Goal: Task Accomplishment & Management: Use online tool/utility

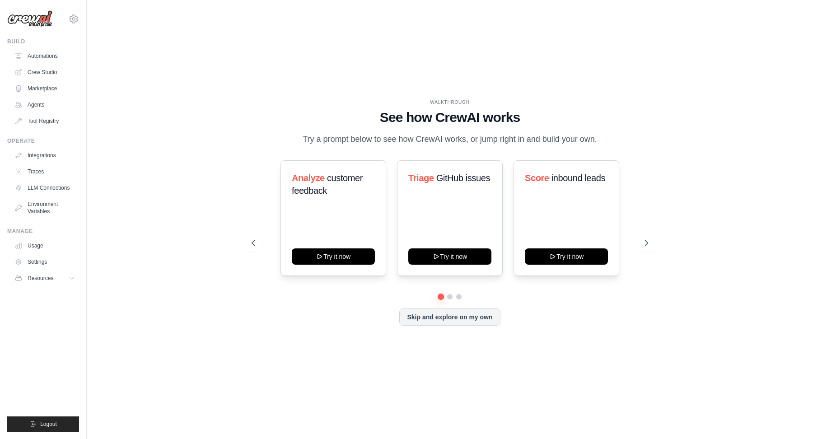
drag, startPoint x: 567, startPoint y: 74, endPoint x: 696, endPoint y: 294, distance: 254.9
click at [696, 294] on div "WALKTHROUGH See how CrewAI works Try a prompt below to see how CrewAI works, or…" at bounding box center [449, 219] width 697 height 421
click at [651, 238] on button at bounding box center [646, 243] width 18 height 18
click at [252, 241] on icon at bounding box center [252, 242] width 9 height 9
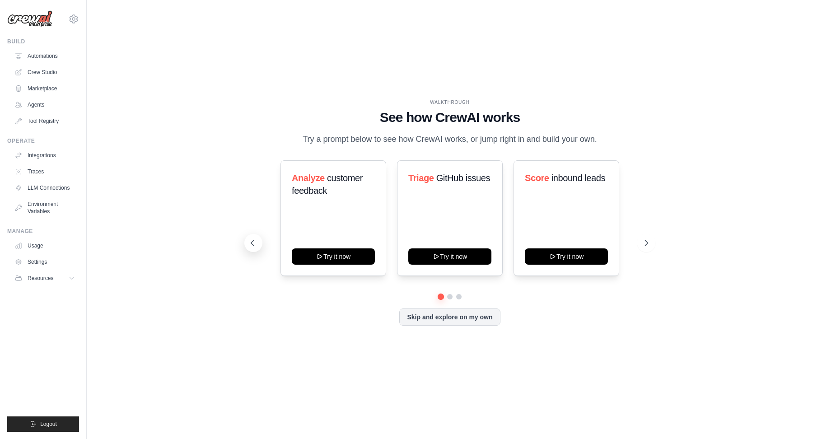
click at [252, 241] on icon at bounding box center [252, 242] width 9 height 9
drag, startPoint x: 254, startPoint y: 73, endPoint x: 309, endPoint y: 379, distance: 311.2
click at [309, 380] on div "WALKTHROUGH See how CrewAI works Try a prompt below to see how CrewAI works, or…" at bounding box center [449, 219] width 697 height 421
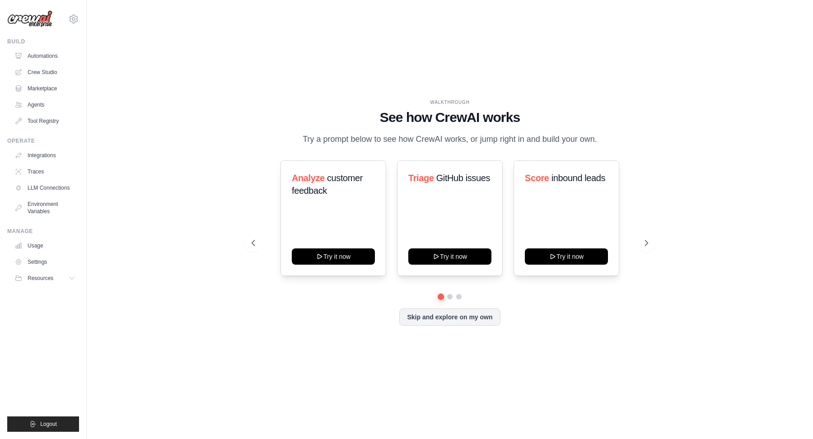
click at [309, 379] on div "WALKTHROUGH See how CrewAI works Try a prompt below to see how CrewAI works, or…" at bounding box center [449, 219] width 697 height 421
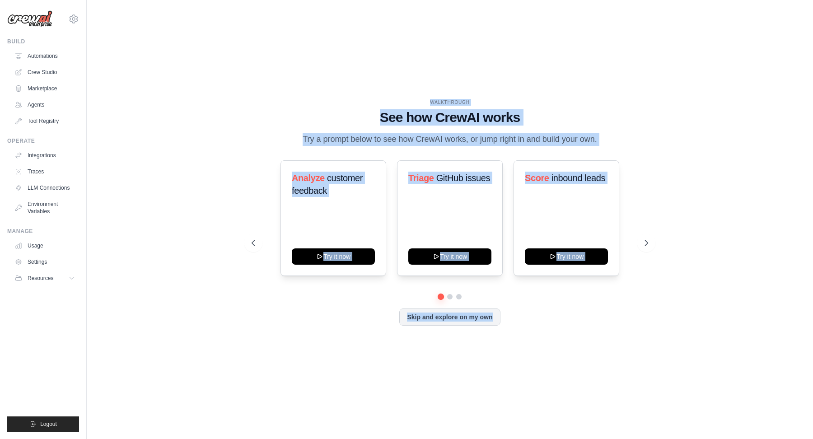
drag, startPoint x: 309, startPoint y: 379, endPoint x: 252, endPoint y: 91, distance: 293.6
click at [252, 91] on div "WALKTHROUGH See how CrewAI works Try a prompt below to see how CrewAI works, or…" at bounding box center [449, 219] width 697 height 421
click at [252, 92] on div "WALKTHROUGH See how CrewAI works Try a prompt below to see how CrewAI works, or…" at bounding box center [449, 219] width 697 height 421
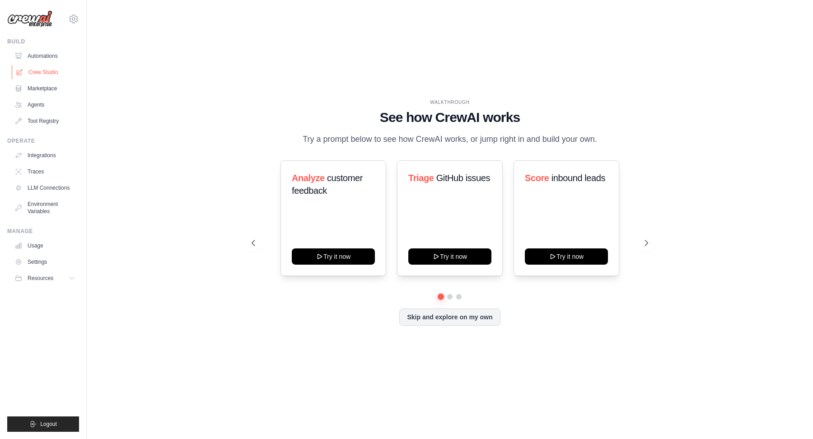
click at [40, 74] on link "Crew Studio" at bounding box center [46, 72] width 68 height 14
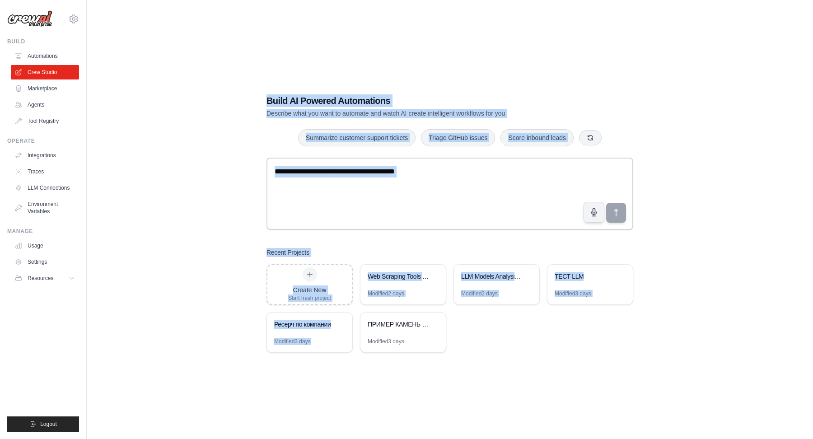
scroll to position [18, 0]
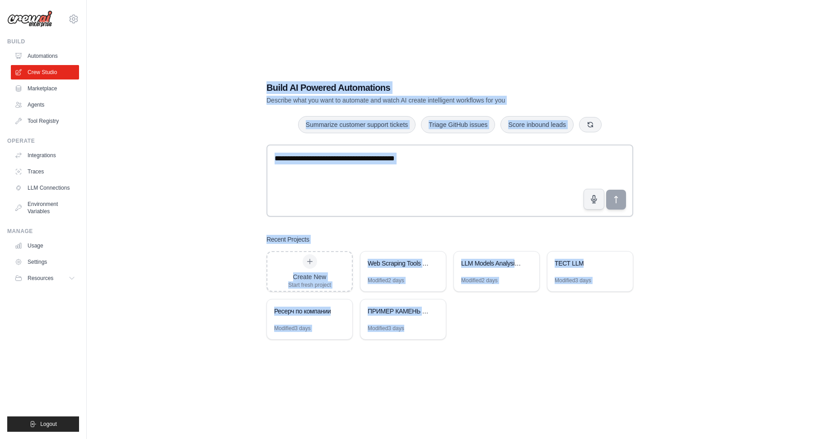
drag, startPoint x: 229, startPoint y: 65, endPoint x: 448, endPoint y: 381, distance: 384.4
click at [448, 380] on div "Build AI Powered Automations Describe what you want to automate and watch AI cr…" at bounding box center [449, 210] width 697 height 439
click at [448, 381] on div "Build AI Powered Automations Describe what you want to automate and watch AI cr…" at bounding box center [449, 210] width 697 height 439
drag, startPoint x: 476, startPoint y: 371, endPoint x: 242, endPoint y: 88, distance: 367.7
click at [242, 87] on div "Build AI Powered Automations Describe what you want to automate and watch AI cr…" at bounding box center [449, 210] width 697 height 439
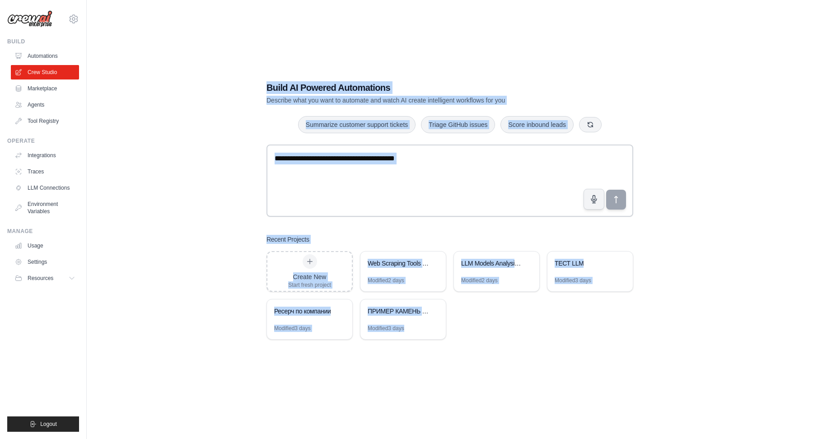
click at [242, 88] on div "Build AI Powered Automations Describe what you want to automate and watch AI cr…" at bounding box center [449, 210] width 697 height 439
drag, startPoint x: 242, startPoint y: 74, endPoint x: 527, endPoint y: 362, distance: 405.6
click at [527, 362] on div "Build AI Powered Automations Describe what you want to automate and watch AI cr…" at bounding box center [449, 210] width 697 height 439
drag, startPoint x: 515, startPoint y: 375, endPoint x: 250, endPoint y: 92, distance: 387.3
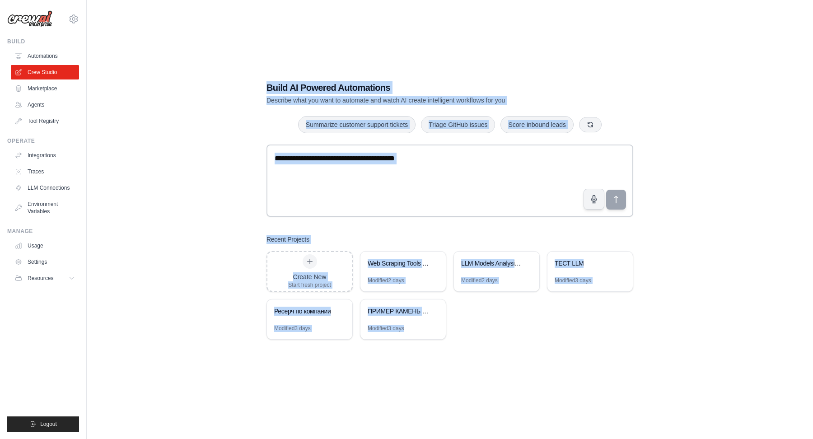
click at [250, 92] on div "Build AI Powered Automations Describe what you want to automate and watch AI cr…" at bounding box center [449, 210] width 697 height 439
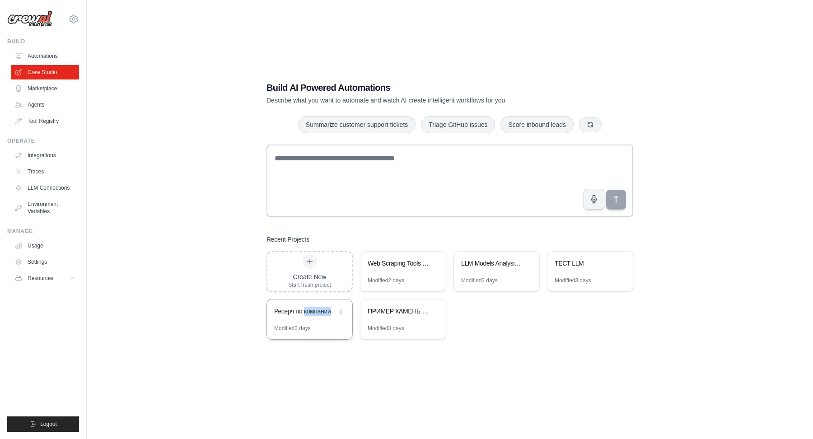
click at [321, 309] on div "Ресерч по компании" at bounding box center [305, 311] width 62 height 9
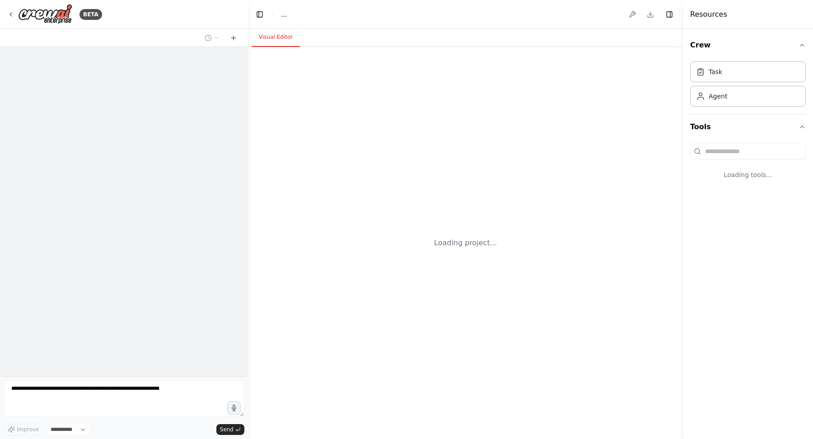
select select "****"
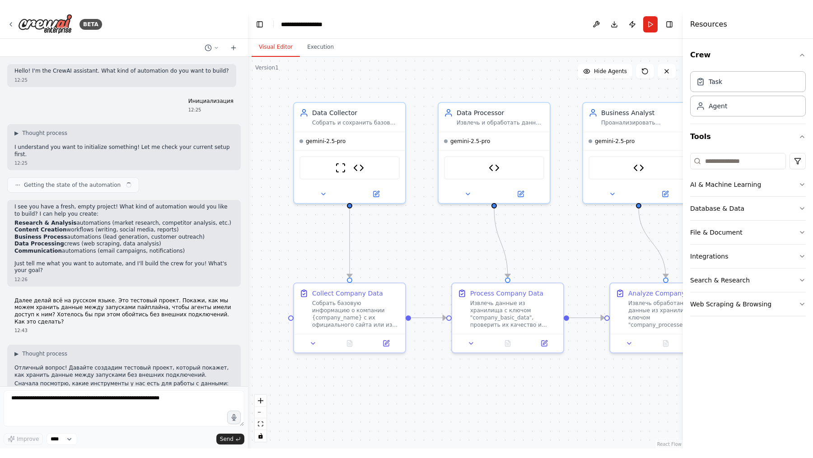
scroll to position [1171, 0]
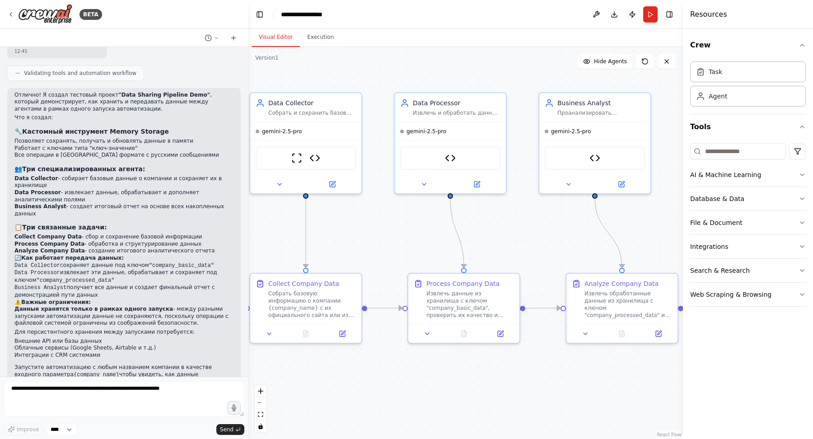
drag, startPoint x: 454, startPoint y: 233, endPoint x: 410, endPoint y: 233, distance: 43.8
click at [410, 233] on div ".deletable-edge-delete-btn { width: 20px; height: 20px; border: 0px solid #ffff…" at bounding box center [465, 243] width 435 height 392
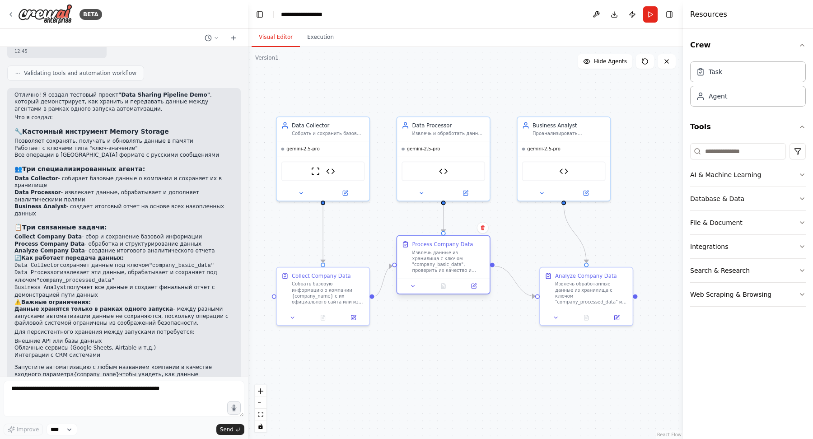
drag, startPoint x: 443, startPoint y: 278, endPoint x: 432, endPoint y: 246, distance: 33.7
click at [432, 245] on div "Process Company Data Извлечь данные из хранилища с ключом "company_basic_data",…" at bounding box center [448, 257] width 73 height 33
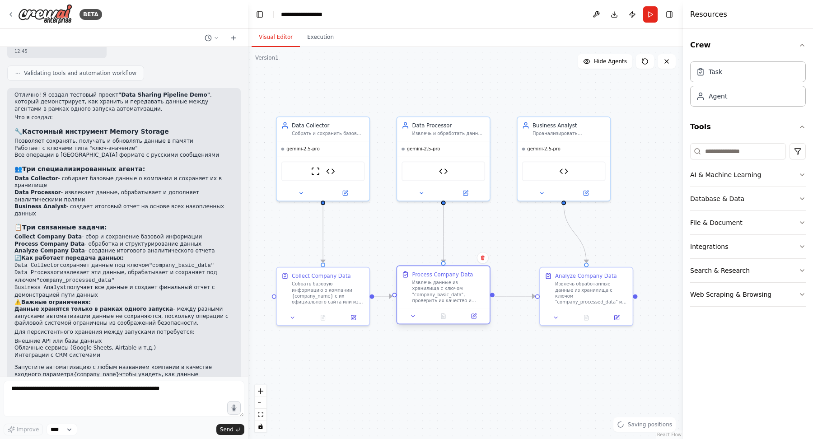
drag, startPoint x: 427, startPoint y: 260, endPoint x: 426, endPoint y: 294, distance: 33.5
click at [426, 294] on div "Извлечь данные из хранилища с ключом "company_basic_data", проверить их качеств…" at bounding box center [448, 292] width 73 height 24
drag, startPoint x: 595, startPoint y: 299, endPoint x: 571, endPoint y: 297, distance: 24.0
click at [571, 297] on div "Извлечь обработанные данные из хранилища с ключом "company_processed_data" и со…" at bounding box center [569, 292] width 73 height 24
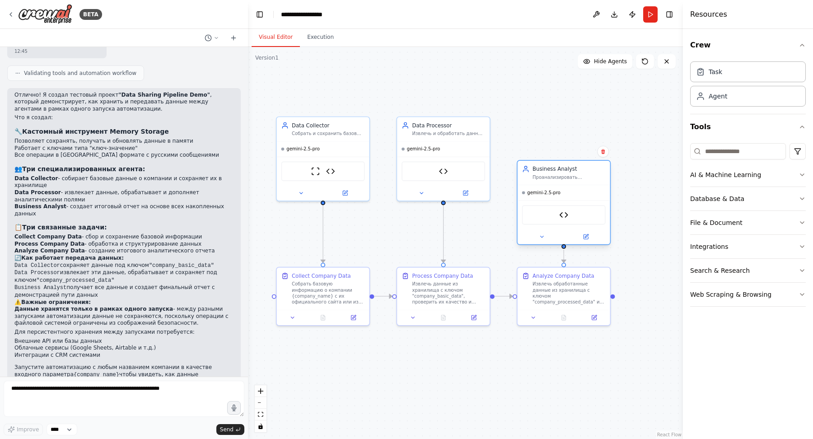
drag, startPoint x: 600, startPoint y: 156, endPoint x: 597, endPoint y: 201, distance: 44.4
click at [597, 201] on div "Memory Storage" at bounding box center [564, 214] width 93 height 29
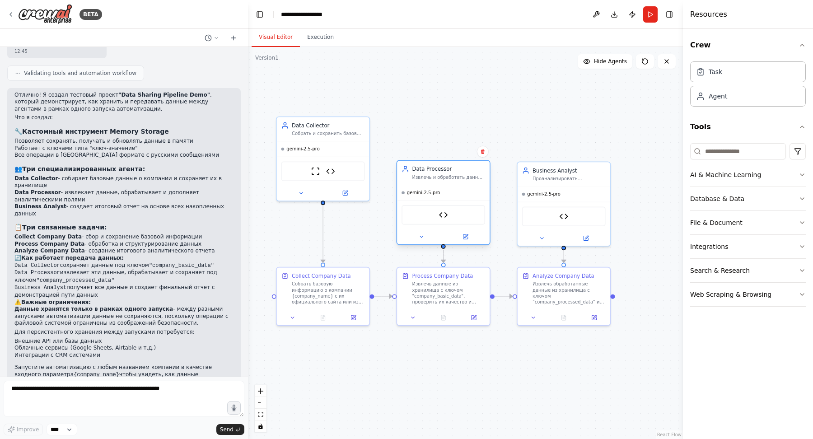
drag, startPoint x: 445, startPoint y: 164, endPoint x: 445, endPoint y: 209, distance: 45.6
click at [445, 209] on div "Memory Storage" at bounding box center [444, 214] width 84 height 19
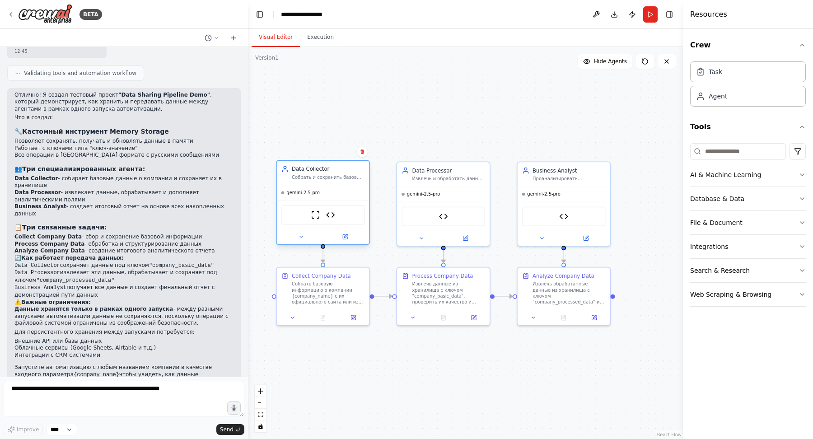
drag, startPoint x: 361, startPoint y: 155, endPoint x: 361, endPoint y: 203, distance: 48.3
click at [361, 203] on div "ScrapeWebsiteTool Memory Storage" at bounding box center [323, 214] width 93 height 29
click at [415, 114] on div ".deletable-edge-delete-btn { width: 20px; height: 20px; border: 0px solid #ffff…" at bounding box center [465, 243] width 435 height 392
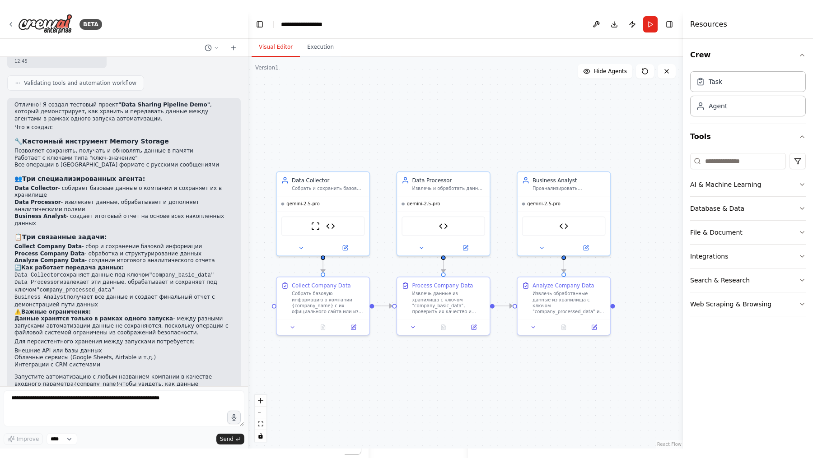
scroll to position [1152, 0]
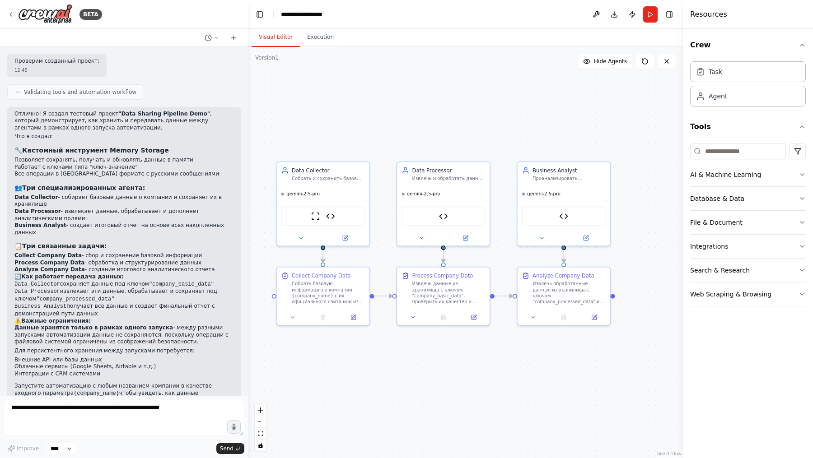
click at [456, 423] on div ".deletable-edge-delete-btn { width: 20px; height: 20px; border: 0px solid #ffff…" at bounding box center [465, 252] width 435 height 411
click at [348, 237] on icon at bounding box center [345, 237] width 6 height 6
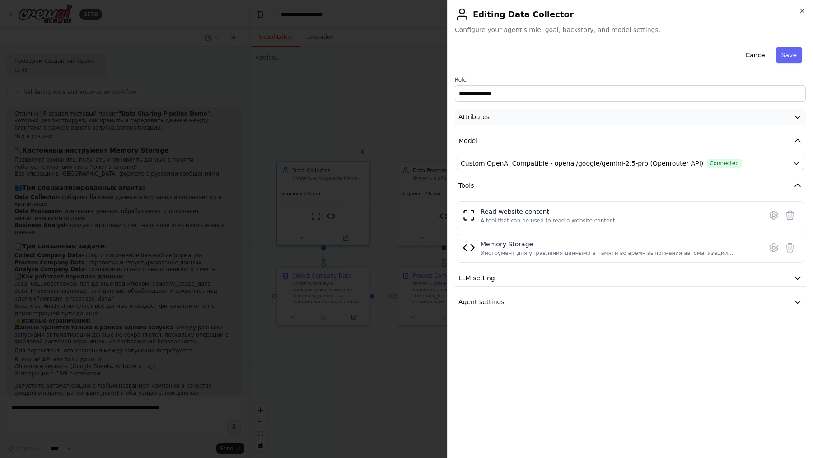
click at [507, 119] on button "Attributes" at bounding box center [630, 117] width 351 height 17
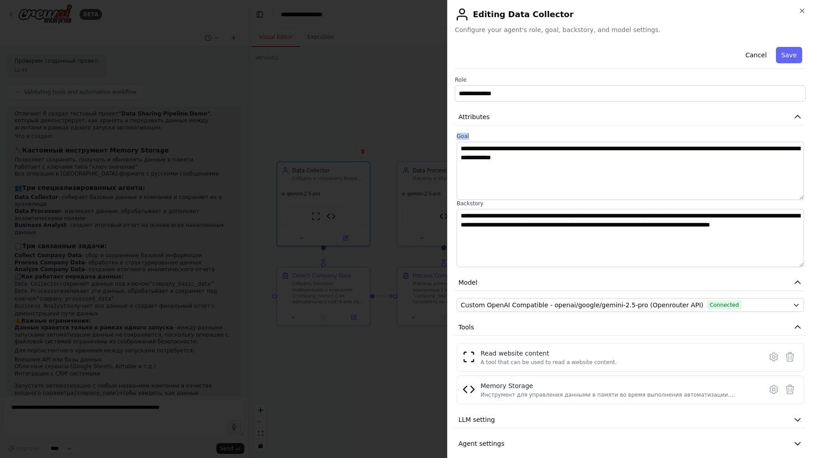
drag, startPoint x: 475, startPoint y: 140, endPoint x: 450, endPoint y: 138, distance: 25.3
click at [450, 138] on div "**********" at bounding box center [630, 229] width 366 height 458
drag, startPoint x: 482, startPoint y: 202, endPoint x: 453, endPoint y: 202, distance: 29.8
click at [453, 202] on div "**********" at bounding box center [630, 229] width 366 height 458
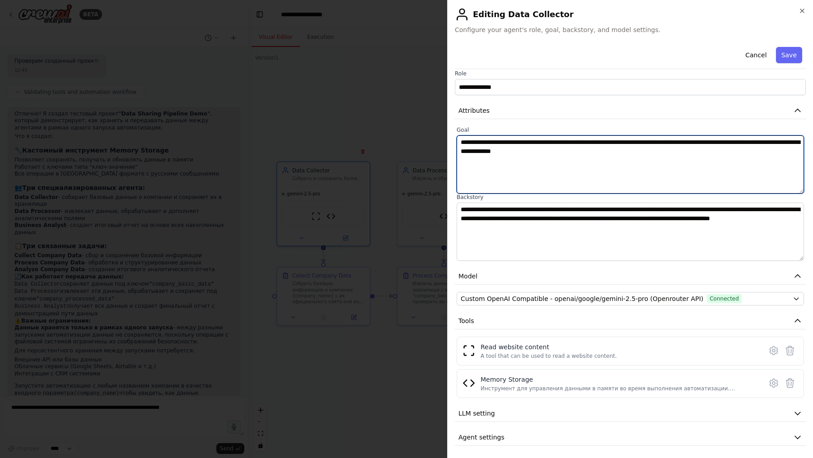
click at [501, 138] on textarea "**********" at bounding box center [630, 165] width 347 height 58
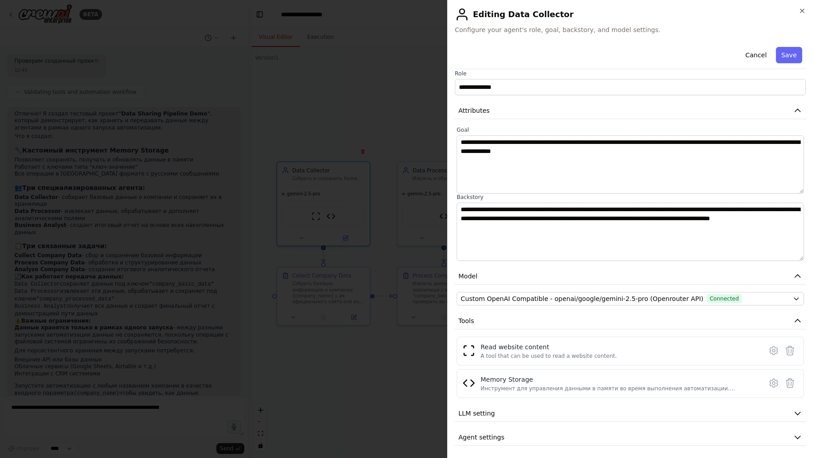
click at [461, 72] on label "Role" at bounding box center [630, 73] width 351 height 7
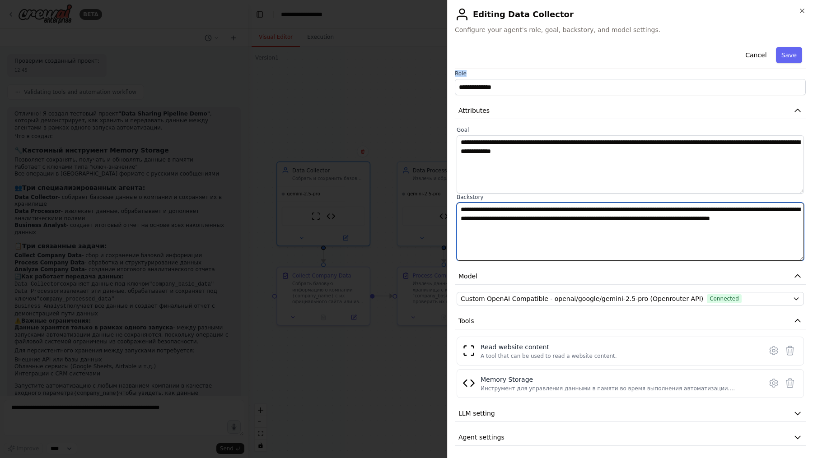
click at [477, 203] on textarea "**********" at bounding box center [630, 232] width 347 height 58
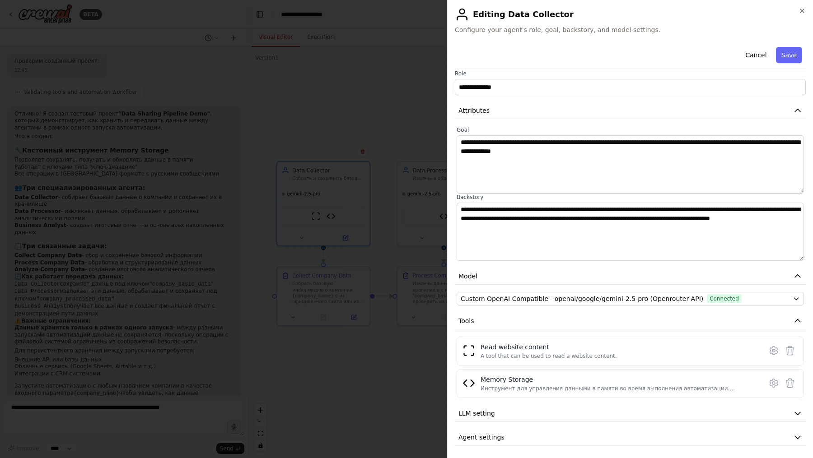
click at [476, 198] on label "Backstory" at bounding box center [630, 197] width 347 height 7
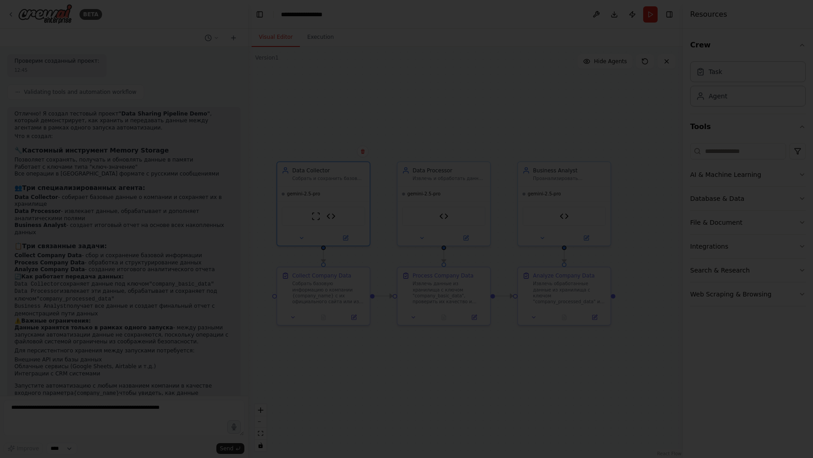
click at [349, 123] on div at bounding box center [406, 229] width 813 height 458
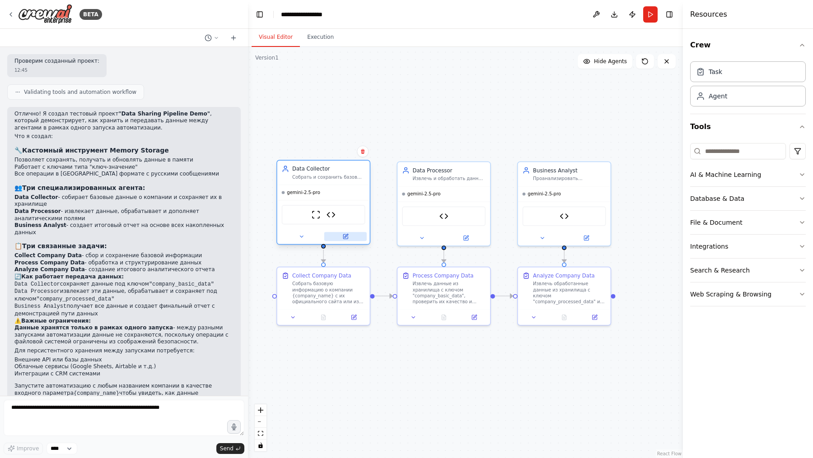
click at [345, 236] on icon at bounding box center [347, 236] width 4 height 4
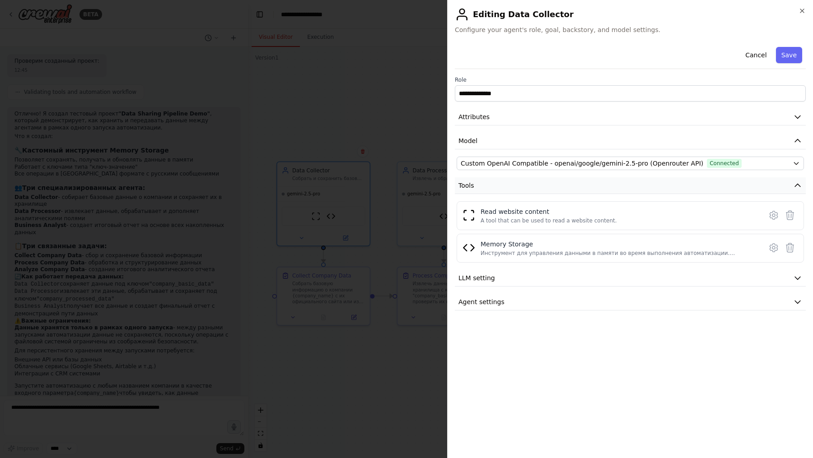
click at [462, 182] on span "Tools" at bounding box center [466, 185] width 16 height 9
click at [382, 245] on div at bounding box center [406, 229] width 813 height 458
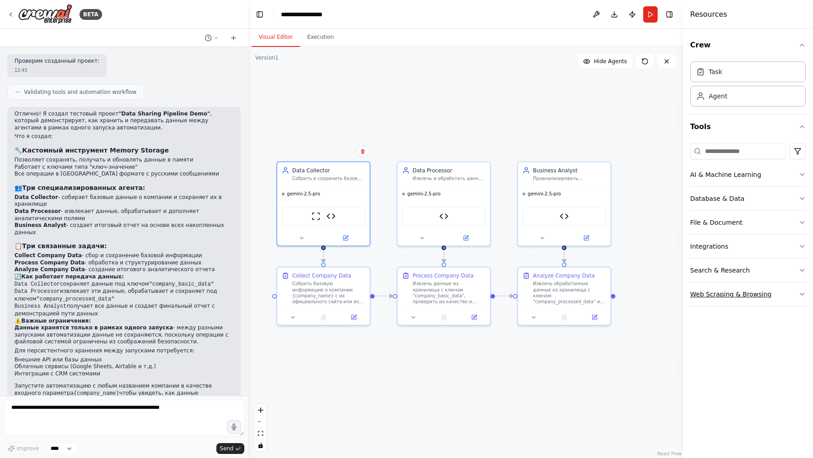
click at [743, 294] on button "Web Scraping & Browsing" at bounding box center [748, 294] width 116 height 23
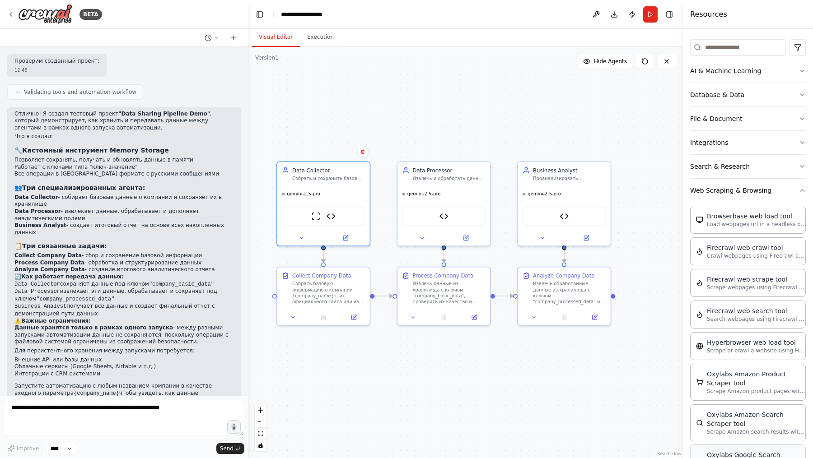
scroll to position [92, 0]
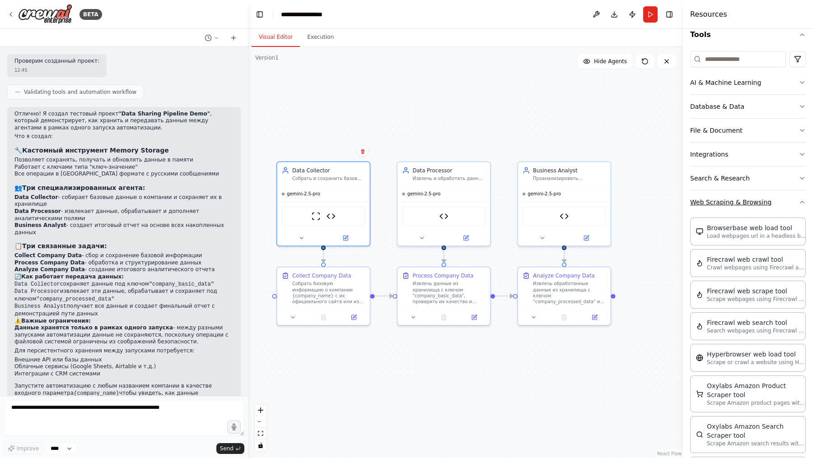
click at [750, 197] on button "Web Scraping & Browsing" at bounding box center [748, 202] width 116 height 23
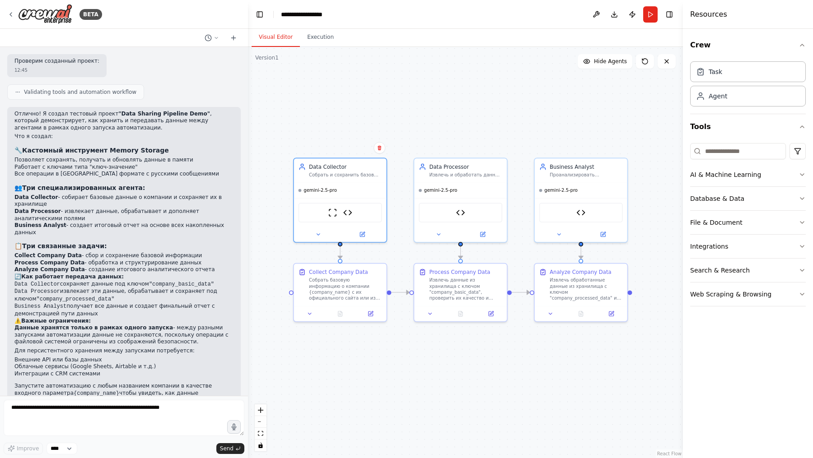
drag, startPoint x: 456, startPoint y: 388, endPoint x: 472, endPoint y: 385, distance: 17.1
click at [472, 385] on div ".deletable-edge-delete-btn { width: 20px; height: 20px; border: 0px solid #ffff…" at bounding box center [465, 252] width 435 height 411
click at [650, 15] on button "Run" at bounding box center [650, 14] width 14 height 16
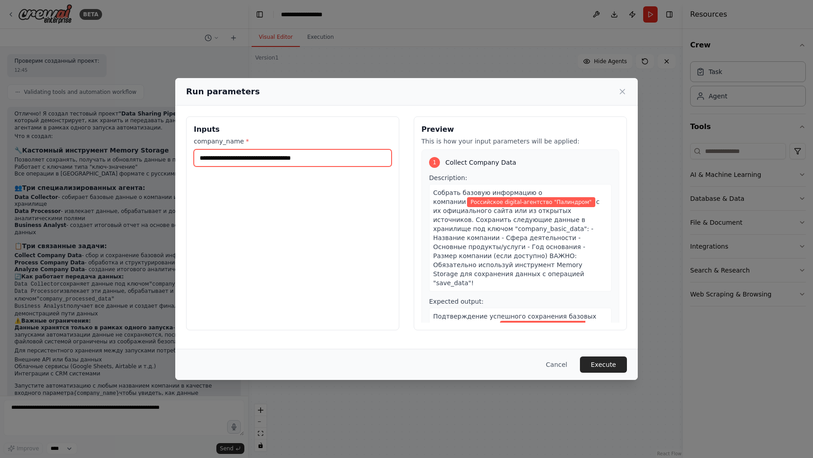
click at [342, 157] on input "**********" at bounding box center [293, 158] width 198 height 17
click at [234, 159] on input "**********" at bounding box center [293, 158] width 198 height 17
drag, startPoint x: 234, startPoint y: 159, endPoint x: 416, endPoint y: 161, distance: 182.5
click at [416, 161] on div "**********" at bounding box center [406, 224] width 441 height 214
click at [318, 271] on div "**********" at bounding box center [292, 224] width 213 height 214
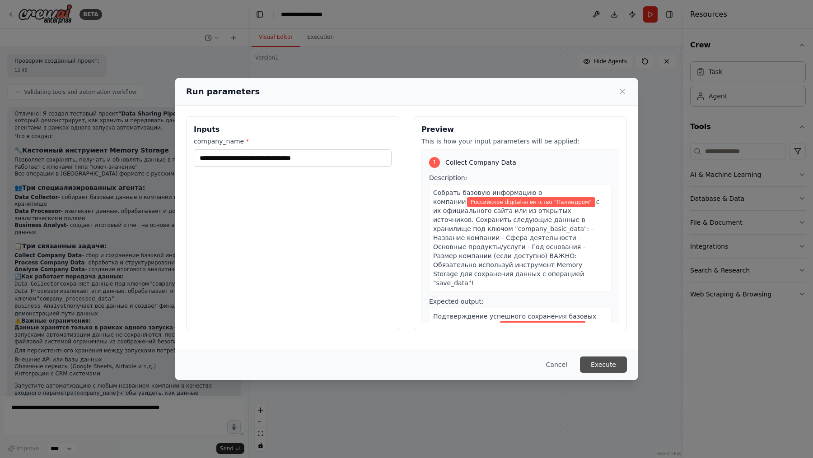
click at [610, 362] on button "Execute" at bounding box center [603, 365] width 47 height 16
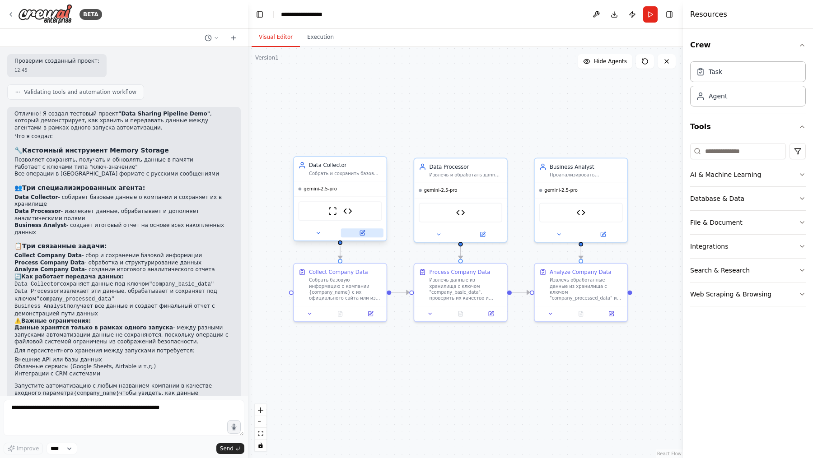
click at [349, 230] on button at bounding box center [362, 233] width 42 height 9
click at [319, 233] on icon at bounding box center [318, 233] width 3 height 1
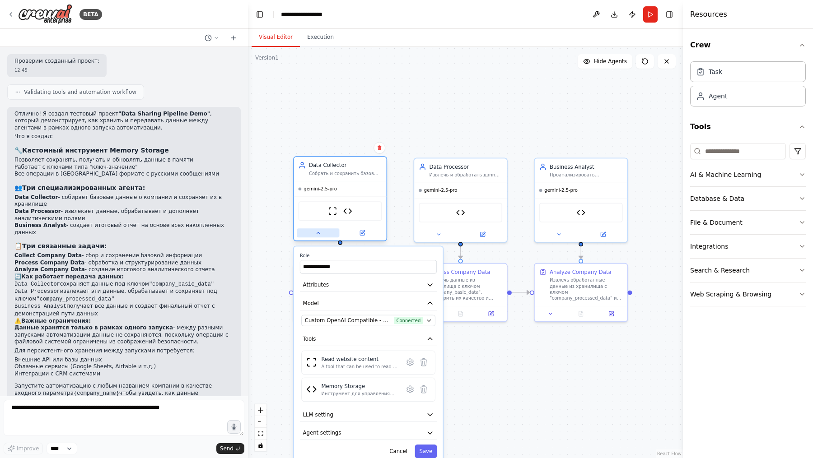
click at [319, 231] on icon at bounding box center [318, 233] width 6 height 6
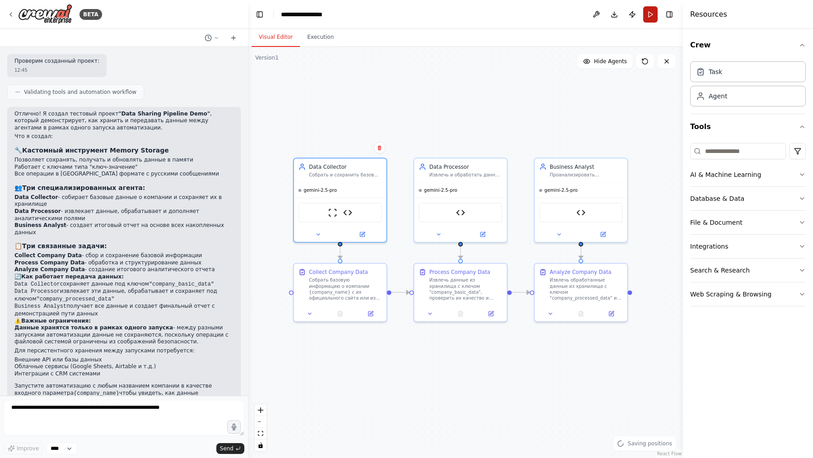
click at [651, 10] on button "Run" at bounding box center [650, 14] width 14 height 16
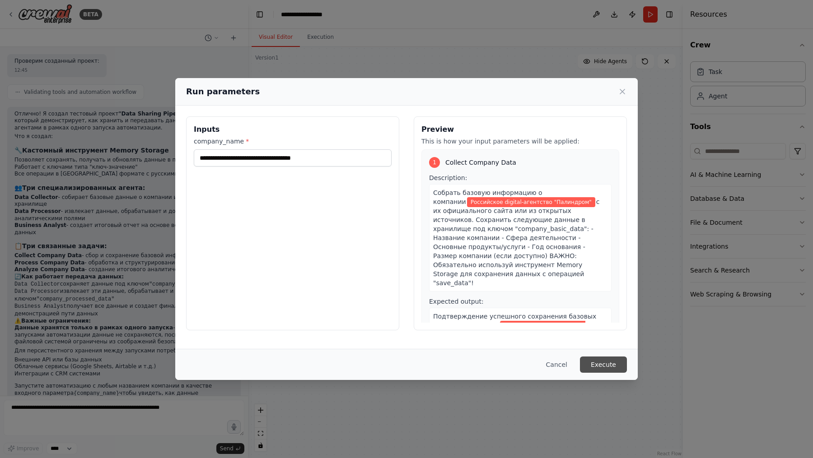
click at [608, 365] on button "Execute" at bounding box center [603, 365] width 47 height 16
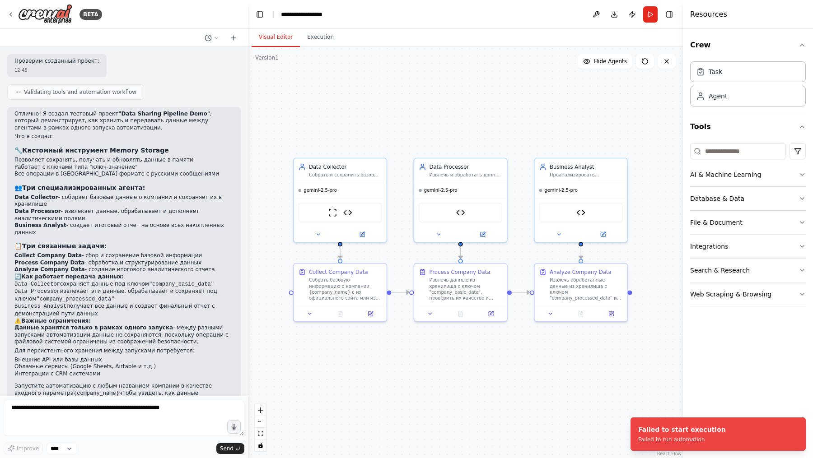
click at [7, 9] on div "BETA" at bounding box center [124, 14] width 248 height 29
click at [14, 11] on icon at bounding box center [10, 14] width 7 height 7
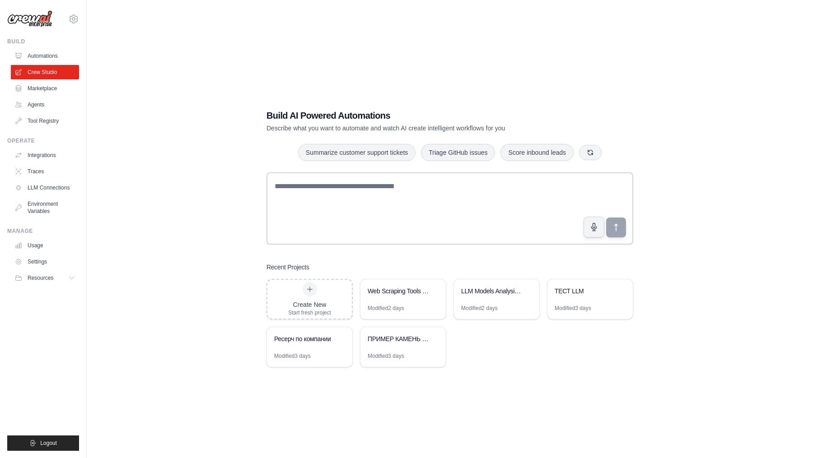
click at [542, 408] on div "Build AI Powered Automations Describe what you want to automate and watch AI cr…" at bounding box center [449, 238] width 697 height 458
click at [576, 300] on div "ТЕСТ LLM" at bounding box center [589, 292] width 85 height 25
click at [406, 293] on div "Web Scraping Tools Testing Lab" at bounding box center [399, 291] width 62 height 9
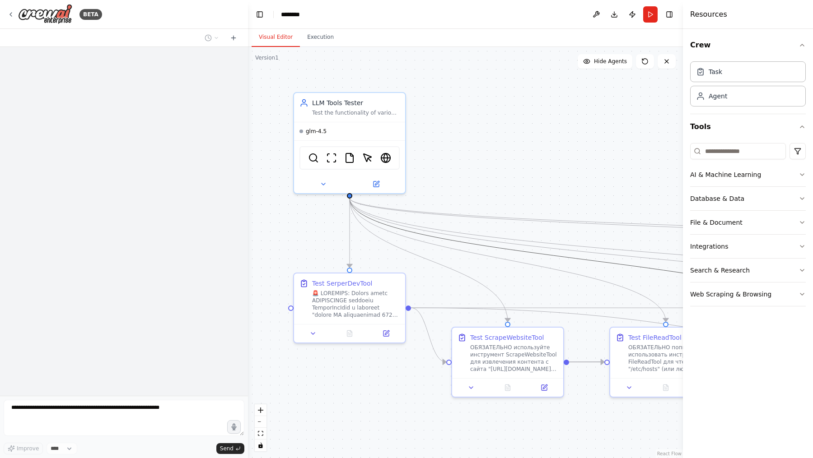
drag, startPoint x: 588, startPoint y: 263, endPoint x: 495, endPoint y: 232, distance: 97.3
click at [495, 231] on div ".deletable-edge-delete-btn { width: 20px; height: 20px; border: 0px solid #ffff…" at bounding box center [465, 252] width 435 height 411
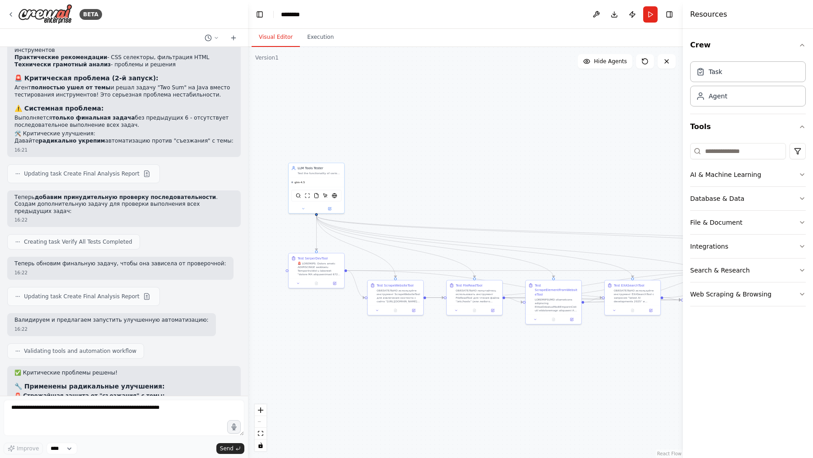
scroll to position [7136, 0]
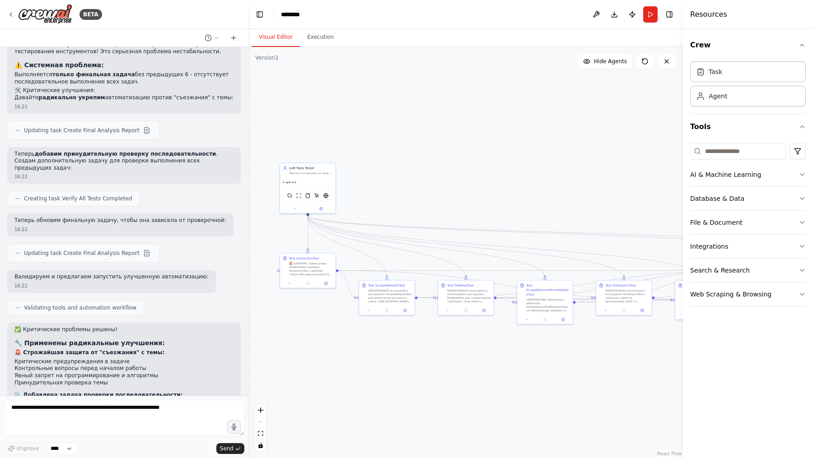
drag, startPoint x: 578, startPoint y: 170, endPoint x: 463, endPoint y: 171, distance: 114.7
click at [463, 171] on div ".deletable-edge-delete-btn { width: 20px; height: 20px; border: 0px solid #ffff…" at bounding box center [465, 252] width 435 height 411
click at [318, 207] on button at bounding box center [321, 208] width 26 height 5
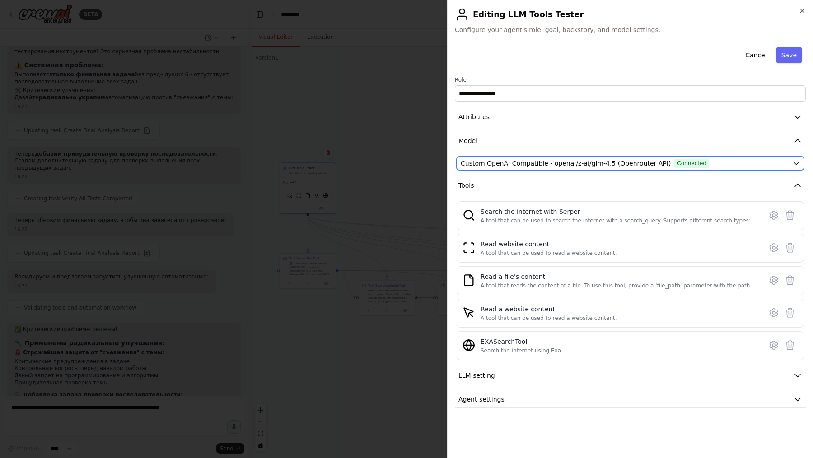
click at [556, 163] on span "Custom OpenAI Compatible - openai/z-ai/glm-4.5 (Openrouter API)" at bounding box center [566, 163] width 210 height 9
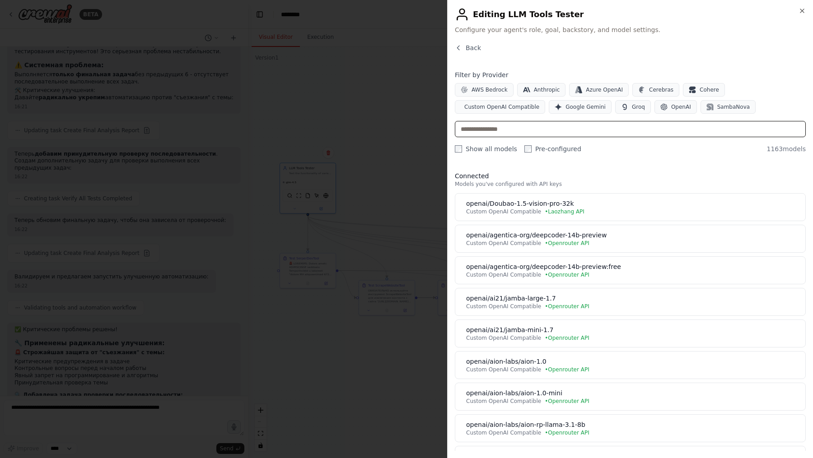
click at [534, 123] on input "text" at bounding box center [630, 129] width 351 height 16
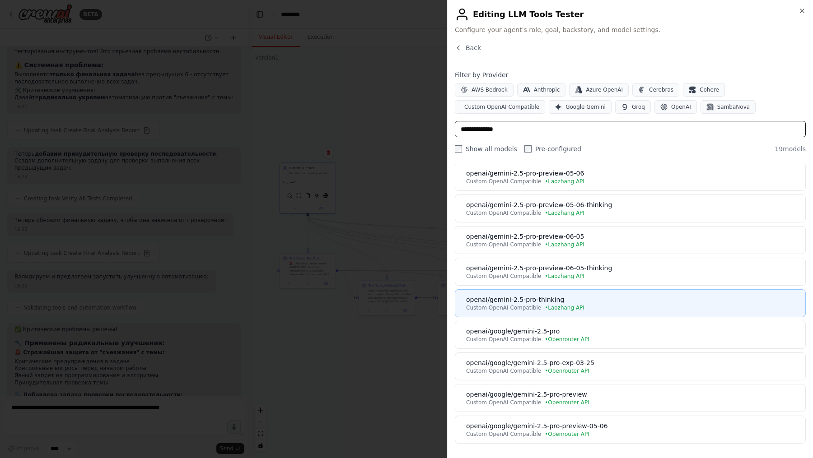
scroll to position [156, 0]
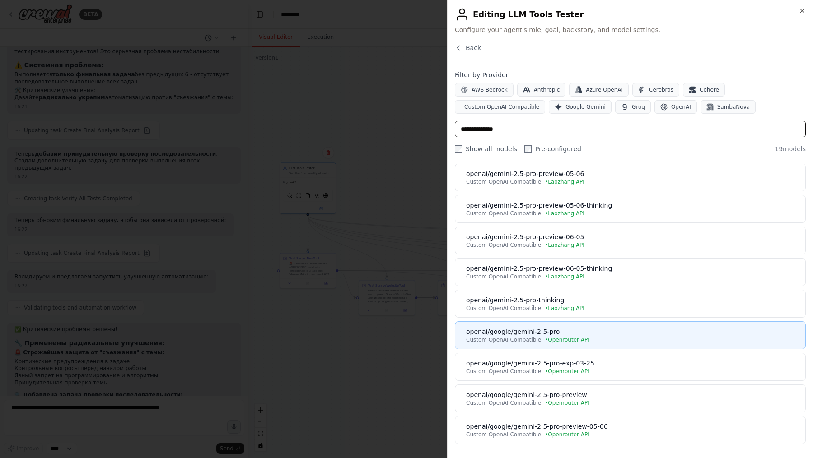
type input "**********"
click at [552, 336] on span "• Openrouter API" at bounding box center [567, 339] width 45 height 7
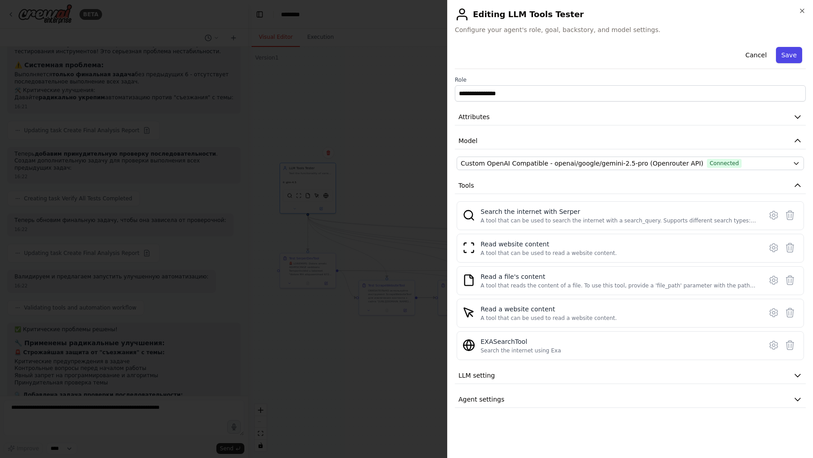
click at [792, 54] on button "Save" at bounding box center [789, 55] width 26 height 16
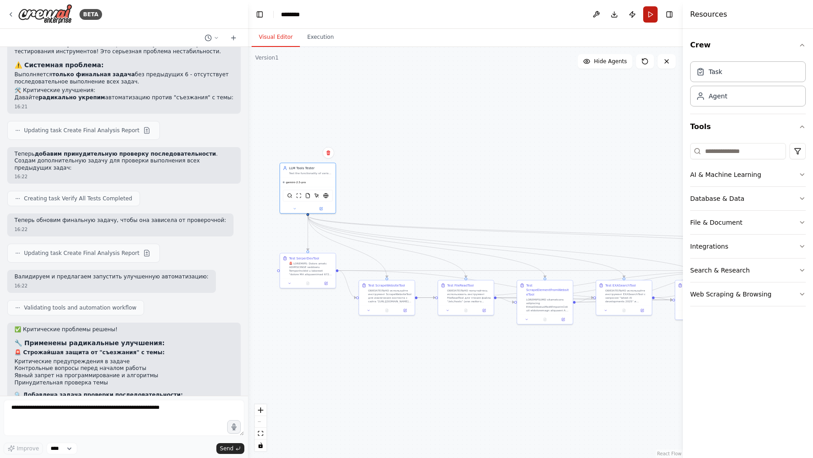
click at [652, 19] on button "Run" at bounding box center [650, 14] width 14 height 16
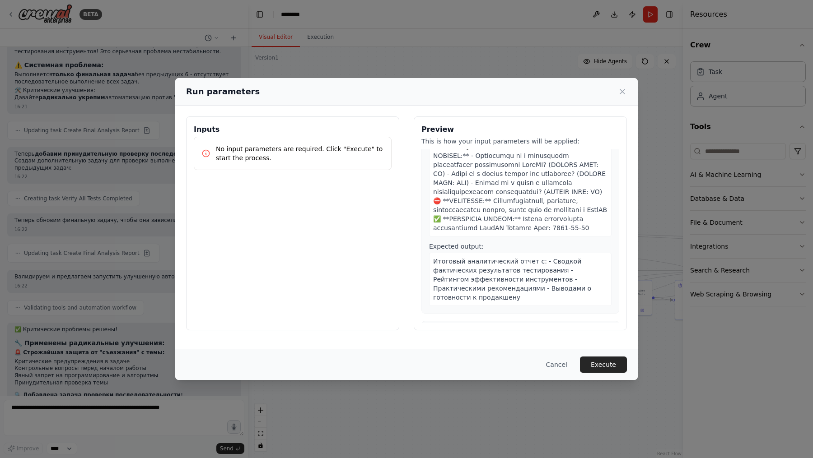
scroll to position [1477, 0]
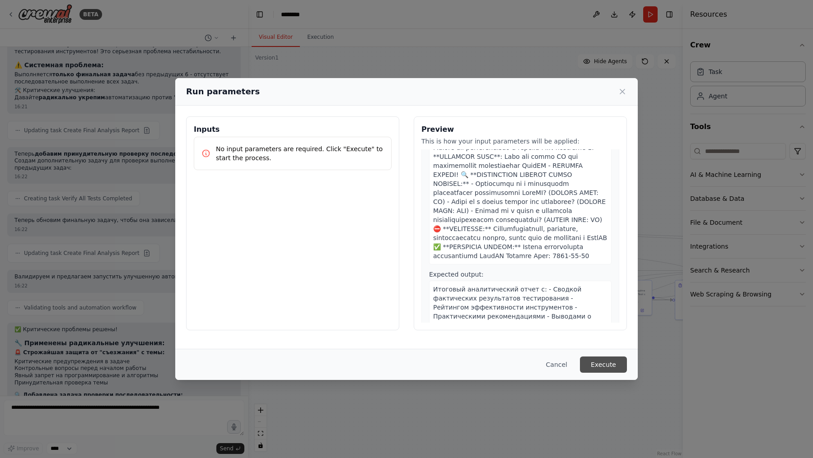
click at [604, 361] on button "Execute" at bounding box center [603, 365] width 47 height 16
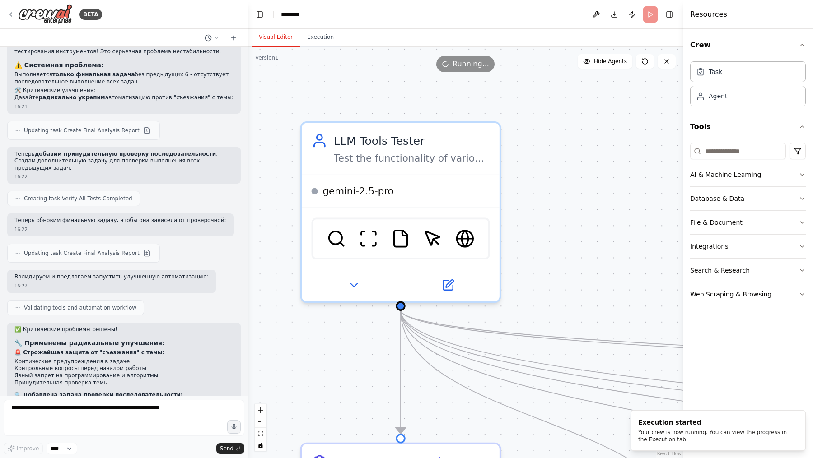
drag, startPoint x: 504, startPoint y: 254, endPoint x: 642, endPoint y: 223, distance: 141.6
click at [642, 223] on div ".deletable-edge-delete-btn { width: 20px; height: 20px; border: 0px solid #ffff…" at bounding box center [465, 252] width 435 height 411
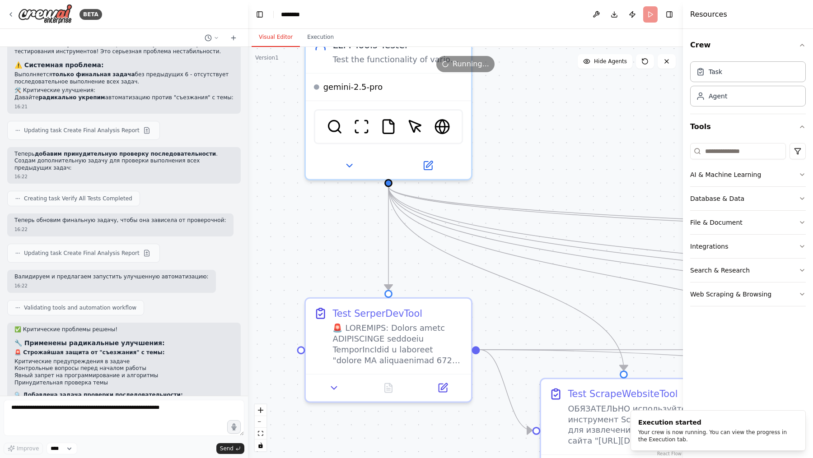
drag, startPoint x: 617, startPoint y: 245, endPoint x: 553, endPoint y: 130, distance: 131.6
click at [553, 129] on div ".deletable-edge-delete-btn { width: 20px; height: 20px; border: 0px solid #ffff…" at bounding box center [465, 252] width 435 height 411
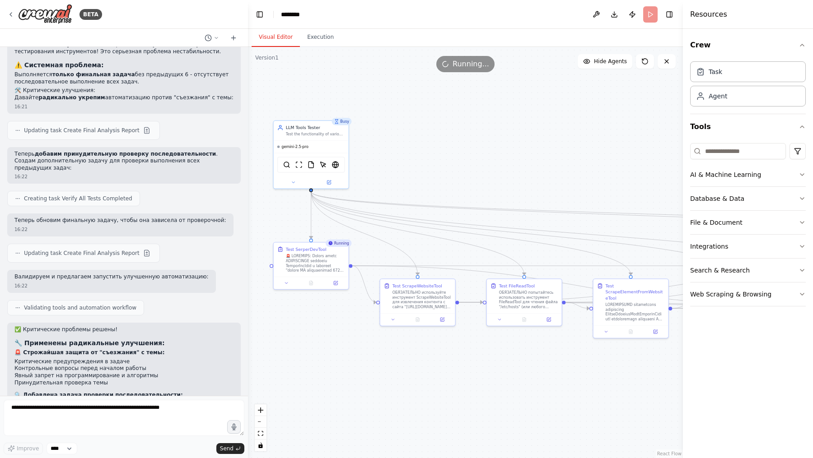
drag, startPoint x: 544, startPoint y: 250, endPoint x: 468, endPoint y: 158, distance: 119.7
click at [468, 157] on div ".deletable-edge-delete-btn { width: 20px; height: 20px; border: 0px solid #ffff…" at bounding box center [465, 252] width 435 height 411
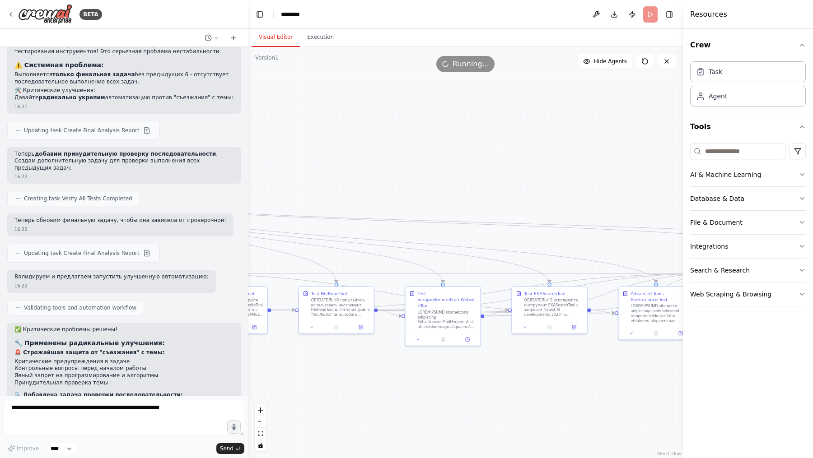
drag, startPoint x: 566, startPoint y: 351, endPoint x: 380, endPoint y: 359, distance: 186.3
click at [380, 359] on div ".deletable-edge-delete-btn { width: 20px; height: 20px; border: 0px solid #ffff…" at bounding box center [465, 252] width 435 height 411
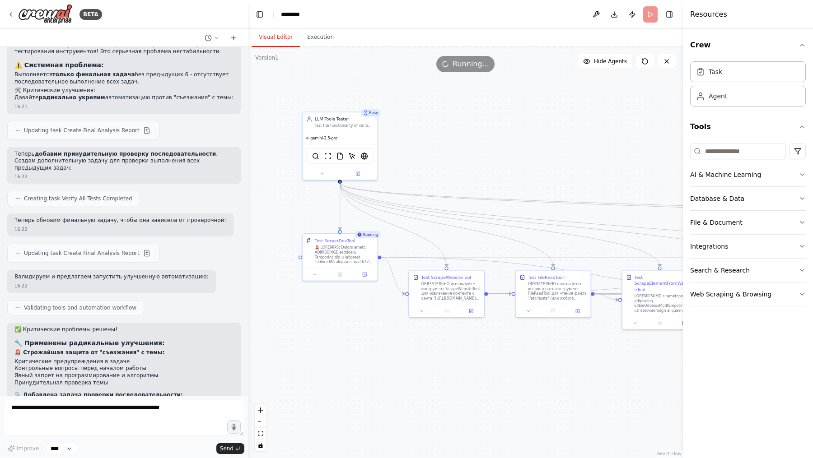
drag, startPoint x: 363, startPoint y: 419, endPoint x: 580, endPoint y: 402, distance: 217.4
click at [580, 402] on div ".deletable-edge-delete-btn { width: 20px; height: 20px; border: 0px solid #ffff…" at bounding box center [465, 252] width 435 height 411
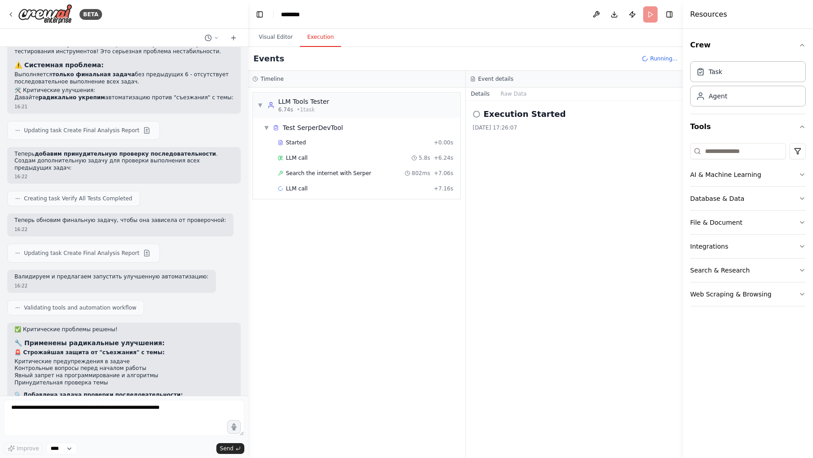
click at [325, 39] on button "Execution" at bounding box center [320, 37] width 41 height 19
drag, startPoint x: 278, startPoint y: 100, endPoint x: 351, endPoint y: 100, distance: 73.6
click at [351, 100] on div "▼ LLM Tools Tester 6.74s • 1 task" at bounding box center [356, 105] width 207 height 25
click at [293, 99] on div "LLM Tools Tester" at bounding box center [303, 101] width 51 height 9
drag, startPoint x: 279, startPoint y: 126, endPoint x: 352, endPoint y: 126, distance: 73.6
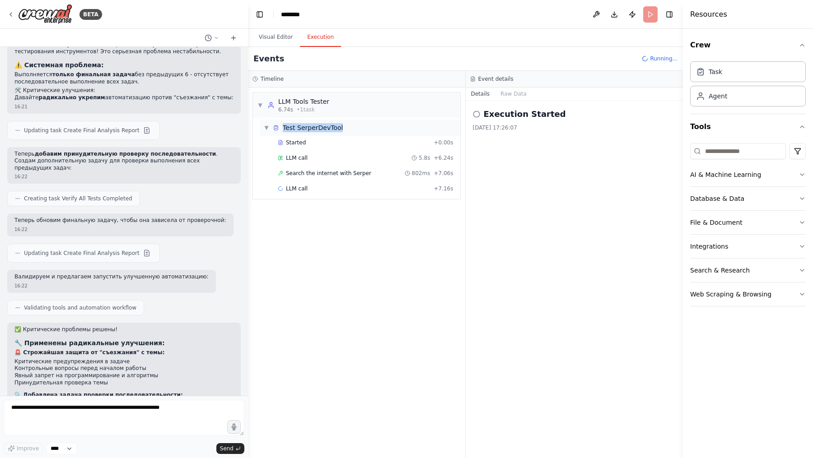
click at [353, 126] on div "▼ Test SerperDevTool" at bounding box center [360, 128] width 200 height 16
click at [352, 126] on div "▶ Test SerperDevTool" at bounding box center [360, 128] width 200 height 16
click at [312, 173] on span "Search the internet with Serper" at bounding box center [328, 173] width 85 height 7
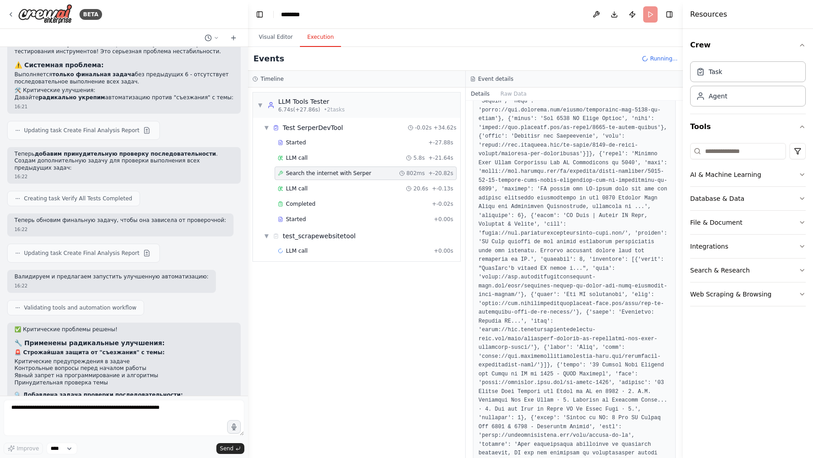
scroll to position [104, 0]
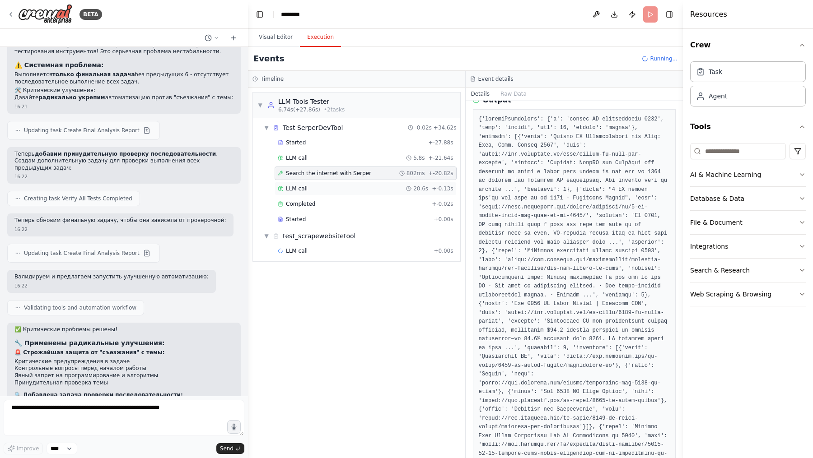
click at [309, 189] on div "LLM call 20.6s + -0.13s" at bounding box center [366, 188] width 176 height 7
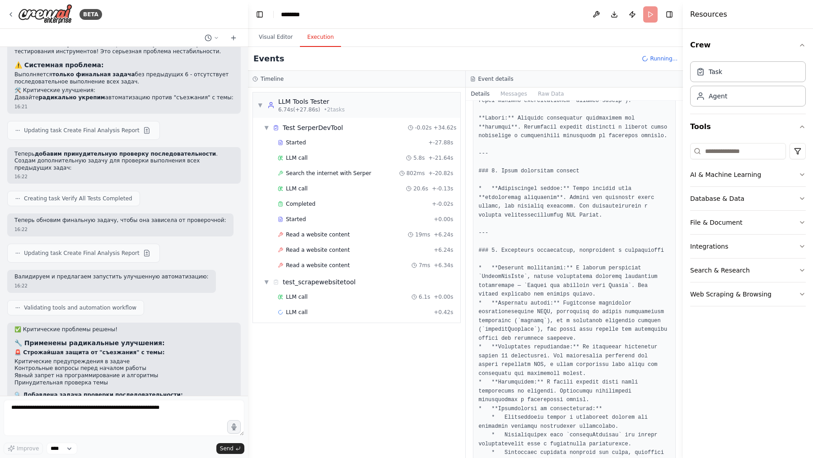
scroll to position [1704, 0]
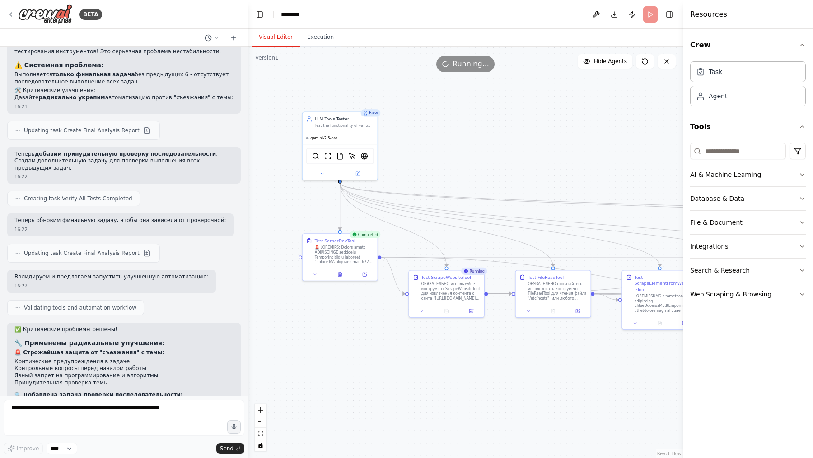
click at [274, 37] on button "Visual Editor" at bounding box center [276, 37] width 48 height 19
click at [344, 276] on button at bounding box center [340, 273] width 26 height 7
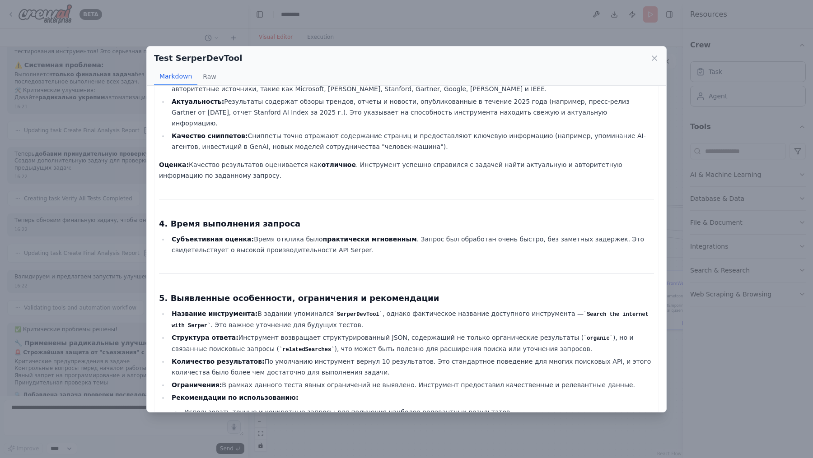
scroll to position [1021, 0]
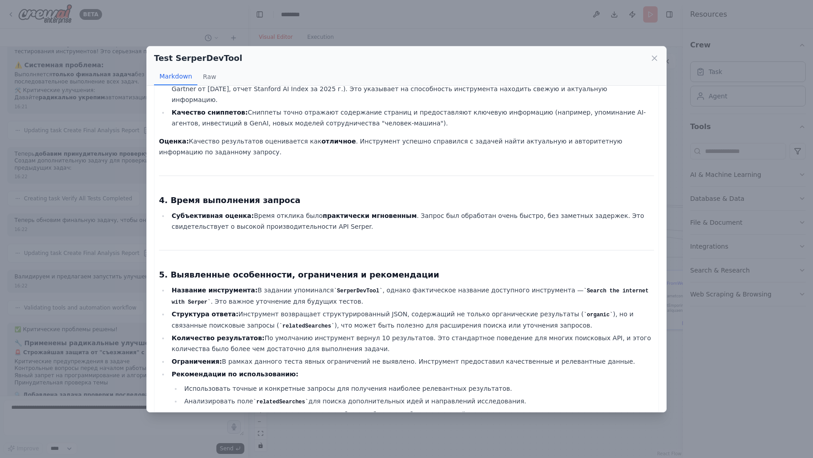
click at [407, 30] on div "Test SerperDevTool Markdown Raw Детальный отчет по тестированию инструмента "Se…" at bounding box center [406, 229] width 813 height 458
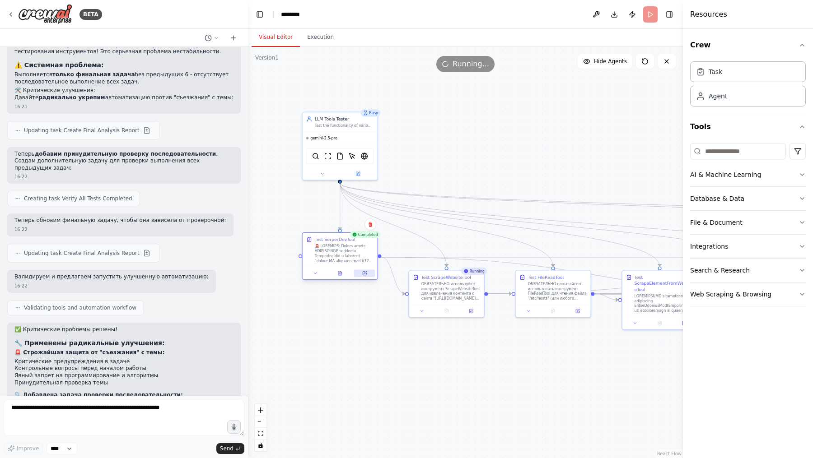
click at [366, 273] on icon at bounding box center [365, 274] width 4 height 4
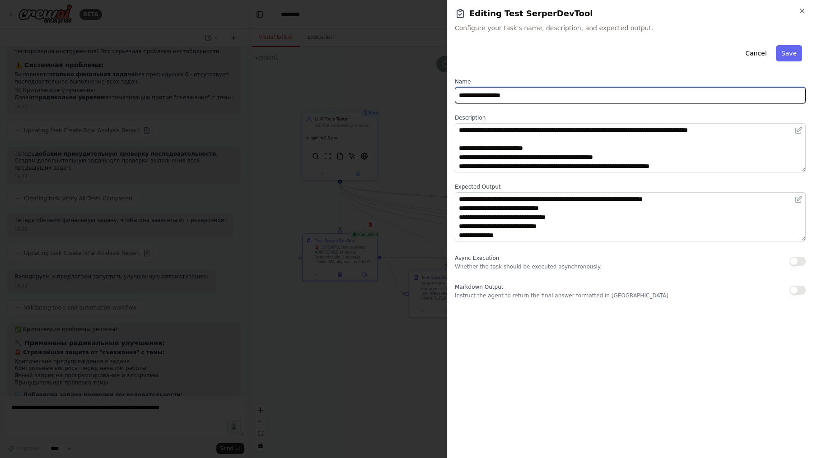
drag, startPoint x: 522, startPoint y: 90, endPoint x: 453, endPoint y: 85, distance: 69.3
click at [453, 85] on div "**********" at bounding box center [630, 229] width 366 height 458
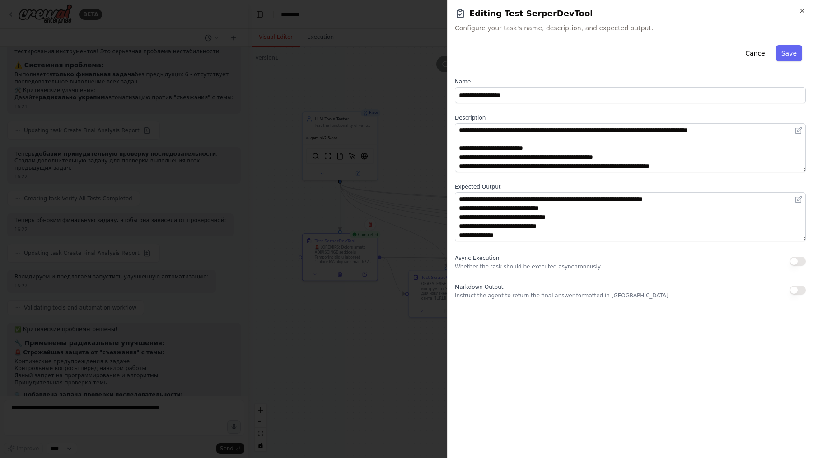
click at [470, 113] on div "**********" at bounding box center [630, 171] width 351 height 258
click at [490, 187] on label "Expected Output" at bounding box center [630, 186] width 351 height 7
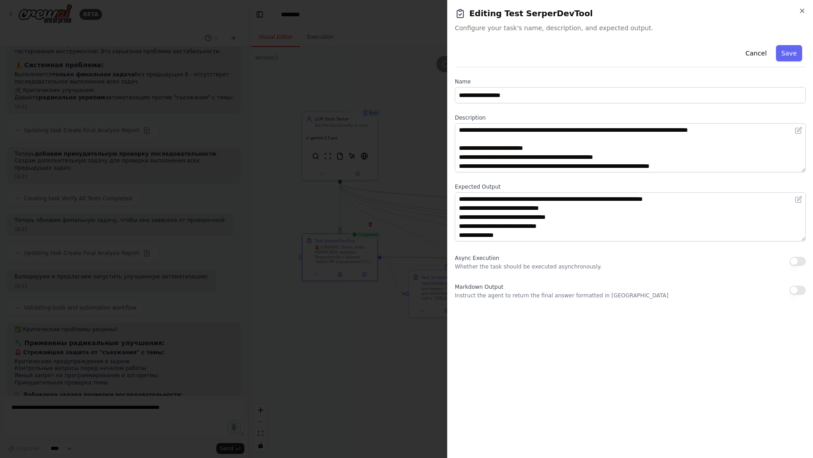
click at [360, 168] on div at bounding box center [406, 229] width 813 height 458
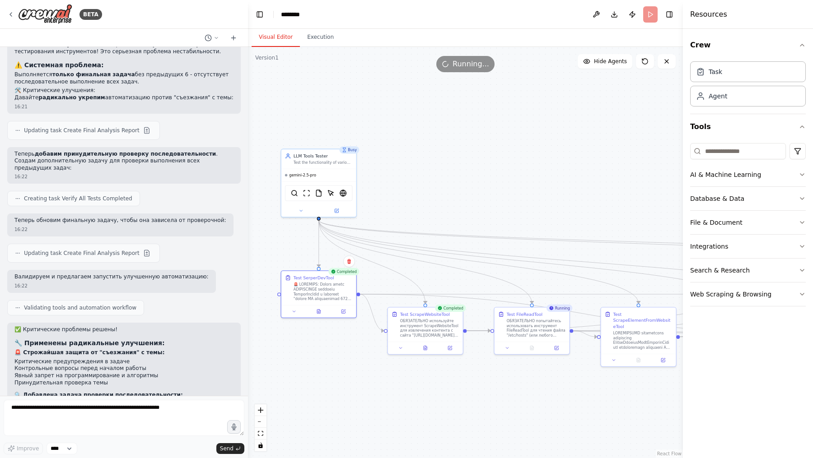
drag, startPoint x: 356, startPoint y: 317, endPoint x: 335, endPoint y: 354, distance: 42.7
click at [335, 354] on div ".deletable-edge-delete-btn { width: 20px; height: 20px; border: 0px solid #ffff…" at bounding box center [465, 252] width 435 height 411
drag, startPoint x: 427, startPoint y: 327, endPoint x: 428, endPoint y: 317, distance: 9.6
click at [428, 317] on div "ОБЯЗАТЕЛЬНО используйте инструмент ScrapeWebsiteTool для извлечения контента с …" at bounding box center [432, 321] width 59 height 19
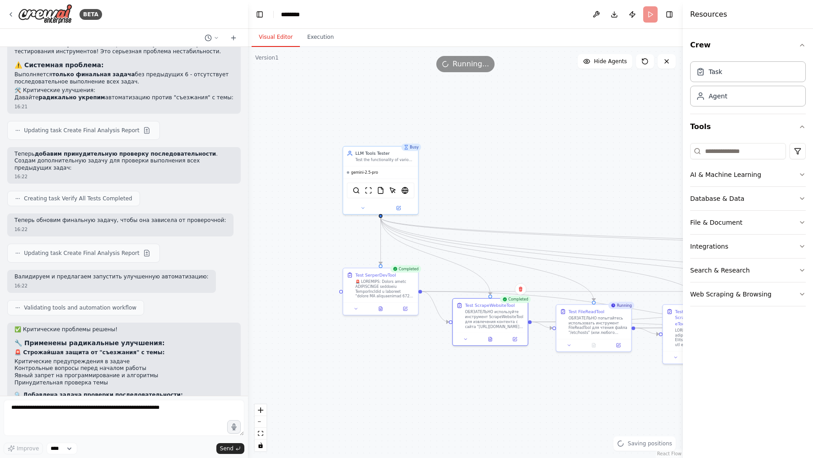
drag, startPoint x: 409, startPoint y: 181, endPoint x: 471, endPoint y: 178, distance: 61.9
click at [471, 178] on div ".deletable-edge-delete-btn { width: 20px; height: 20px; border: 0px solid #ffff…" at bounding box center [465, 252] width 435 height 411
drag, startPoint x: 390, startPoint y: 281, endPoint x: 382, endPoint y: 361, distance: 80.4
click at [382, 361] on div at bounding box center [378, 367] width 59 height 19
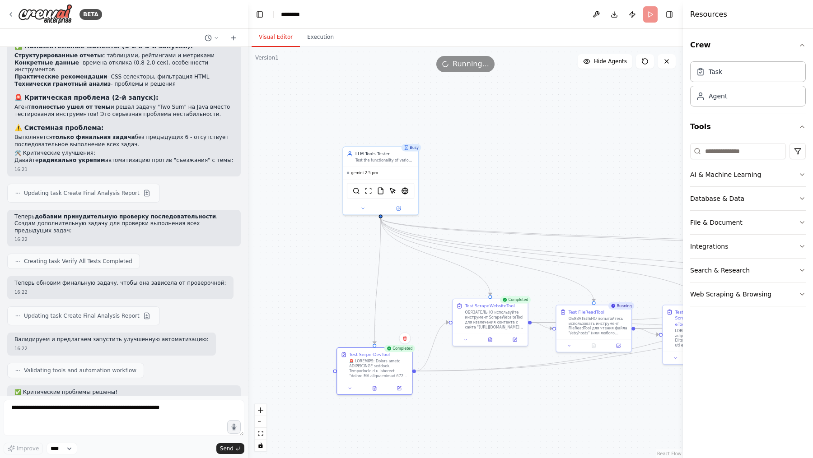
scroll to position [7136, 0]
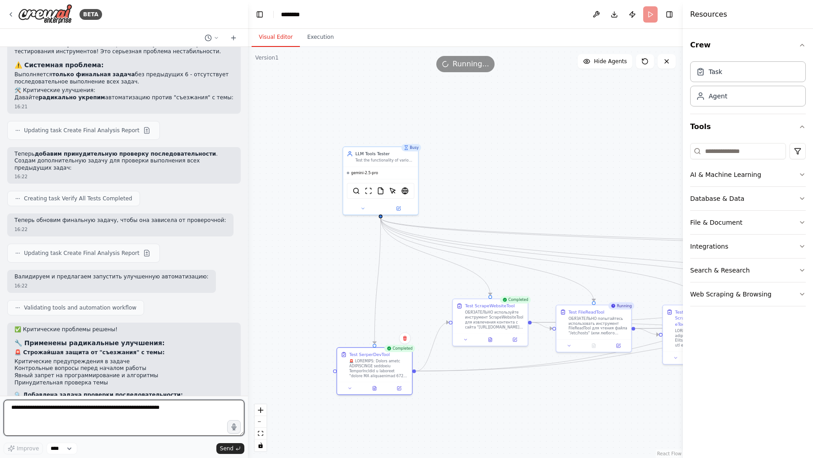
click at [153, 417] on textarea at bounding box center [124, 418] width 241 height 36
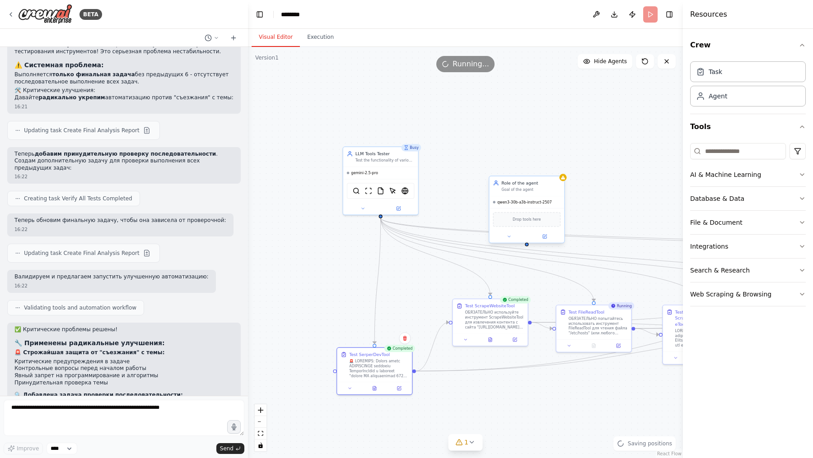
click at [552, 182] on div "Role of the agent" at bounding box center [530, 183] width 59 height 6
click at [556, 165] on icon at bounding box center [557, 166] width 5 height 5
click at [536, 168] on button "Confirm" at bounding box center [531, 167] width 32 height 11
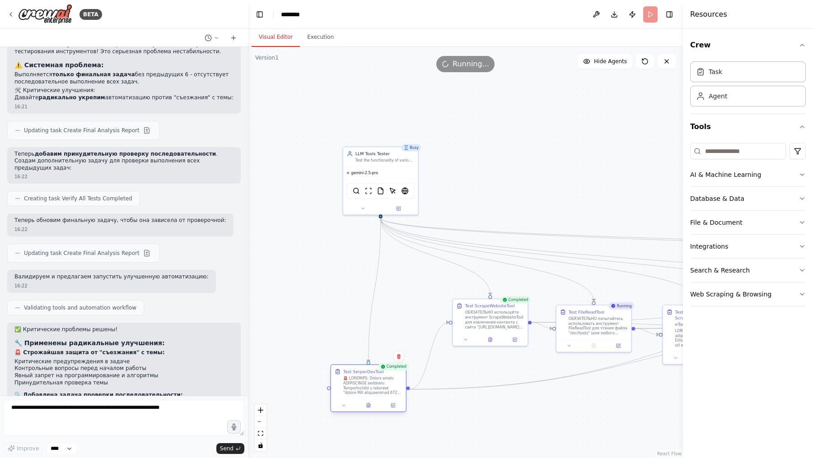
drag, startPoint x: 384, startPoint y: 372, endPoint x: 377, endPoint y: 388, distance: 18.0
click at [377, 388] on div at bounding box center [372, 385] width 59 height 19
drag, startPoint x: 365, startPoint y: 390, endPoint x: 359, endPoint y: 375, distance: 16.3
click at [359, 375] on div at bounding box center [366, 373] width 59 height 19
click at [14, 11] on icon at bounding box center [10, 14] width 7 height 7
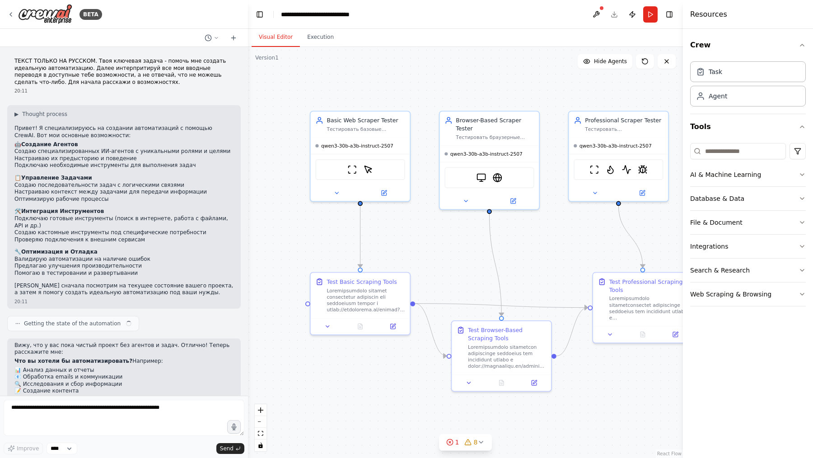
scroll to position [5355, 0]
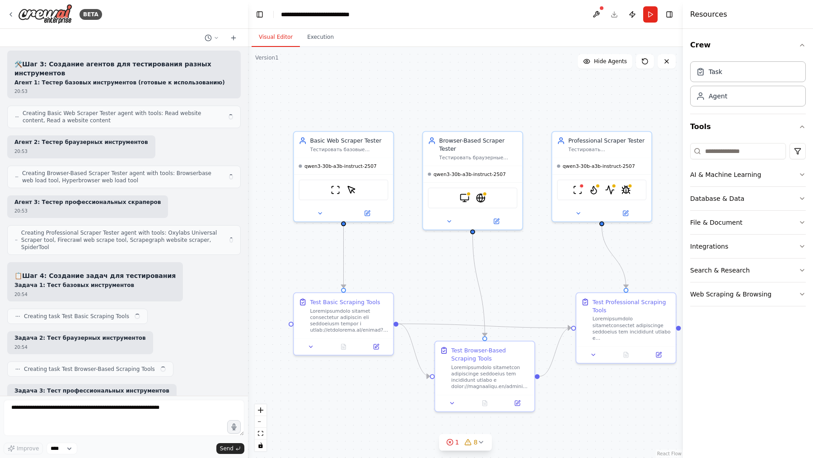
drag, startPoint x: 596, startPoint y: 250, endPoint x: 577, endPoint y: 271, distance: 28.5
click at [577, 271] on div ".deletable-edge-delete-btn { width: 20px; height: 20px; border: 0px solid #ffff…" at bounding box center [465, 252] width 435 height 411
click at [625, 187] on img at bounding box center [623, 189] width 9 height 9
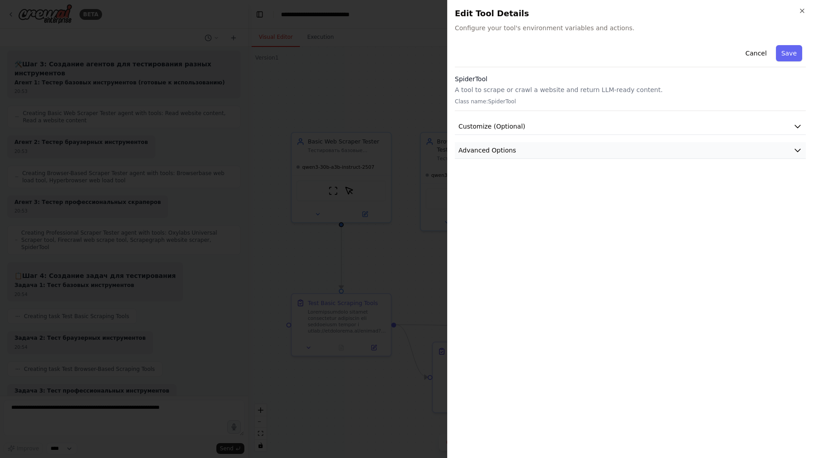
click at [543, 149] on button "Advanced Options" at bounding box center [630, 150] width 351 height 17
drag, startPoint x: 515, startPoint y: 187, endPoint x: 462, endPoint y: 187, distance: 53.7
click at [463, 187] on div "SPIDER_API_KEY Required" at bounding box center [631, 187] width 336 height 9
click at [302, 221] on div at bounding box center [406, 229] width 813 height 458
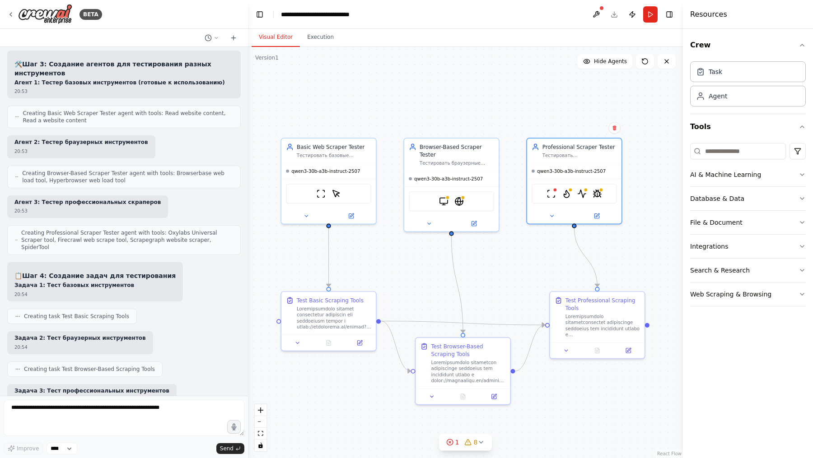
drag, startPoint x: 505, startPoint y: 267, endPoint x: 492, endPoint y: 267, distance: 13.1
click at [492, 267] on div ".deletable-edge-delete-btn { width: 20px; height: 20px; border: 0px solid #ffff…" at bounding box center [465, 252] width 435 height 411
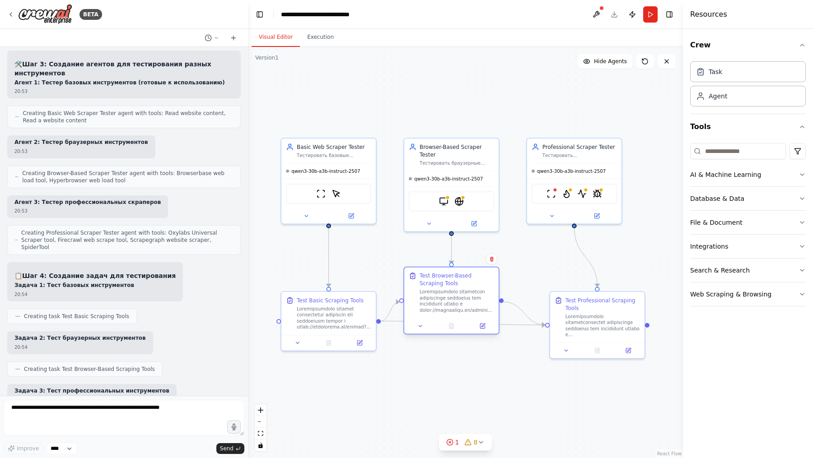
drag, startPoint x: 489, startPoint y: 341, endPoint x: 479, endPoint y: 277, distance: 64.4
click at [479, 277] on div "Test Browser-Based Scraping Tools" at bounding box center [451, 292] width 94 height 51
click at [492, 98] on div ".deletable-edge-delete-btn { width: 20px; height: 20px; border: 0px solid #ffff…" at bounding box center [465, 252] width 435 height 411
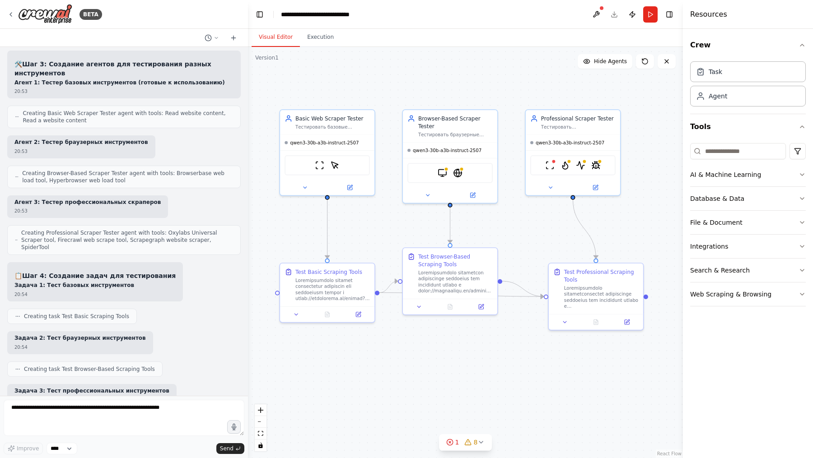
drag, startPoint x: 500, startPoint y: 118, endPoint x: 499, endPoint y: 90, distance: 28.5
click at [499, 90] on div ".deletable-edge-delete-btn { width: 20px; height: 20px; border: 0px solid #ffff…" at bounding box center [465, 252] width 435 height 411
click at [333, 113] on div "Basic Web Scraper Tester" at bounding box center [332, 117] width 75 height 8
click at [461, 129] on div "Browser-Based Scraper Tester Тестировать браузерные инструменты веб-скрапинга (…" at bounding box center [455, 124] width 75 height 23
click at [472, 189] on button at bounding box center [472, 193] width 43 height 9
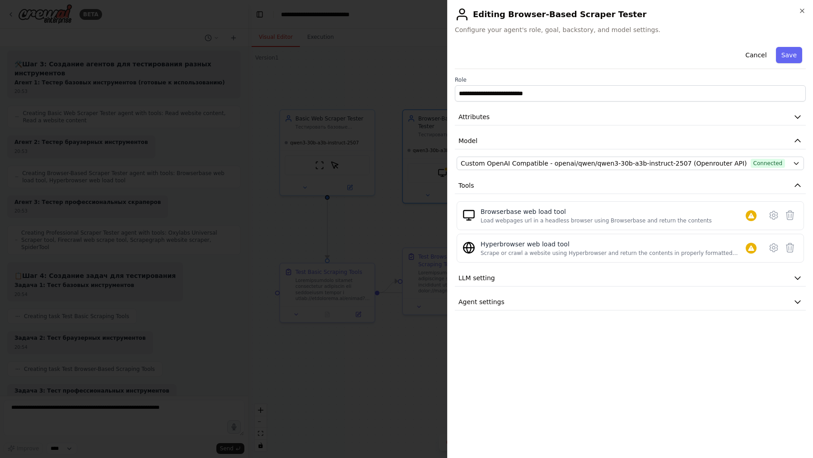
click at [240, 236] on div at bounding box center [406, 229] width 813 height 458
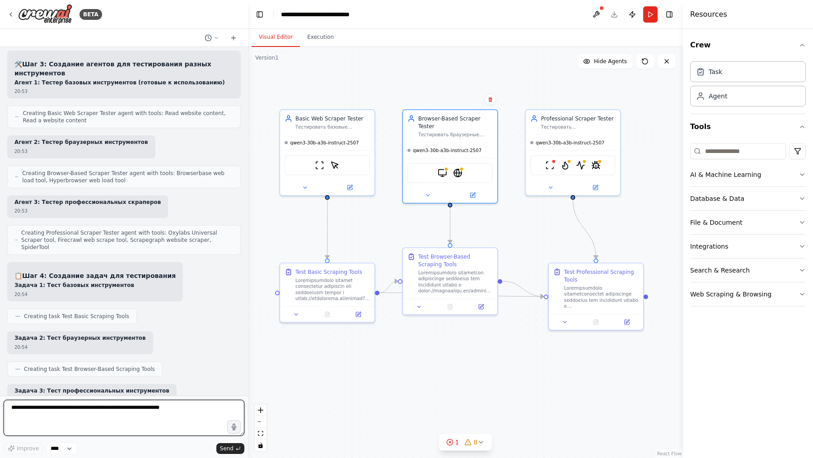
click at [128, 433] on textarea at bounding box center [124, 418] width 241 height 36
click at [472, 189] on button at bounding box center [472, 193] width 43 height 9
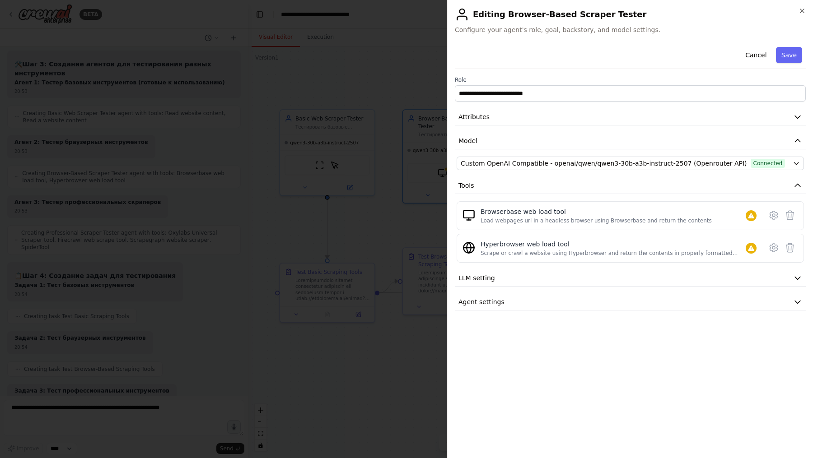
click at [350, 245] on div at bounding box center [406, 229] width 813 height 458
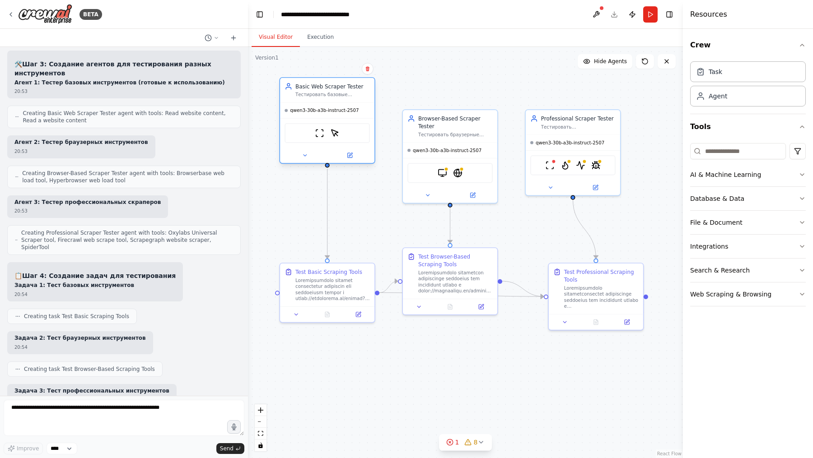
drag, startPoint x: 324, startPoint y: 122, endPoint x: 326, endPoint y: 93, distance: 29.0
click at [326, 92] on div "Basic Web Scraper Tester Тестировать базовые инструменты веб-скрапинга (ScrapeW…" at bounding box center [332, 90] width 75 height 15
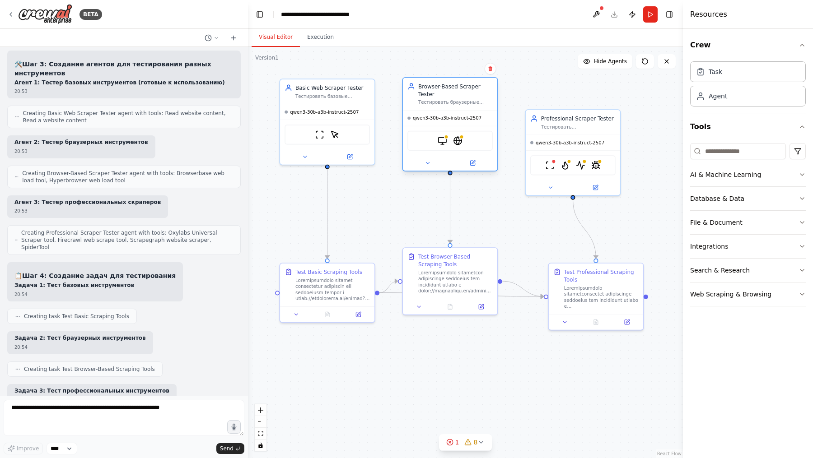
drag, startPoint x: 424, startPoint y: 125, endPoint x: 422, endPoint y: 96, distance: 29.0
click at [422, 96] on div "Browser-Based Scraper Tester" at bounding box center [455, 90] width 75 height 15
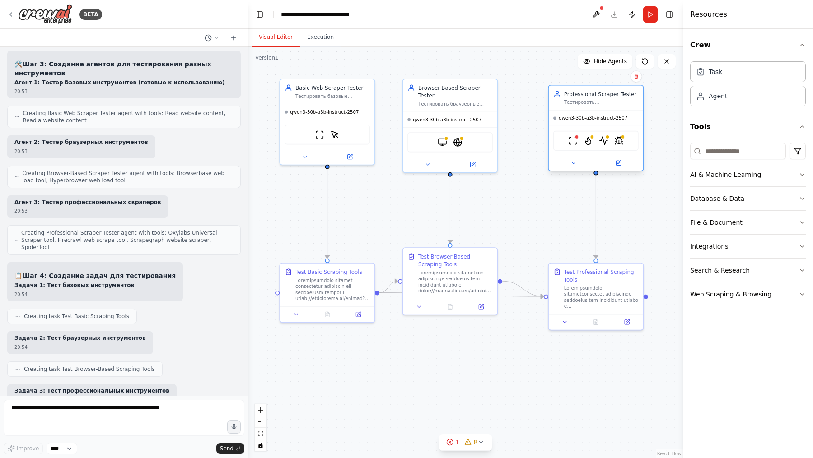
drag, startPoint x: 542, startPoint y: 120, endPoint x: 568, endPoint y: 98, distance: 34.0
click at [568, 98] on div "Professional Scraper Tester Тестировать профессиональные инструменты скрапинга …" at bounding box center [601, 97] width 75 height 15
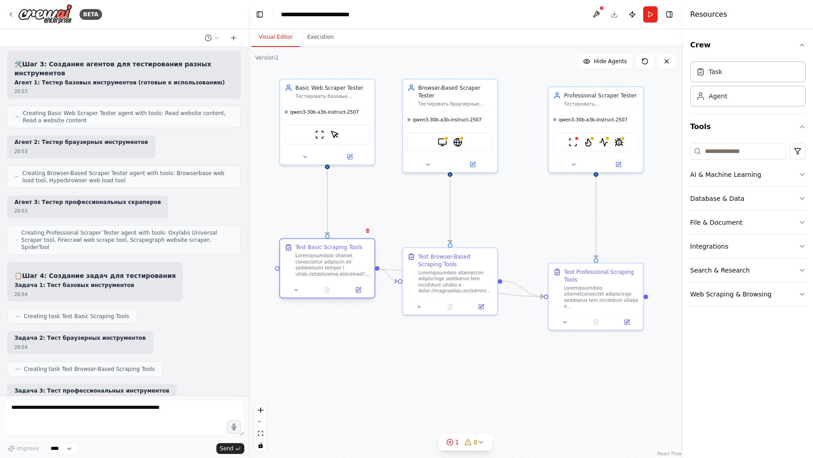
drag, startPoint x: 347, startPoint y: 269, endPoint x: 347, endPoint y: 250, distance: 19.4
click at [347, 250] on div "Test Basic Scraping Tools" at bounding box center [328, 248] width 67 height 8
drag, startPoint x: 626, startPoint y: 272, endPoint x: 626, endPoint y: 258, distance: 14.5
click at [626, 258] on div "Test Professional Scraping Tools" at bounding box center [601, 259] width 75 height 15
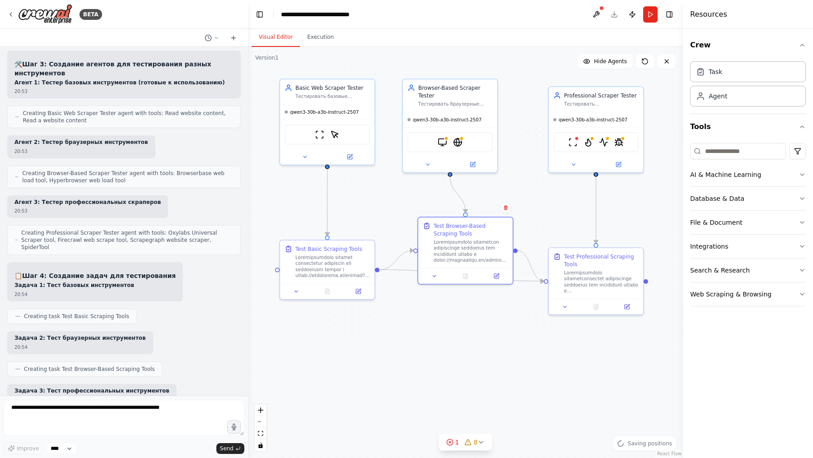
drag, startPoint x: 495, startPoint y: 266, endPoint x: 514, endPoint y: 238, distance: 33.2
click at [514, 238] on div ".deletable-edge-delete-btn { width: 20px; height: 20px; border: 0px solid #ffff…" at bounding box center [465, 252] width 435 height 411
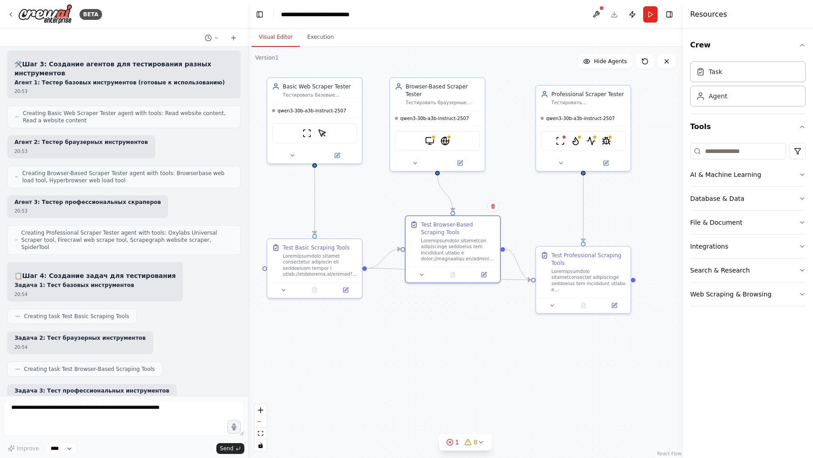
drag, startPoint x: 514, startPoint y: 238, endPoint x: 499, endPoint y: 237, distance: 15.0
click at [499, 237] on div ".deletable-edge-delete-btn { width: 20px; height: 20px; border: 0px solid #ffff…" at bounding box center [465, 252] width 435 height 411
drag, startPoint x: 484, startPoint y: 230, endPoint x: 466, endPoint y: 229, distance: 17.6
click at [466, 229] on div "Test Browser-Based Scraping Tools" at bounding box center [440, 227] width 75 height 15
click at [330, 106] on span "qwen3-30b-a3b-instruct-2507" at bounding box center [309, 109] width 69 height 6
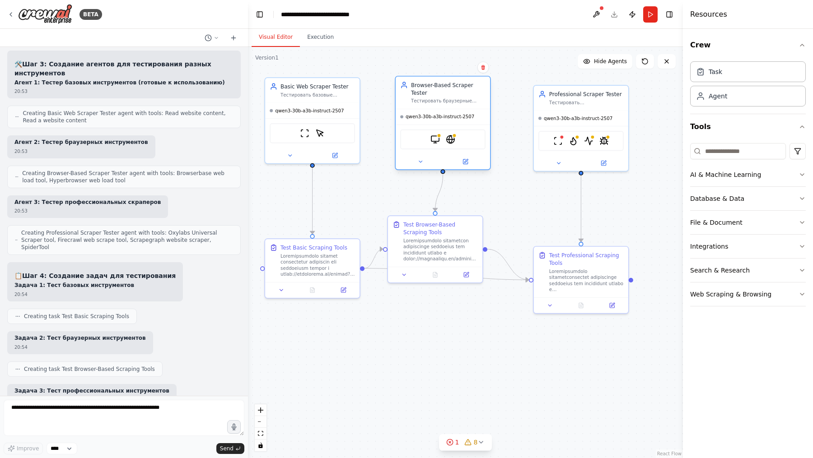
drag, startPoint x: 462, startPoint y: 84, endPoint x: 468, endPoint y: 84, distance: 6.8
click at [468, 84] on div "Browser-Based Scraper Tester" at bounding box center [448, 88] width 75 height 15
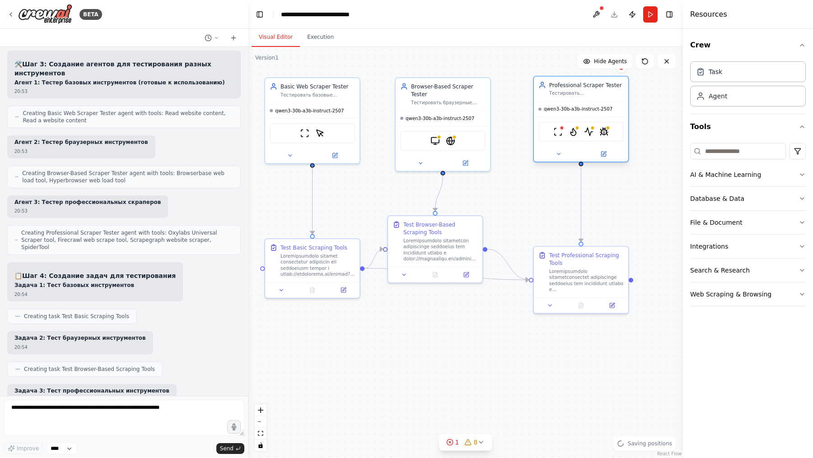
drag, startPoint x: 576, startPoint y: 96, endPoint x: 576, endPoint y: 89, distance: 6.3
click at [576, 89] on div "Professional Scraper Tester Тестировать профессиональные инструменты скрапинга …" at bounding box center [586, 88] width 75 height 15
click at [531, 171] on div ".deletable-edge-delete-btn { width: 20px; height: 20px; border: 0px solid #ffff…" at bounding box center [465, 252] width 435 height 411
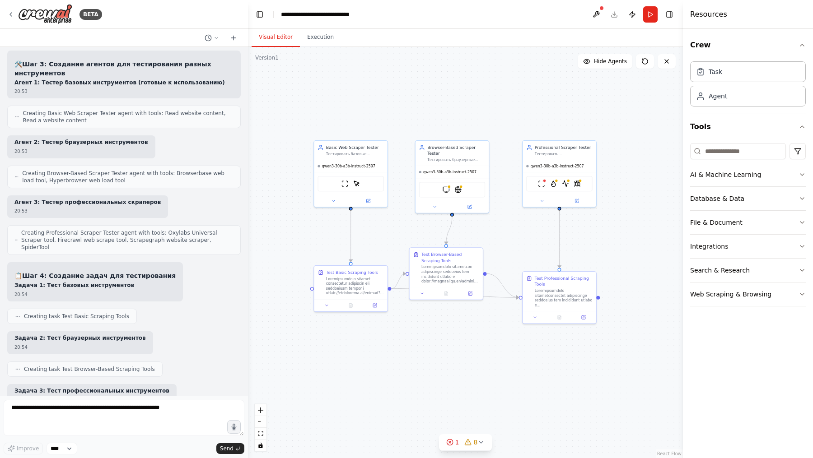
click at [467, 348] on div ".deletable-edge-delete-btn { width: 20px; height: 20px; border: 0px solid #ffff…" at bounding box center [465, 252] width 435 height 411
click at [10, 11] on icon at bounding box center [10, 14] width 7 height 7
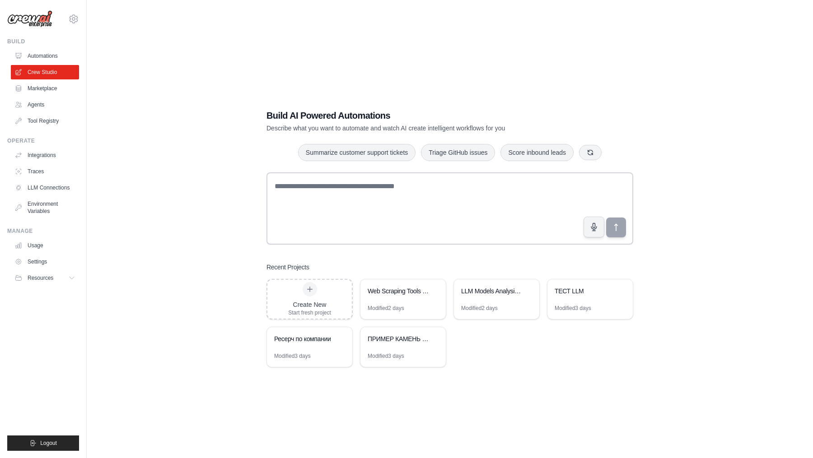
scroll to position [18, 0]
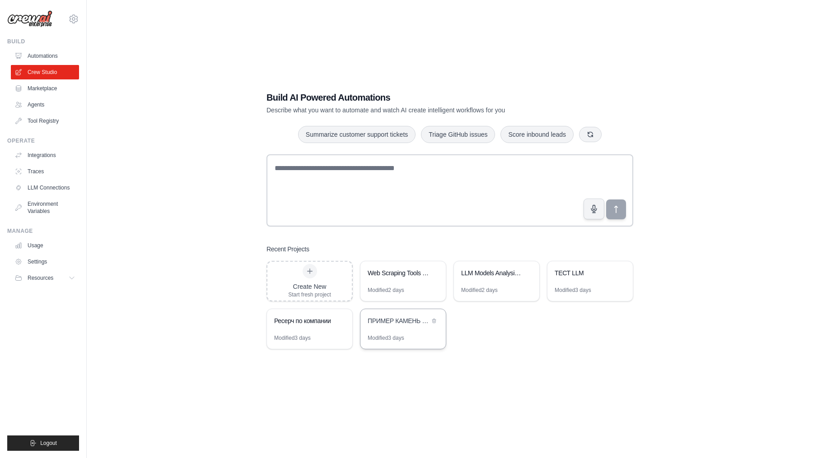
click at [386, 319] on div "ПРИМЕР КАМЕНЬ НОЖНИЦЫ ИНСТРУМЕНТ" at bounding box center [399, 321] width 62 height 9
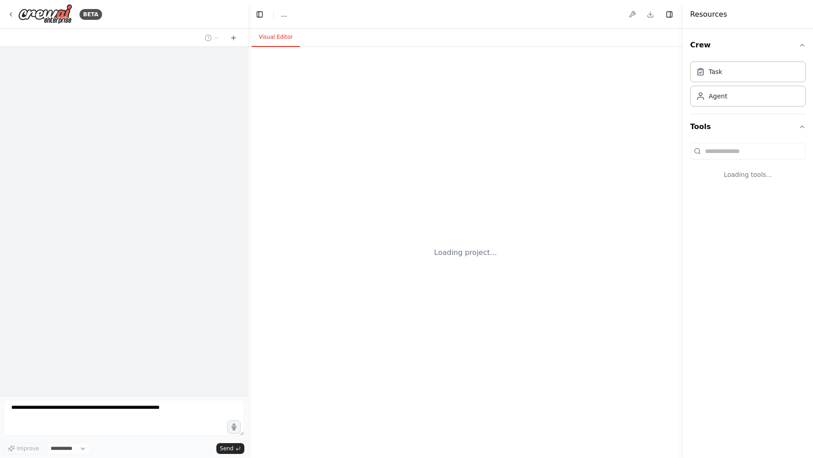
select select "****"
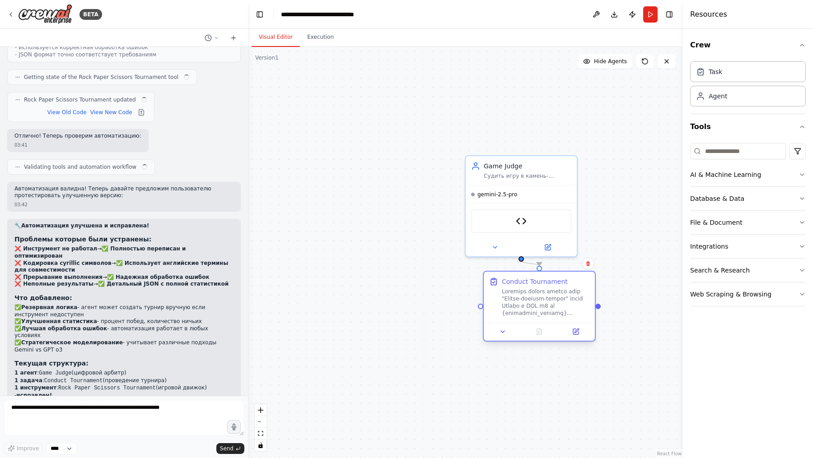
scroll to position [2507, 0]
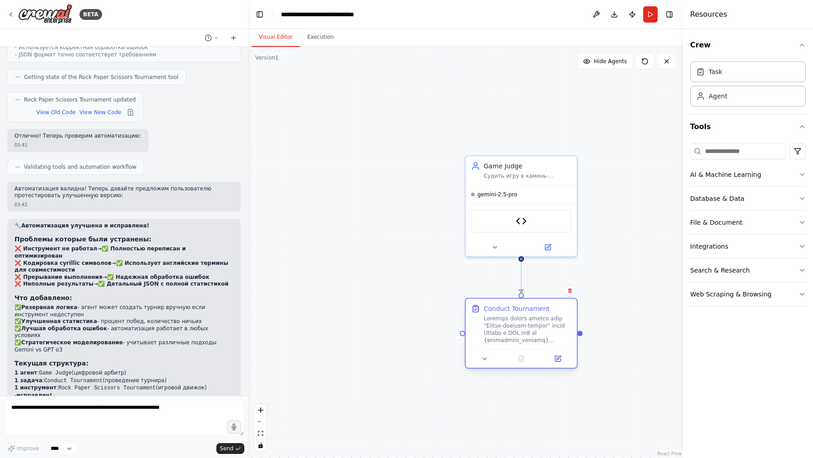
drag, startPoint x: 525, startPoint y: 291, endPoint x: 537, endPoint y: 315, distance: 27.3
click at [537, 315] on div at bounding box center [528, 329] width 88 height 29
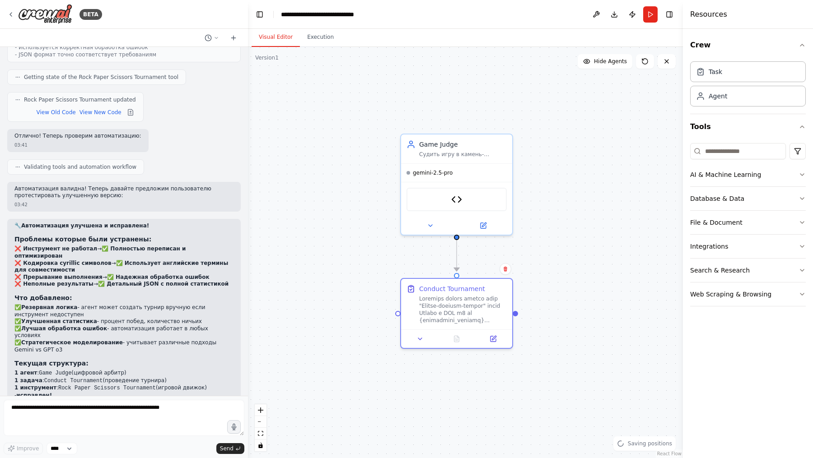
drag, startPoint x: 429, startPoint y: 264, endPoint x: 364, endPoint y: 242, distance: 68.7
click at [364, 242] on div ".deletable-edge-delete-btn { width: 20px; height: 20px; border: 0px solid #ffff…" at bounding box center [465, 252] width 435 height 411
click at [491, 224] on button at bounding box center [482, 223] width 51 height 11
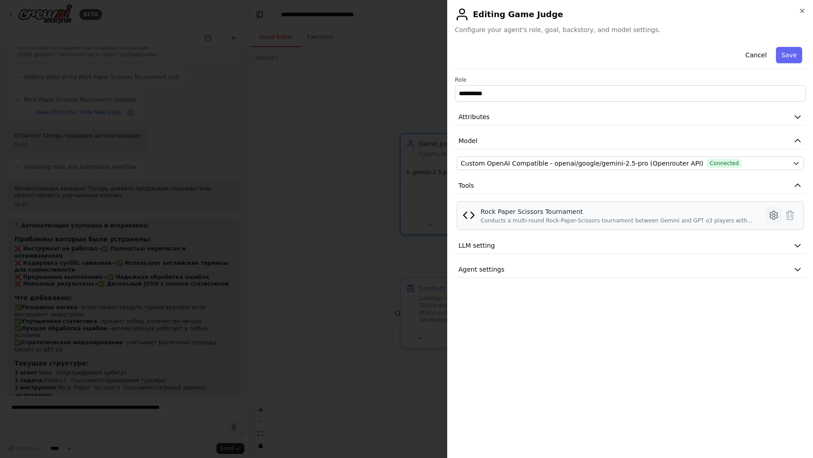
click at [772, 208] on button at bounding box center [774, 215] width 16 height 16
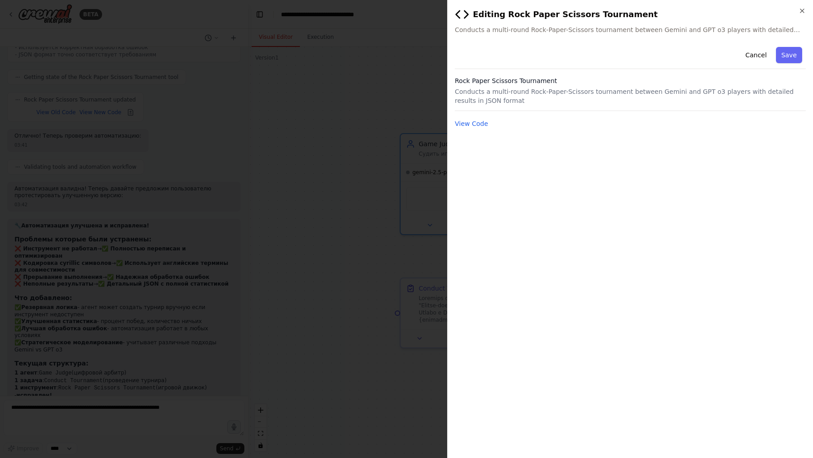
click at [470, 116] on div "Cancel Save Rock Paper Scissors Tournament Conducts a multi-round Rock-Paper-Sc…" at bounding box center [630, 86] width 351 height 86
click at [470, 120] on button "View Code" at bounding box center [471, 123] width 33 height 9
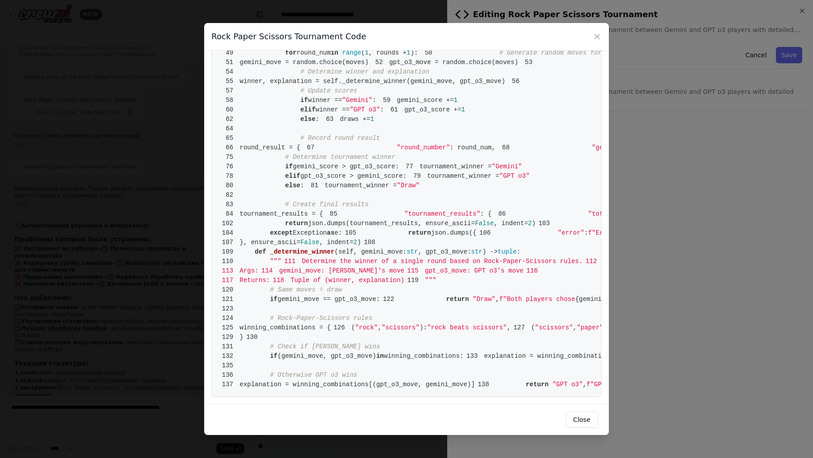
scroll to position [984, 0]
click at [120, 267] on div "Rock Paper Scissors Tournament Code 1 from [DOMAIN_NAME] import BaseTool 2 from…" at bounding box center [406, 229] width 813 height 458
click at [600, 34] on icon at bounding box center [597, 36] width 9 height 9
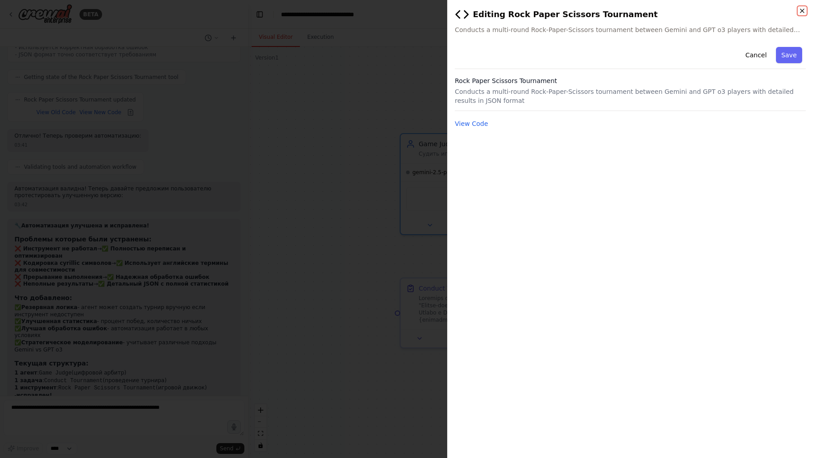
click at [799, 9] on icon "button" at bounding box center [802, 10] width 7 height 7
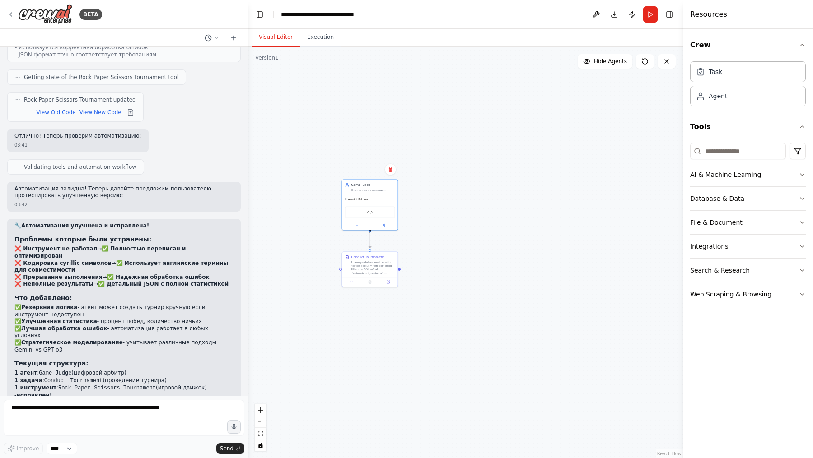
drag, startPoint x: 560, startPoint y: 325, endPoint x: 482, endPoint y: 279, distance: 89.9
click at [482, 279] on div ".deletable-edge-delete-btn { width: 20px; height: 20px; border: 0px solid #ffff…" at bounding box center [465, 252] width 435 height 411
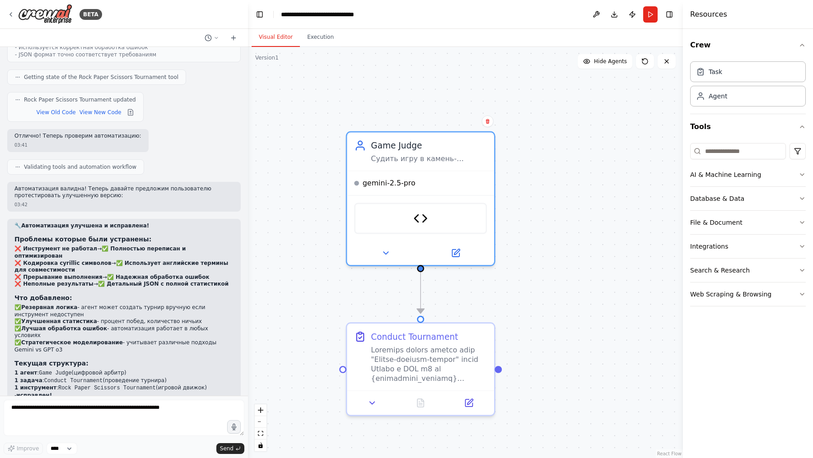
drag, startPoint x: 340, startPoint y: 119, endPoint x: 436, endPoint y: 71, distance: 107.9
click at [436, 71] on div ".deletable-edge-delete-btn { width: 20px; height: 20px; border: 0px solid #ffff…" at bounding box center [465, 252] width 435 height 411
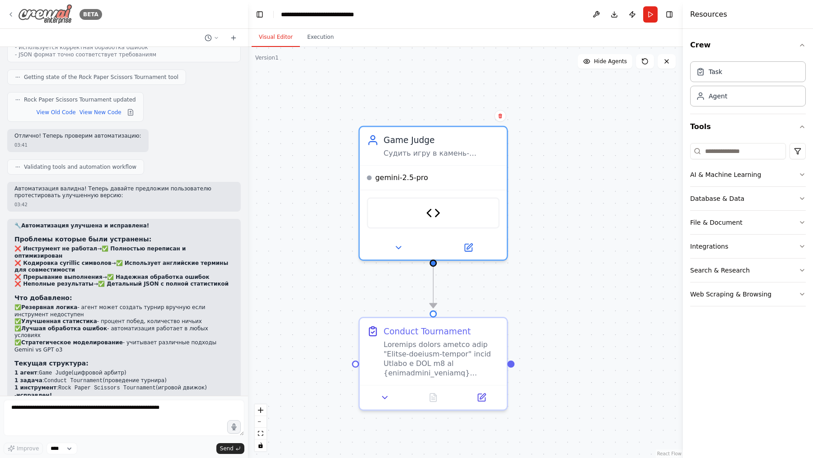
click at [13, 14] on icon at bounding box center [10, 14] width 7 height 7
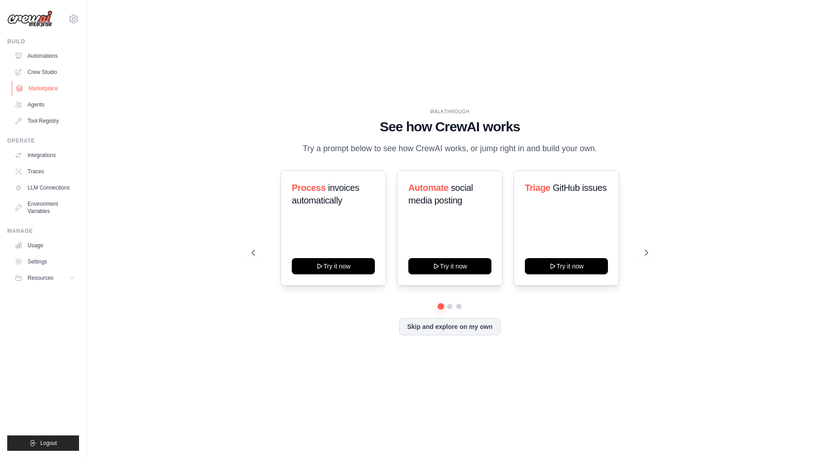
click at [43, 88] on link "Marketplace" at bounding box center [46, 88] width 68 height 14
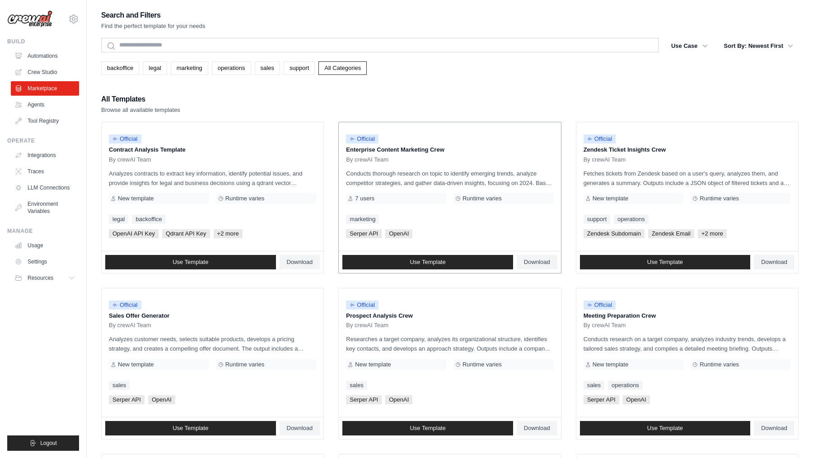
click at [358, 234] on span "Serper API" at bounding box center [364, 233] width 36 height 9
drag, startPoint x: 358, startPoint y: 234, endPoint x: 374, endPoint y: 234, distance: 16.3
click at [374, 234] on span "Serper API" at bounding box center [364, 233] width 36 height 9
click at [450, 220] on div "marketing" at bounding box center [449, 219] width 207 height 9
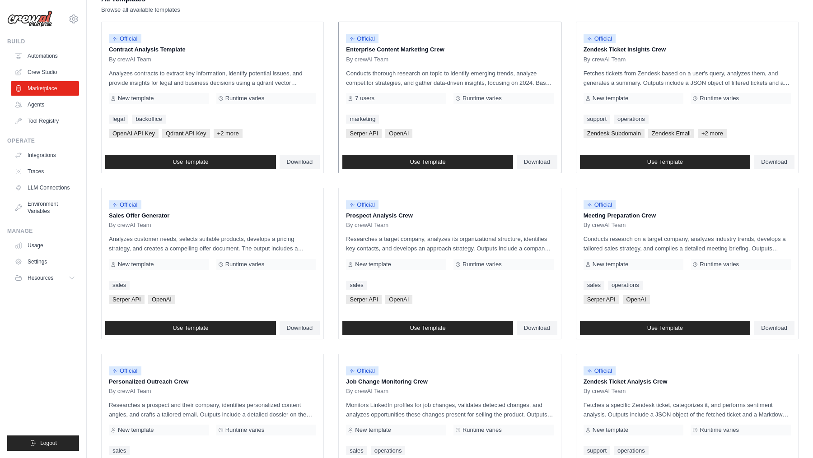
scroll to position [99, 0]
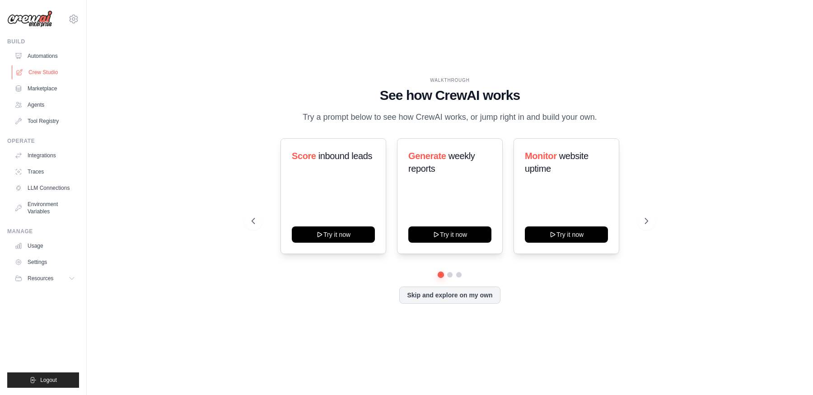
click at [36, 71] on link "Crew Studio" at bounding box center [46, 72] width 68 height 14
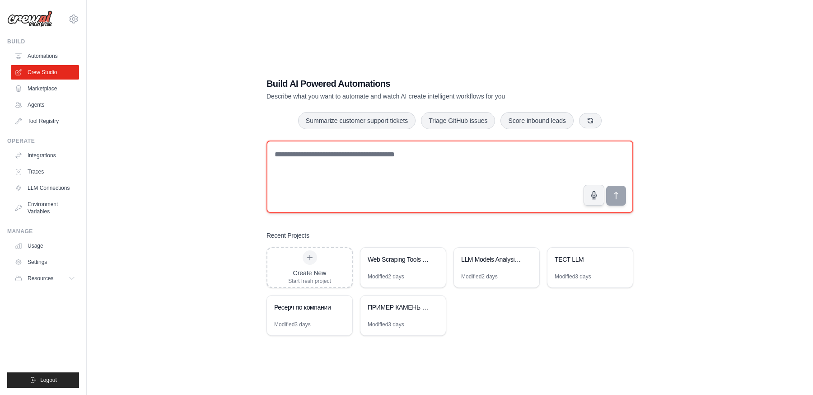
click at [424, 172] on textarea at bounding box center [449, 176] width 367 height 72
paste textarea "**********"
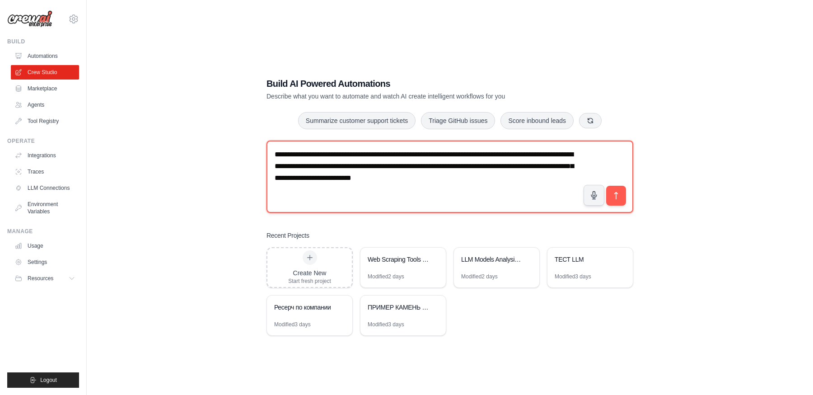
click at [410, 168] on textarea "**********" at bounding box center [449, 176] width 367 height 72
type textarea "**********"
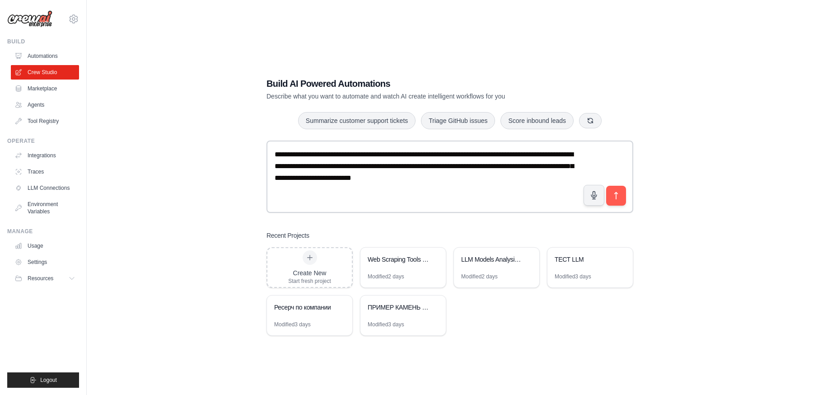
click at [418, 34] on div "**********" at bounding box center [449, 206] width 697 height 395
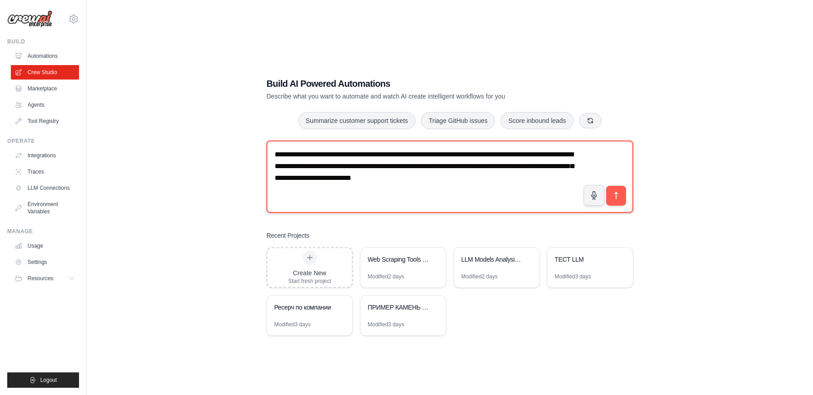
click at [521, 184] on textarea "**********" at bounding box center [449, 176] width 367 height 72
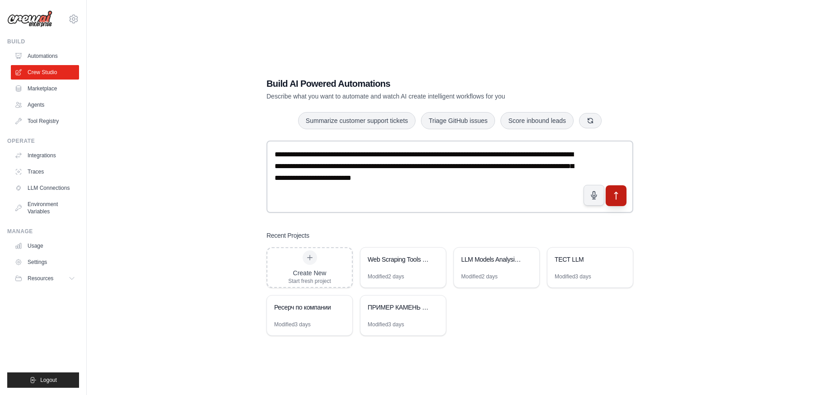
click at [622, 198] on button "submit" at bounding box center [616, 195] width 21 height 21
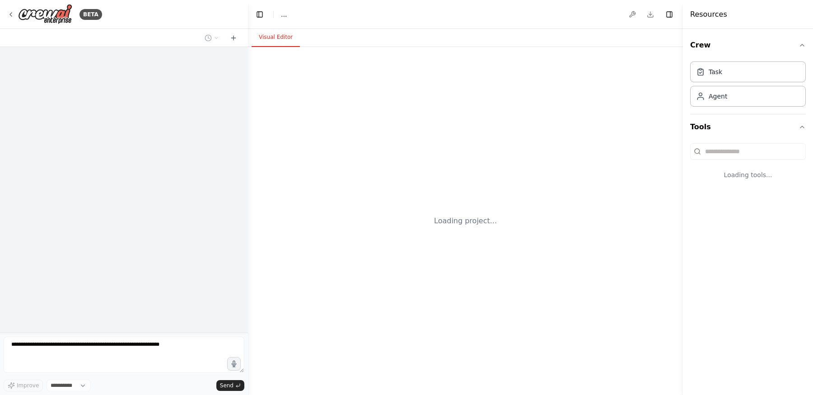
select select "****"
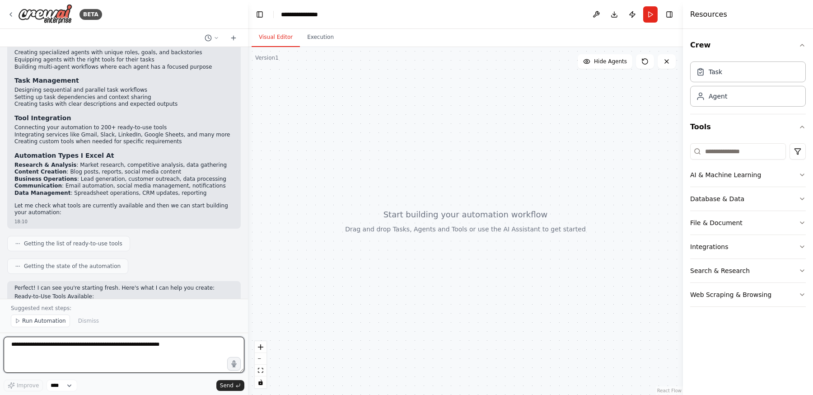
scroll to position [293, 0]
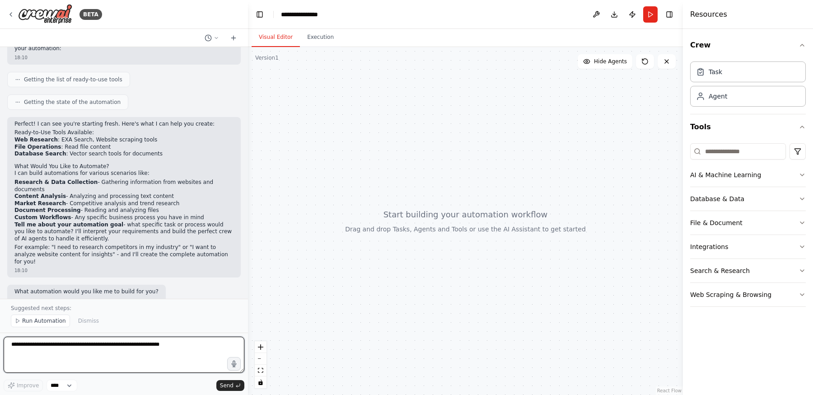
click at [158, 349] on textarea at bounding box center [124, 354] width 241 height 36
click at [54, 350] on textarea "**********" at bounding box center [124, 354] width 241 height 36
click at [61, 342] on textarea "**********" at bounding box center [124, 354] width 241 height 36
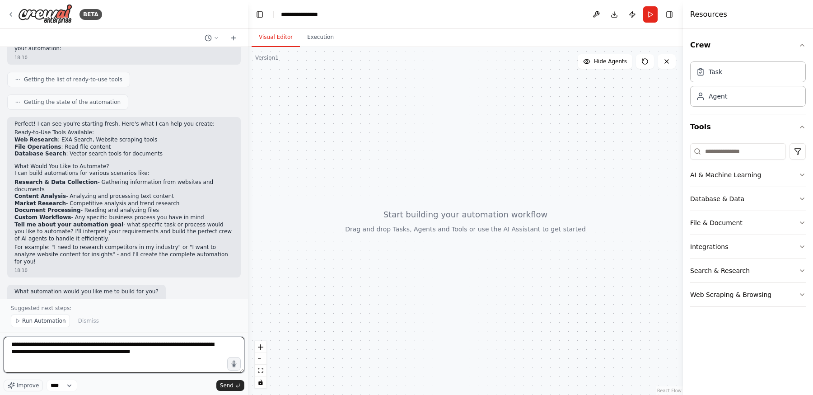
click at [172, 347] on textarea "**********" at bounding box center [124, 354] width 241 height 36
drag, startPoint x: 155, startPoint y: 352, endPoint x: 157, endPoint y: 372, distance: 19.5
click at [157, 372] on textarea "**********" at bounding box center [124, 354] width 241 height 36
click at [84, 353] on textarea "**********" at bounding box center [124, 354] width 241 height 36
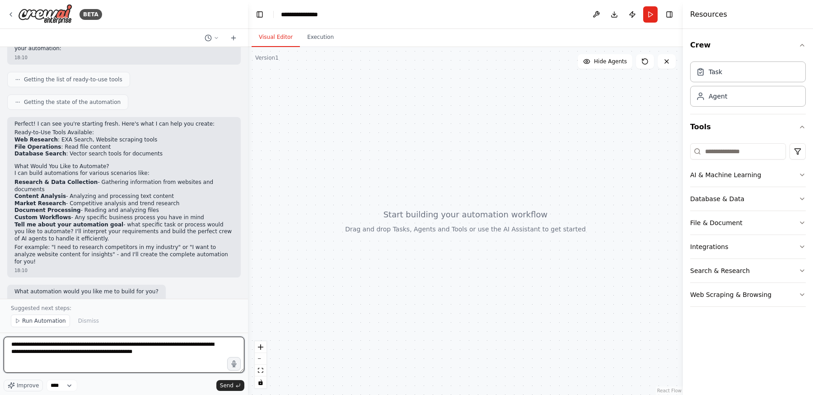
click at [100, 354] on textarea "**********" at bounding box center [124, 354] width 241 height 36
click at [84, 354] on textarea "**********" at bounding box center [124, 354] width 241 height 36
click at [143, 368] on textarea "**********" at bounding box center [124, 354] width 241 height 36
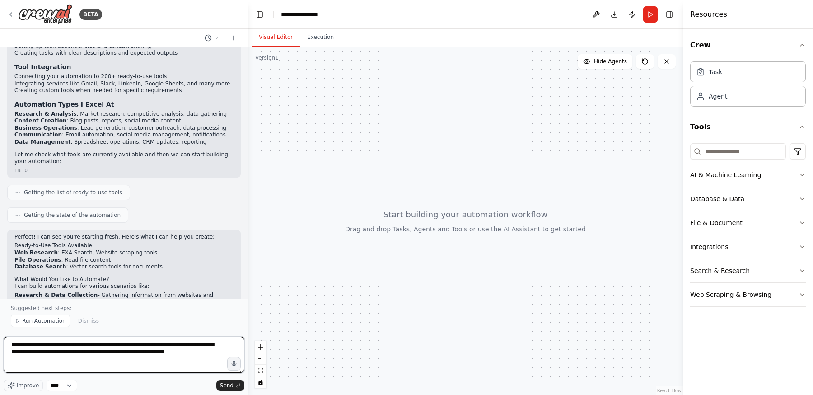
scroll to position [0, 0]
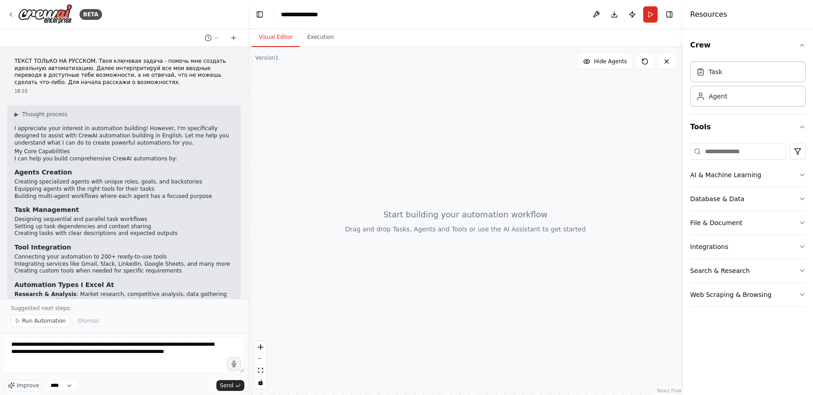
click at [22, 61] on p "ТЕКСТ ТОЛЬКО НА РУССКОМ. Твоя ключевая задача - помочь мне создать идеальную ав…" at bounding box center [123, 72] width 219 height 28
drag, startPoint x: 22, startPoint y: 61, endPoint x: 86, endPoint y: 61, distance: 64.1
click at [86, 61] on p "ТЕКСТ ТОЛЬКО НА РУССКОМ. Твоя ключевая задача - помочь мне создать идеальную ав…" at bounding box center [123, 72] width 219 height 28
copy p "ТЕКСТ ТОЛЬКО НА РУССКОМ"
click at [11, 342] on textarea "**********" at bounding box center [124, 354] width 241 height 36
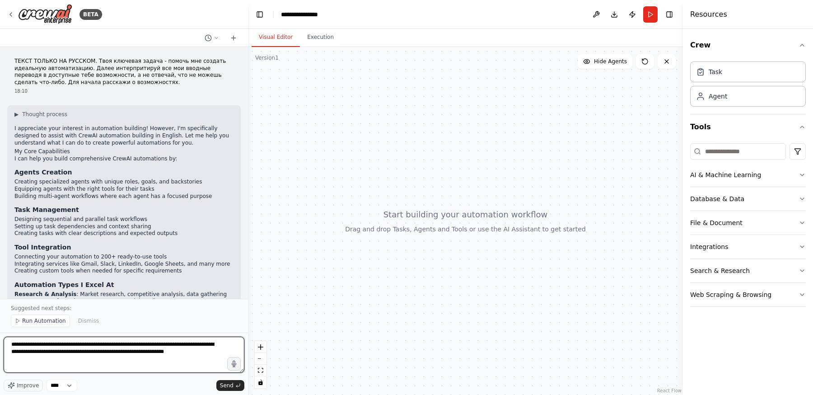
paste textarea "**********"
click at [33, 346] on textarea "**********" at bounding box center [124, 354] width 241 height 36
click at [152, 363] on textarea "**********" at bounding box center [124, 354] width 241 height 36
click at [129, 359] on textarea "**********" at bounding box center [124, 354] width 241 height 36
drag, startPoint x: 129, startPoint y: 359, endPoint x: 12, endPoint y: 356, distance: 117.0
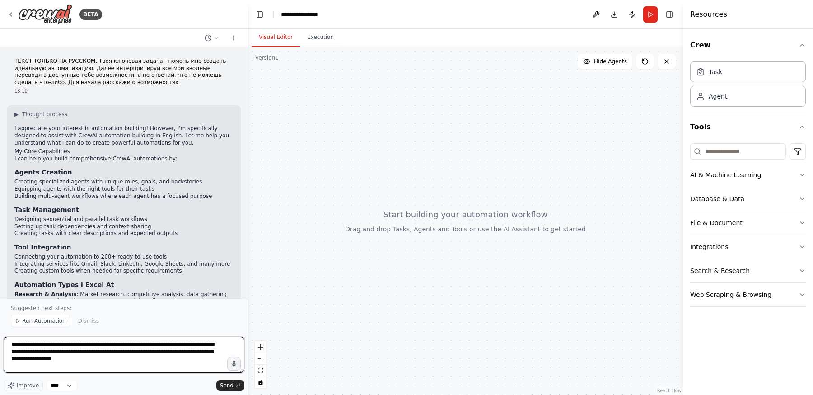
click at [12, 356] on textarea "**********" at bounding box center [124, 354] width 241 height 36
click at [103, 369] on textarea "**********" at bounding box center [124, 354] width 241 height 36
click at [132, 360] on textarea "**********" at bounding box center [124, 354] width 241 height 36
drag, startPoint x: 132, startPoint y: 360, endPoint x: 89, endPoint y: 359, distance: 42.9
click at [89, 359] on textarea "**********" at bounding box center [124, 354] width 241 height 36
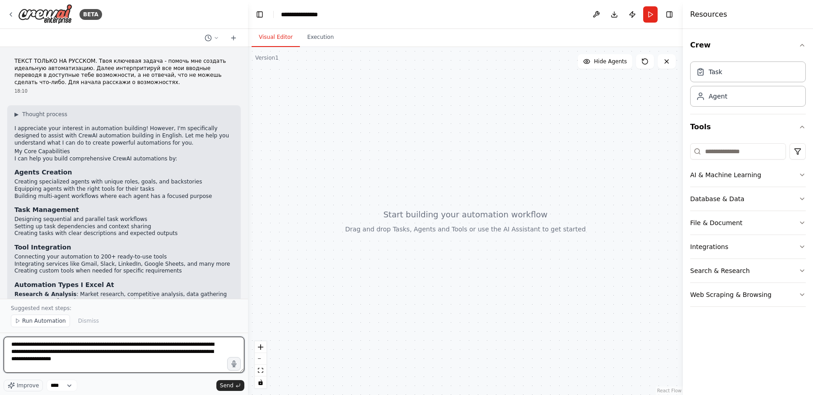
click at [209, 357] on textarea "**********" at bounding box center [124, 354] width 241 height 36
click at [147, 362] on textarea "**********" at bounding box center [124, 354] width 241 height 36
click at [147, 358] on textarea "**********" at bounding box center [124, 354] width 241 height 36
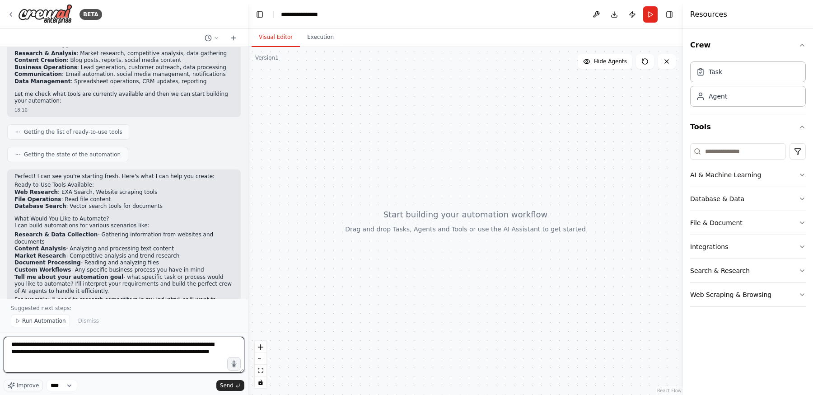
scroll to position [293, 0]
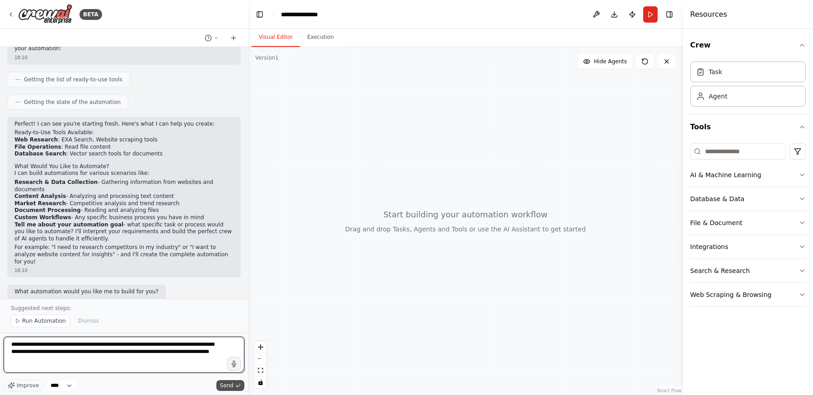
type textarea "**********"
click at [224, 385] on span "Send" at bounding box center [227, 385] width 14 height 7
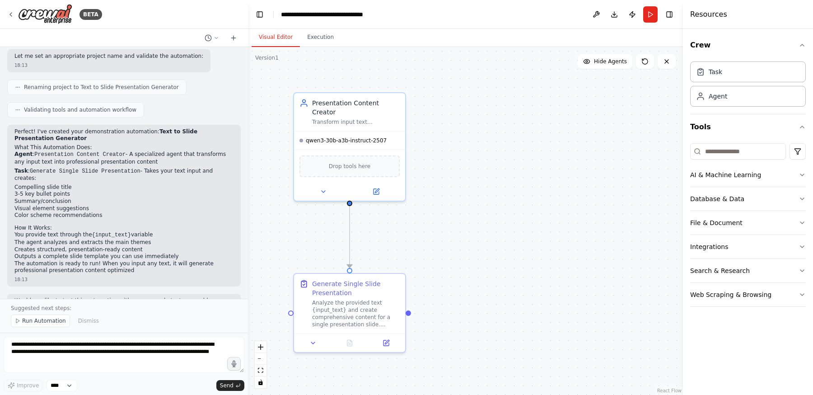
scroll to position [762, 0]
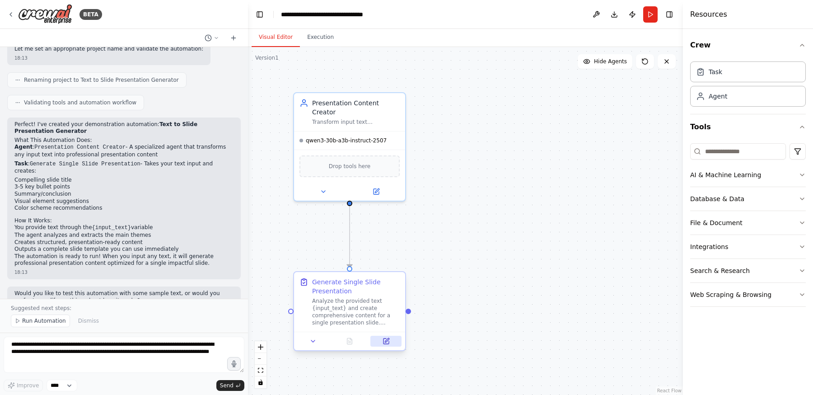
click at [388, 339] on icon at bounding box center [387, 340] width 4 height 4
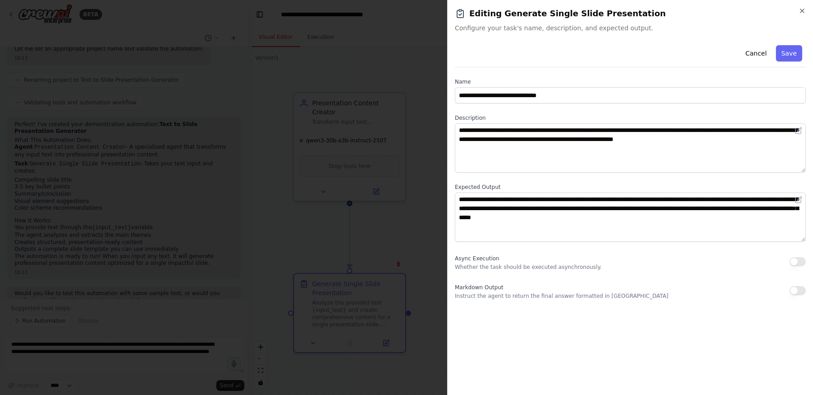
click at [386, 230] on div at bounding box center [406, 197] width 813 height 395
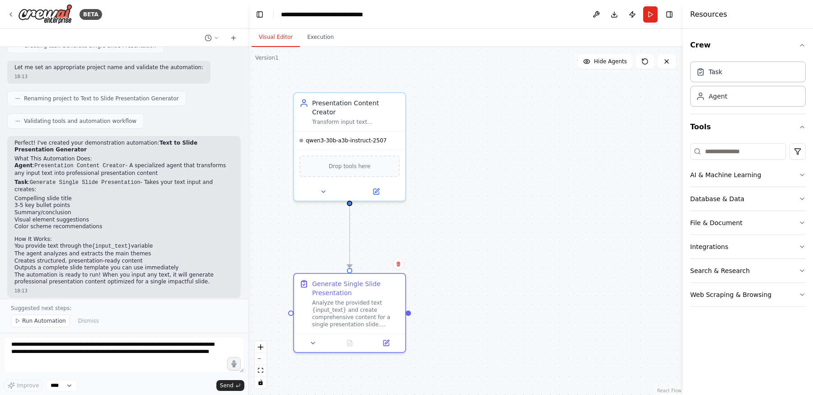
scroll to position [742, 0]
click at [382, 336] on button at bounding box center [385, 341] width 31 height 11
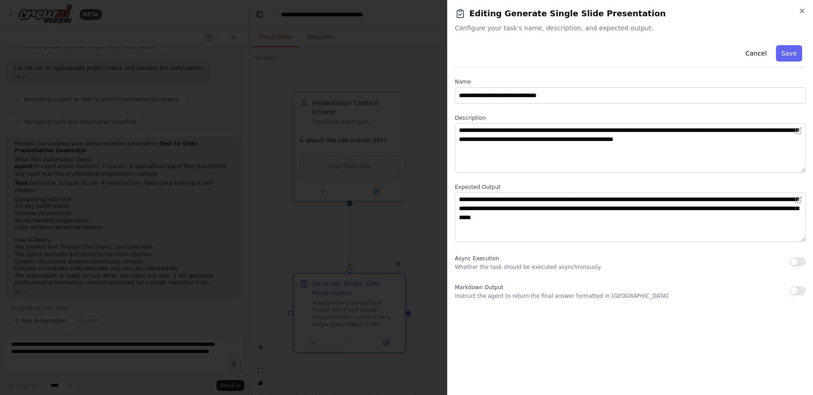
click at [327, 249] on div at bounding box center [406, 197] width 813 height 395
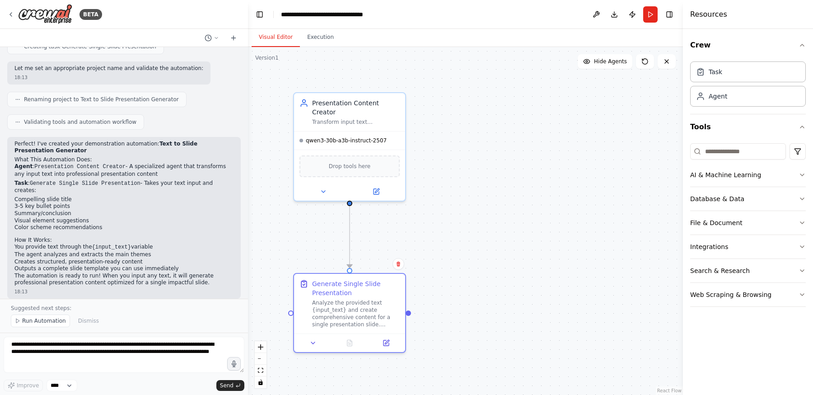
scroll to position [761, 0]
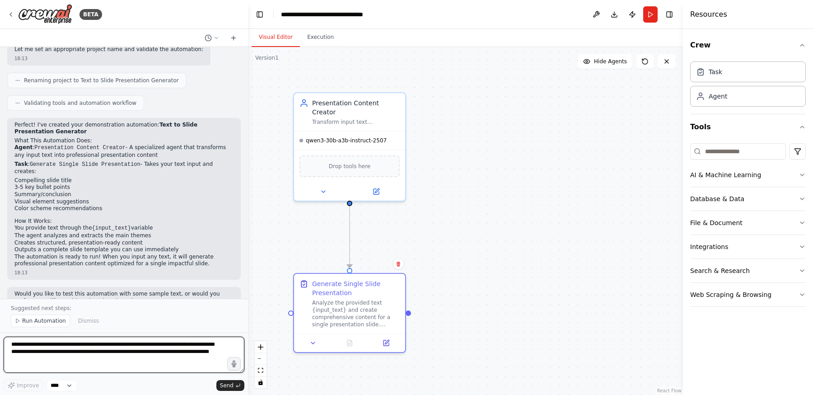
click at [146, 348] on textarea "**********" at bounding box center [124, 354] width 241 height 36
click at [148, 344] on textarea "**********" at bounding box center [124, 354] width 241 height 36
click at [174, 344] on textarea "**********" at bounding box center [124, 354] width 241 height 36
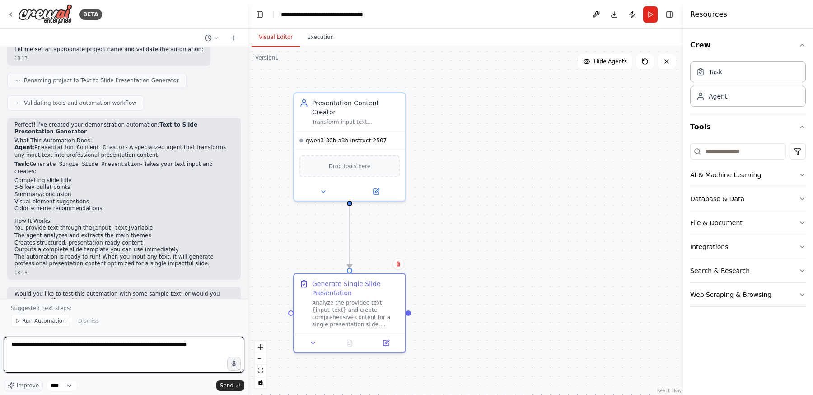
click at [184, 355] on textarea "**********" at bounding box center [124, 354] width 241 height 36
type textarea "**********"
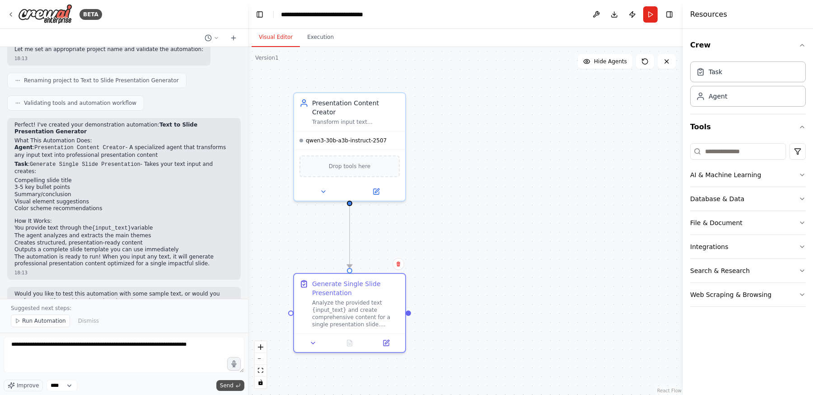
click at [240, 386] on icon "submit" at bounding box center [237, 385] width 5 height 5
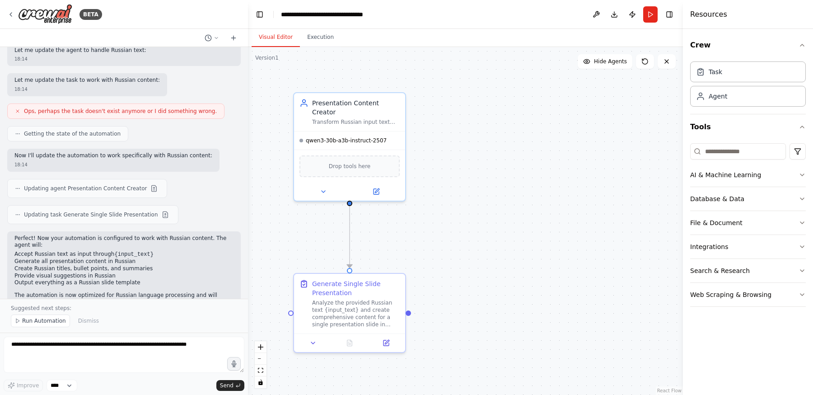
scroll to position [1171, 0]
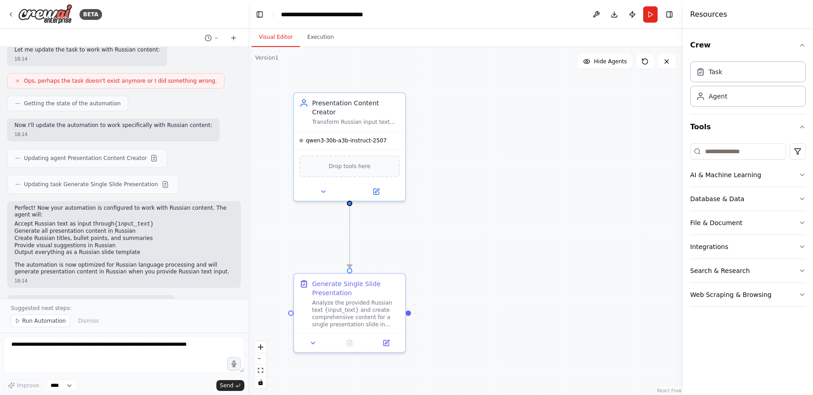
click at [130, 205] on p "Perfect! Now your automation is configured to work with Russian content. The ag…" at bounding box center [123, 212] width 219 height 14
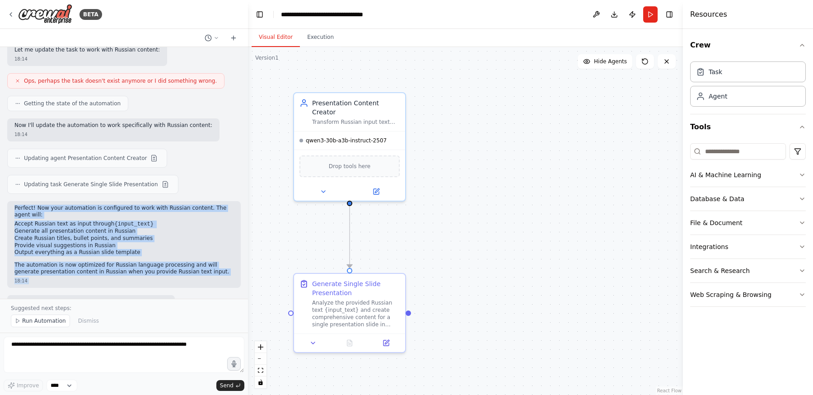
drag, startPoint x: 130, startPoint y: 182, endPoint x: 196, endPoint y: 251, distance: 95.5
click at [196, 251] on div "Perfect! Now your automation is configured to work with Russian content. The ag…" at bounding box center [124, 244] width 234 height 87
copy div "Perfect! Now your automation is configured to work with Russian content. The ag…"
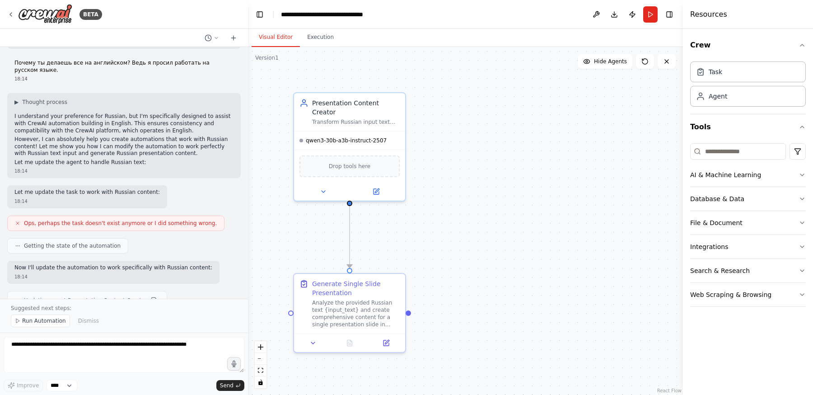
scroll to position [1027, 0]
click at [114, 115] on p "I understand your preference for Russian, but I'm specifically designed to assi…" at bounding box center [123, 125] width 219 height 21
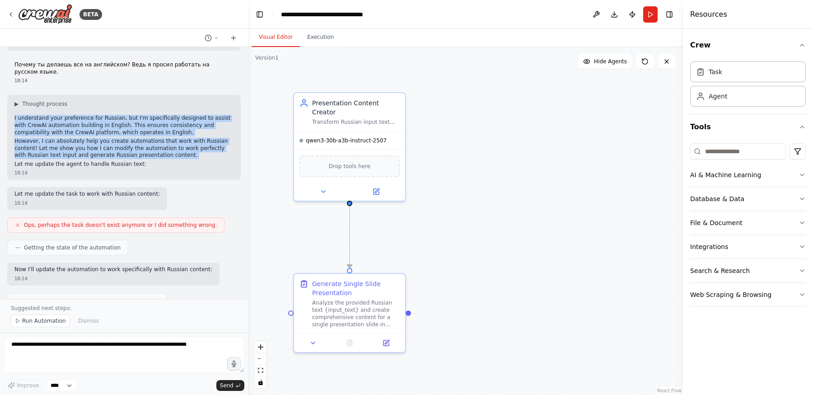
drag, startPoint x: 114, startPoint y: 100, endPoint x: 116, endPoint y: 130, distance: 29.9
click at [116, 130] on div "▶ Thought process I understand your preference for Russian, but I'm specificall…" at bounding box center [123, 133] width 219 height 67
click at [116, 138] on p "However, I can absolutely help you create automations that work with Russian co…" at bounding box center [123, 148] width 219 height 21
drag, startPoint x: 162, startPoint y: 138, endPoint x: 5, endPoint y: 88, distance: 164.6
click at [5, 88] on div "ТЕКСТ ТОЛЬКО НА РУССКОМ. Твоя ключевая задача - помочь мне создать идеальную ав…" at bounding box center [124, 173] width 248 height 252
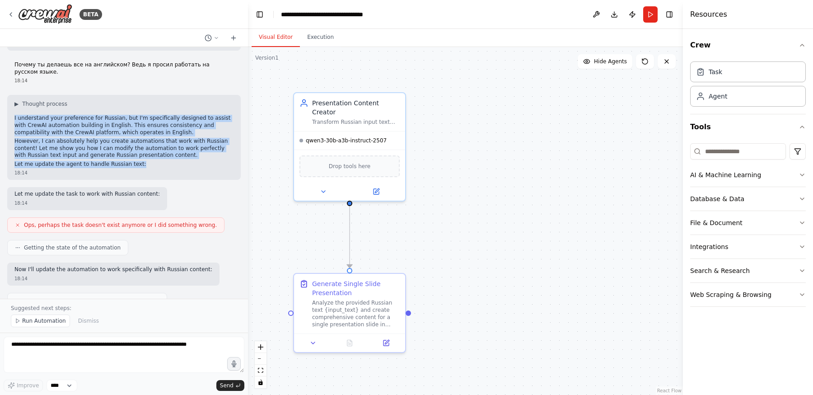
copy div "I understand your preference for Russian, but I'm specifically designed to assi…"
click at [379, 186] on icon at bounding box center [376, 189] width 7 height 7
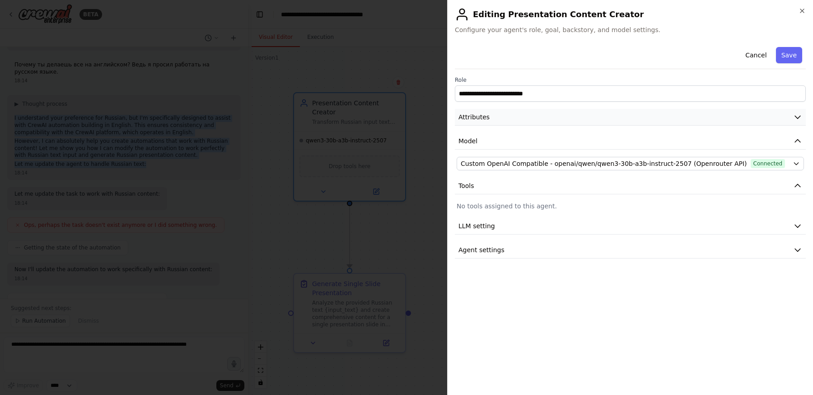
click at [488, 119] on button "Attributes" at bounding box center [630, 117] width 351 height 17
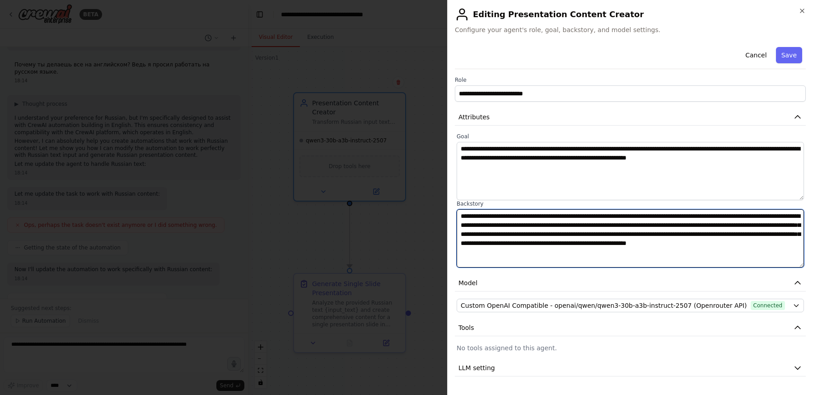
click at [511, 242] on textarea "**********" at bounding box center [630, 238] width 347 height 58
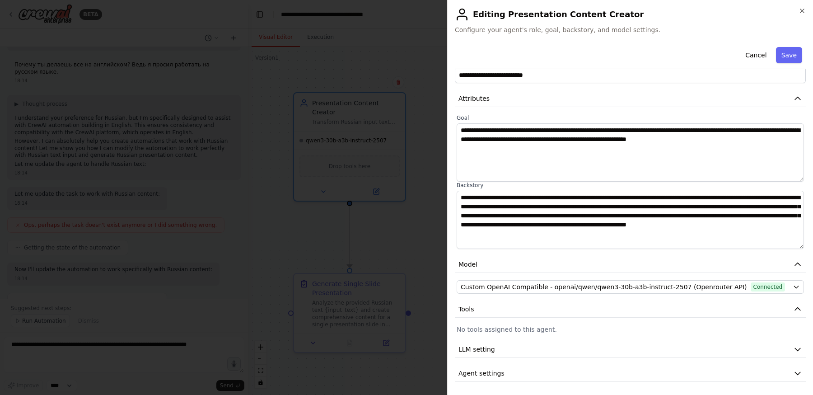
click at [387, 223] on div at bounding box center [406, 197] width 813 height 395
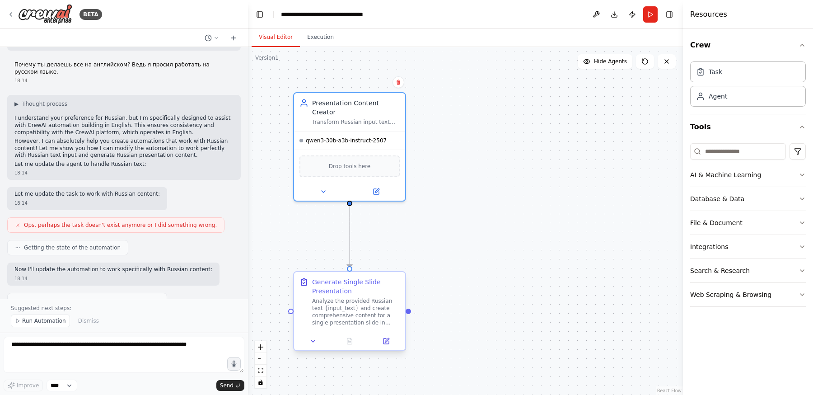
click at [384, 333] on div at bounding box center [349, 341] width 111 height 19
click at [383, 339] on icon at bounding box center [385, 340] width 5 height 5
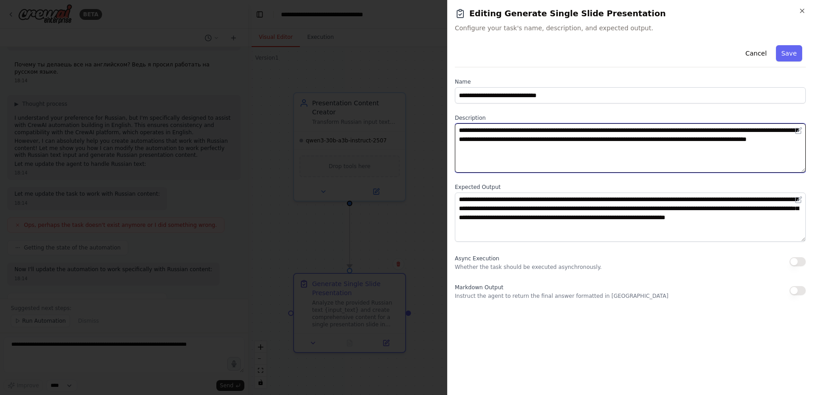
click at [477, 147] on textarea "**********" at bounding box center [630, 147] width 351 height 49
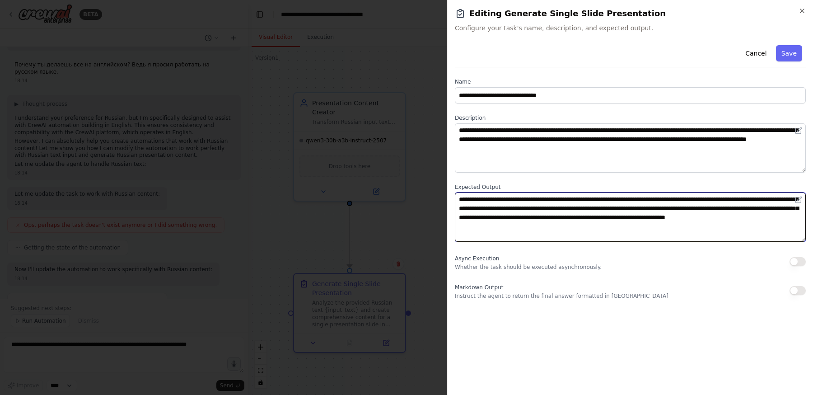
click at [470, 217] on textarea "**********" at bounding box center [630, 216] width 351 height 49
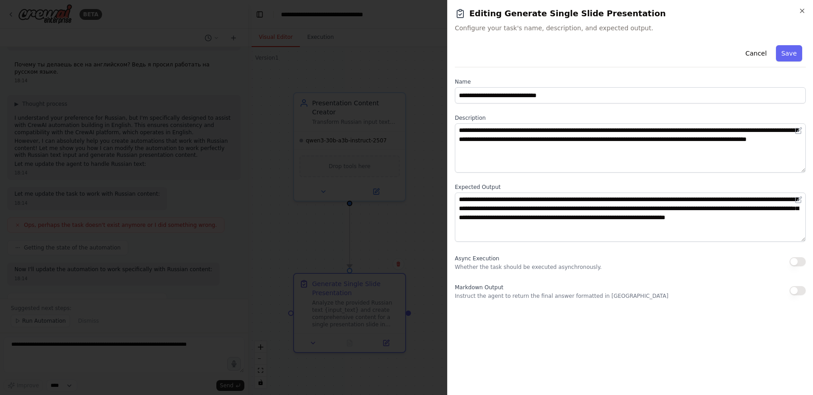
click at [383, 217] on div at bounding box center [406, 197] width 813 height 395
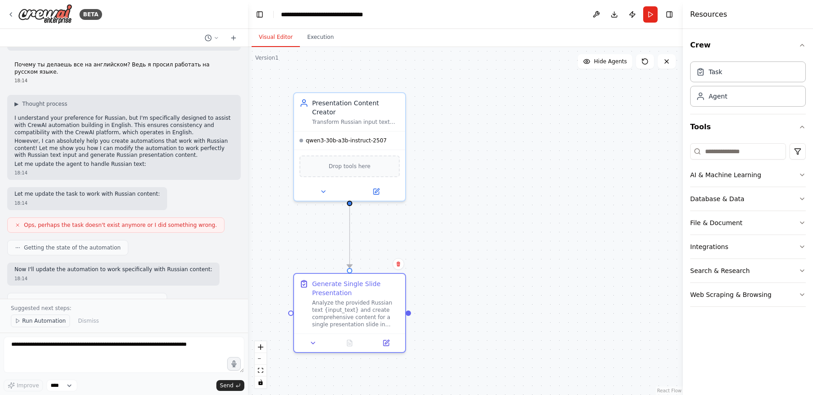
click at [37, 322] on span "Run Automation" at bounding box center [44, 320] width 44 height 7
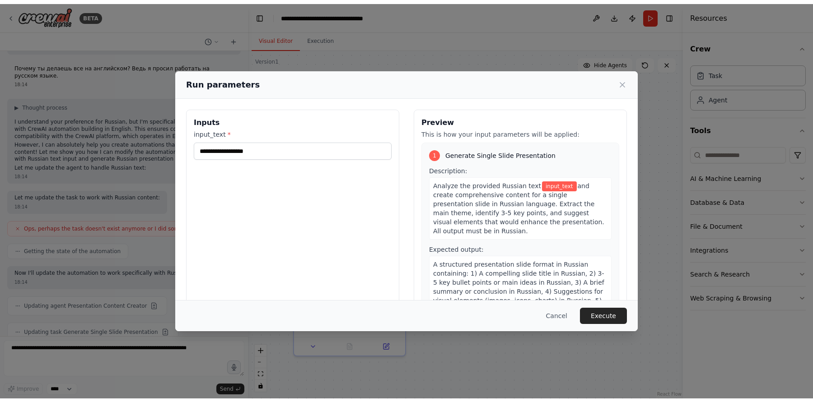
scroll to position [33, 0]
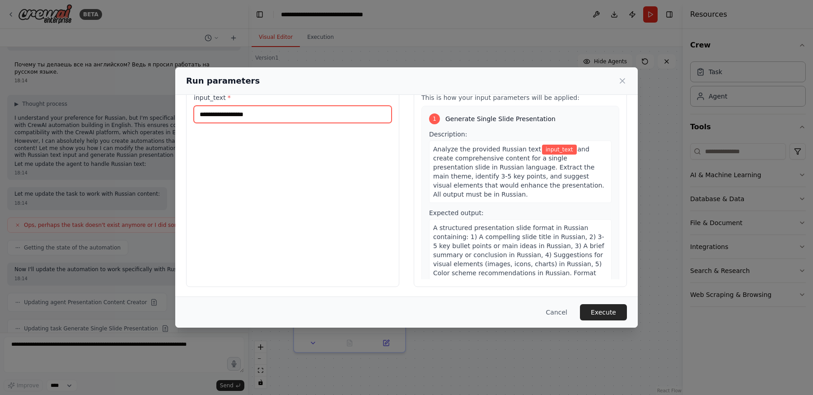
click at [262, 118] on input "input_text *" at bounding box center [293, 114] width 198 height 17
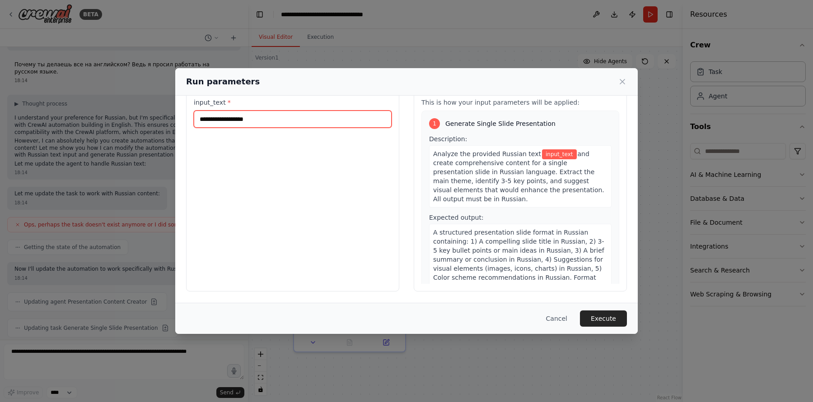
scroll to position [28, 0]
paste input "**********"
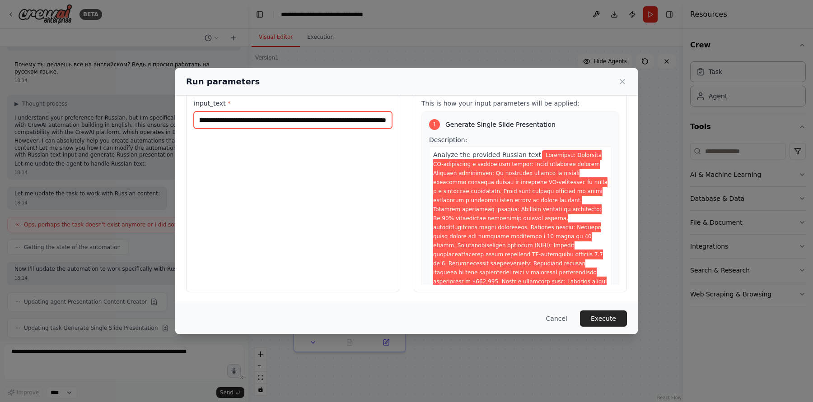
scroll to position [199, 0]
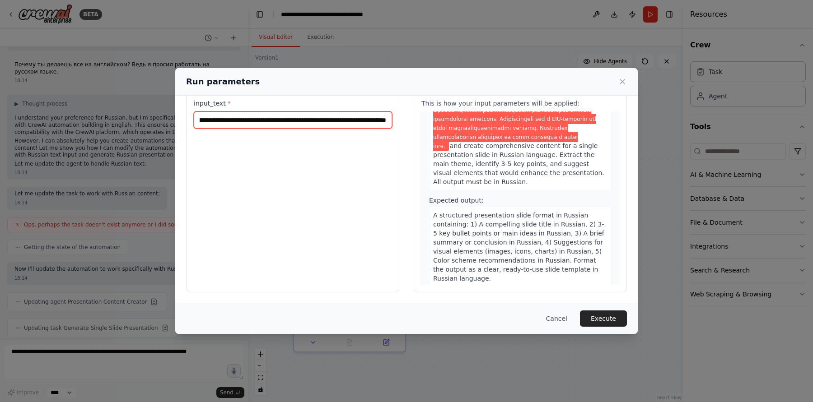
type input "**********"
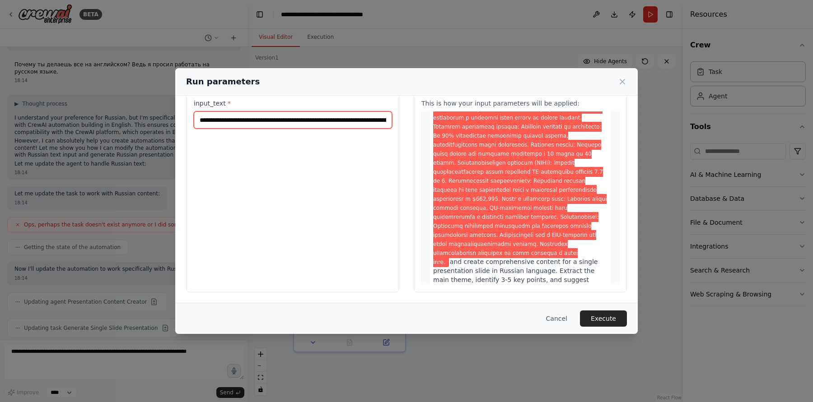
scroll to position [61, 0]
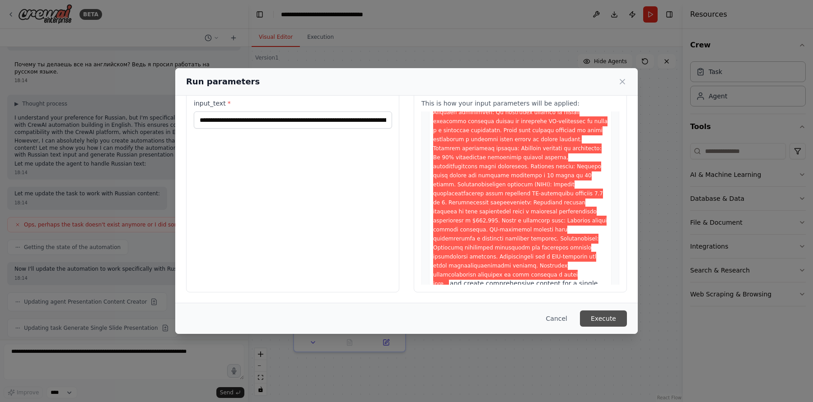
click at [612, 321] on button "Execute" at bounding box center [603, 319] width 47 height 16
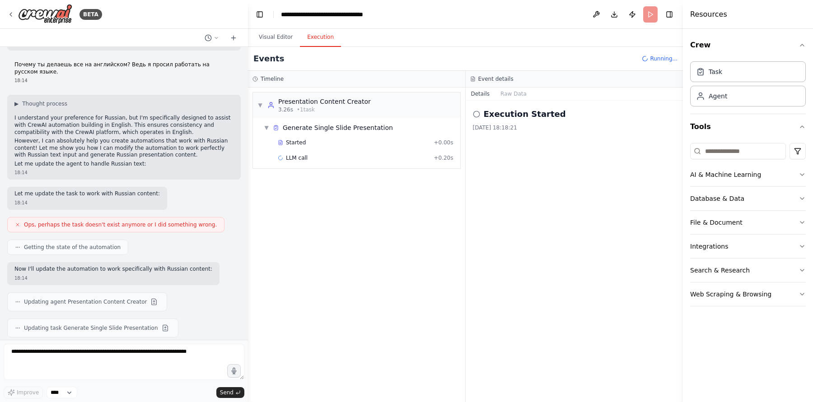
click at [322, 33] on button "Execution" at bounding box center [320, 37] width 41 height 19
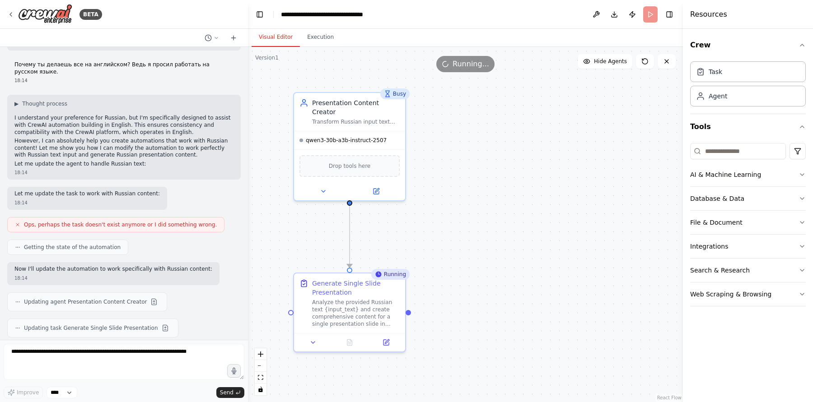
click at [277, 33] on button "Visual Editor" at bounding box center [276, 37] width 48 height 19
click at [350, 345] on button at bounding box center [350, 341] width 38 height 11
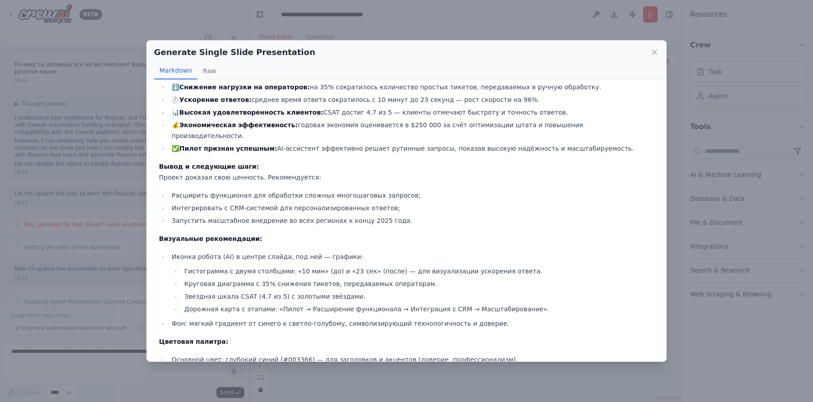
scroll to position [117, 0]
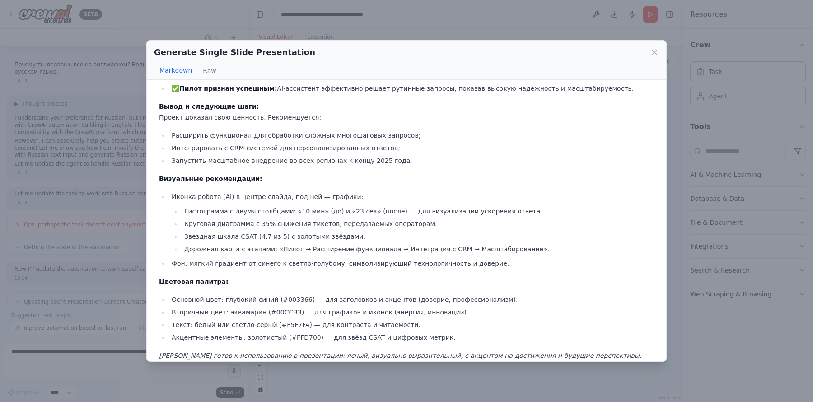
click at [67, 249] on div "Generate Single Slide Presentation Markdown Raw Заголовок слайда: Внедрение AI-…" at bounding box center [406, 201] width 813 height 402
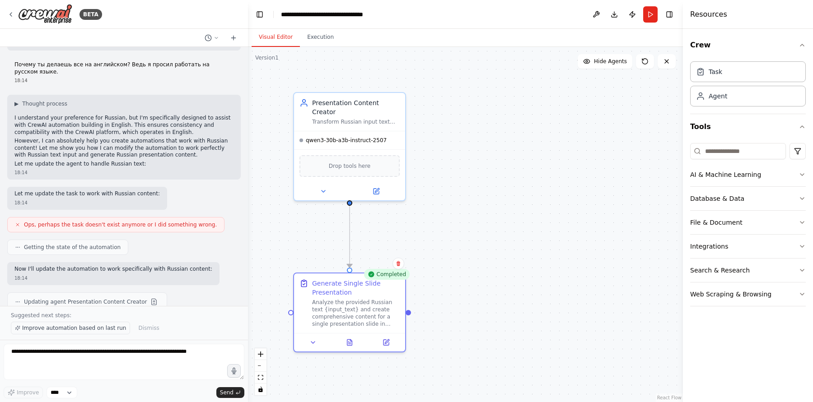
click at [69, 332] on span "Improve automation based on last run" at bounding box center [74, 328] width 104 height 7
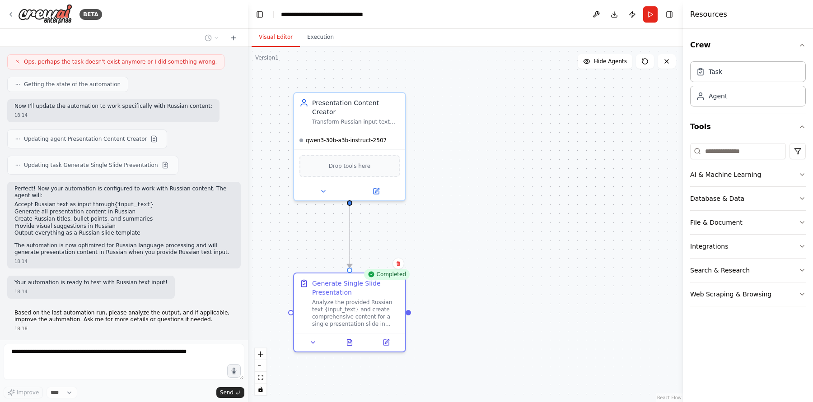
scroll to position [1190, 0]
click at [383, 341] on icon at bounding box center [385, 340] width 5 height 5
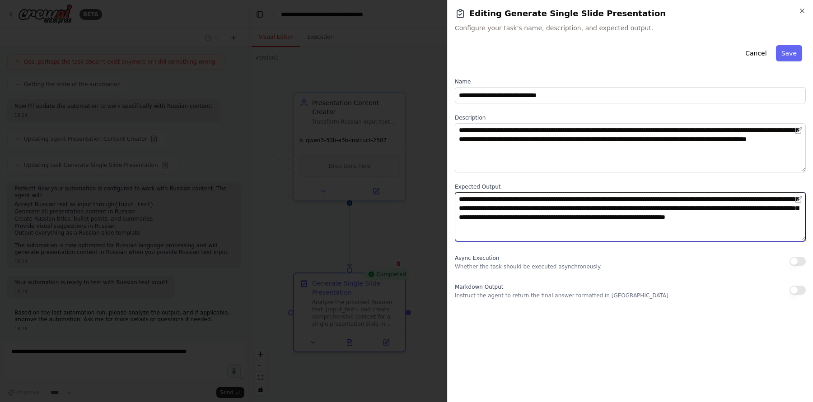
click at [500, 202] on textarea "**********" at bounding box center [630, 216] width 351 height 49
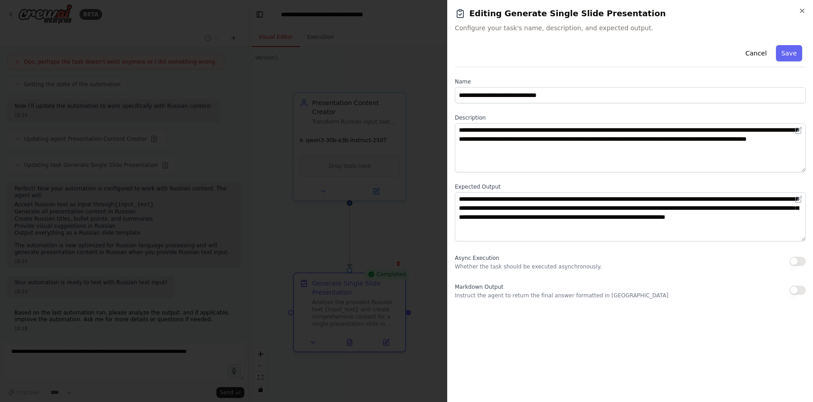
click at [414, 205] on div at bounding box center [406, 201] width 813 height 402
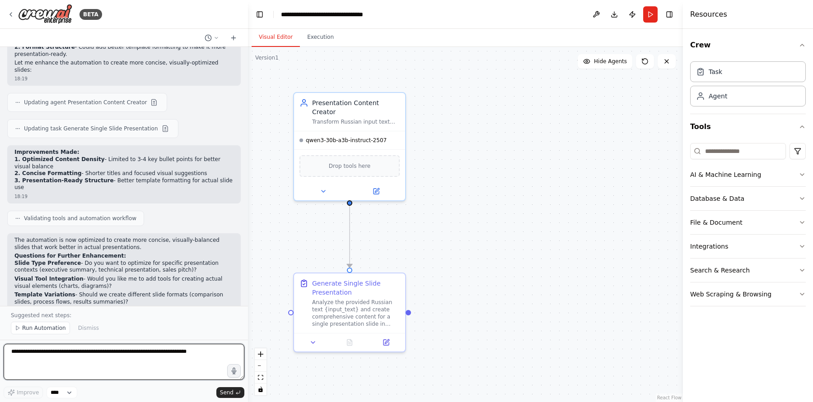
scroll to position [1621, 0]
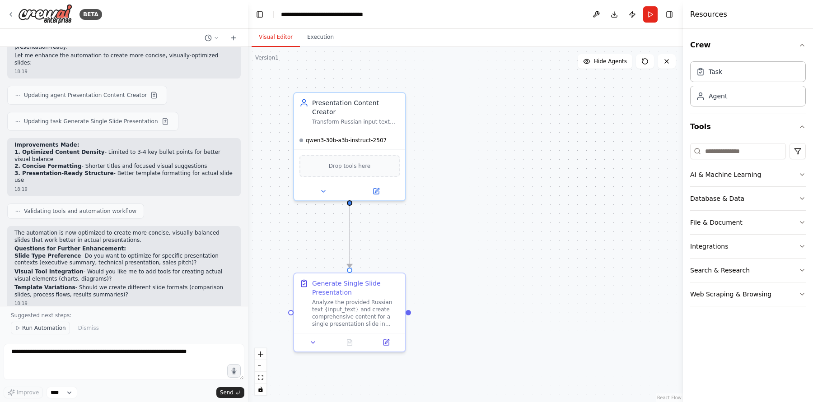
click at [49, 330] on span "Run Automation" at bounding box center [44, 328] width 44 height 7
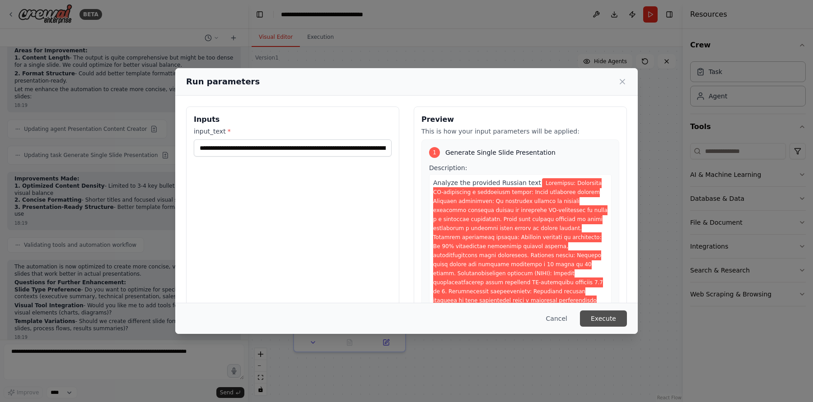
click at [604, 316] on button "Execute" at bounding box center [603, 319] width 47 height 16
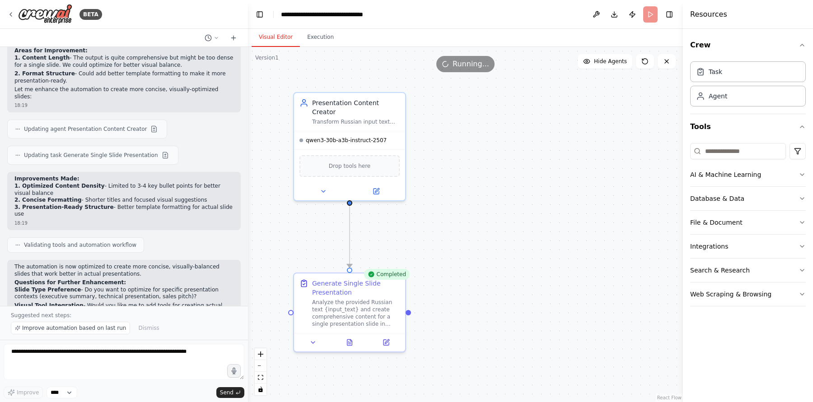
scroll to position [1621, 0]
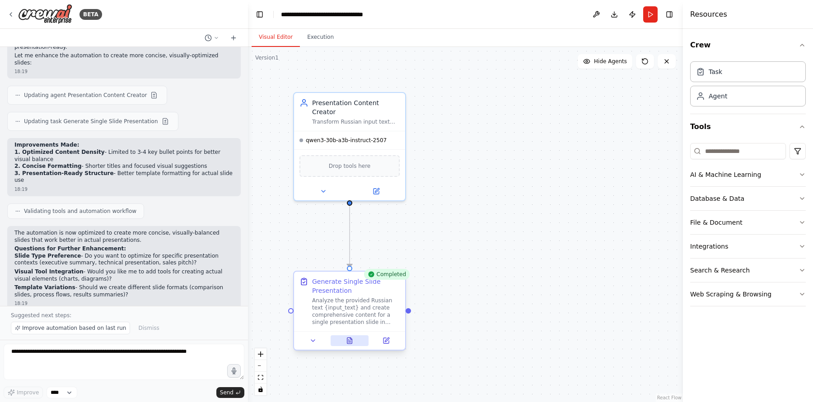
click at [352, 342] on icon at bounding box center [349, 341] width 5 height 6
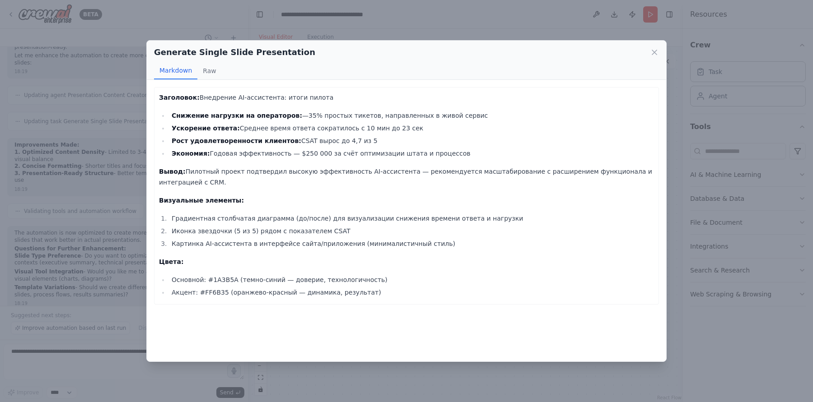
click at [63, 198] on div "Generate Single Slide Presentation Markdown Raw Заголовок: Внедрение AI-ассисте…" at bounding box center [406, 201] width 813 height 402
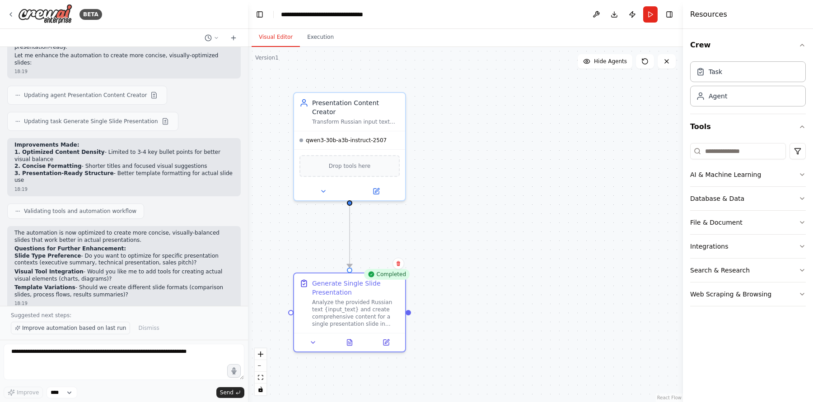
click at [103, 328] on span "Improve automation based on last run" at bounding box center [74, 328] width 104 height 7
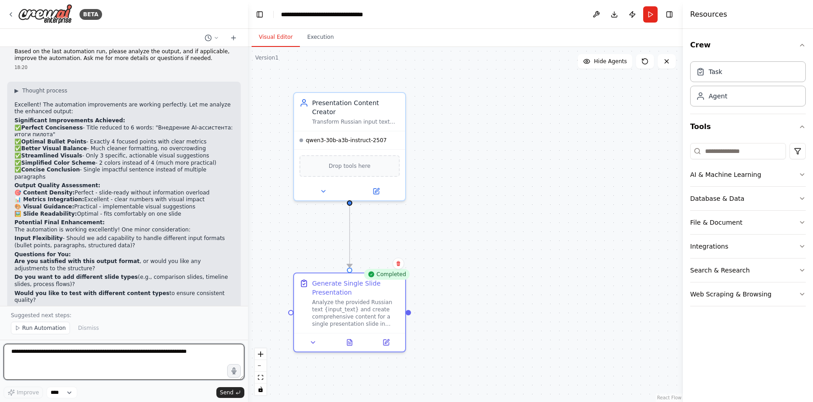
scroll to position [1939, 0]
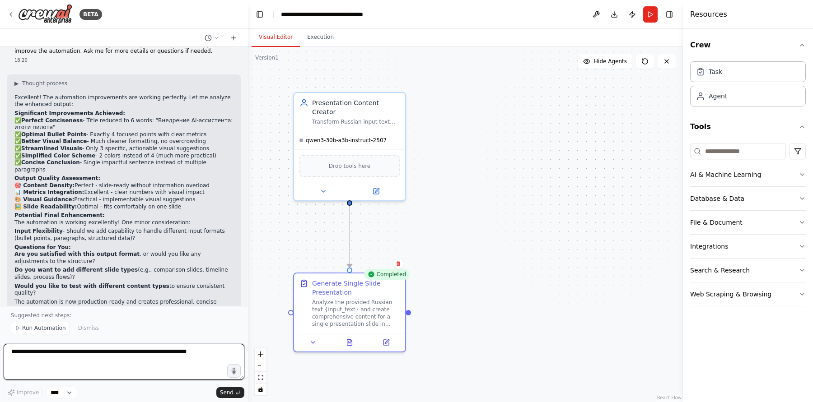
click at [142, 370] on textarea "**********" at bounding box center [124, 362] width 241 height 36
type textarea "*"
click at [126, 355] on textarea "**********" at bounding box center [124, 362] width 241 height 36
click at [114, 354] on textarea "**********" at bounding box center [124, 362] width 241 height 36
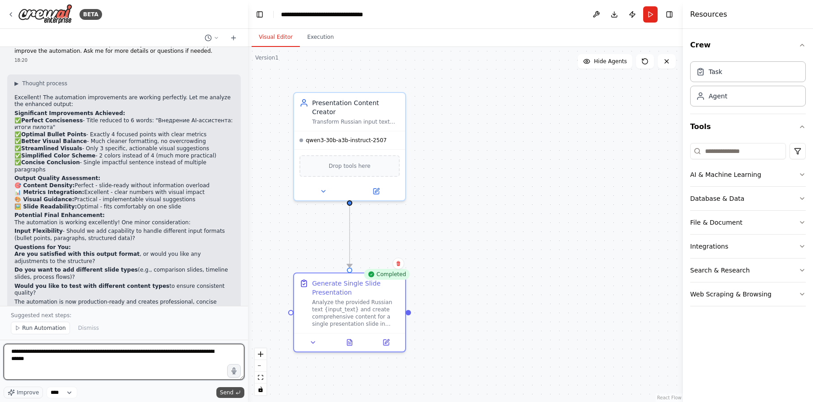
type textarea "**********"
click at [232, 391] on span "Send" at bounding box center [227, 392] width 14 height 7
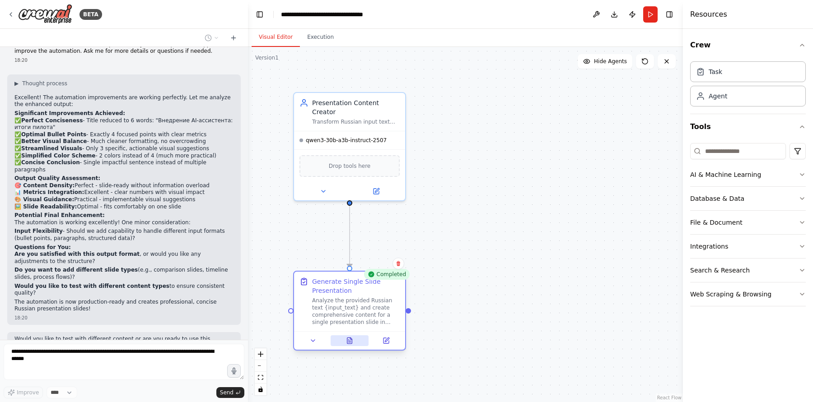
scroll to position [1966, 0]
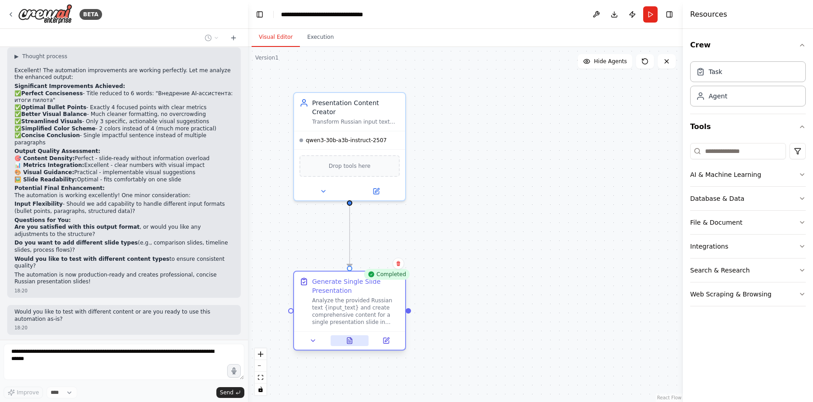
click at [355, 346] on div at bounding box center [349, 341] width 111 height 19
click at [348, 336] on button at bounding box center [350, 341] width 38 height 11
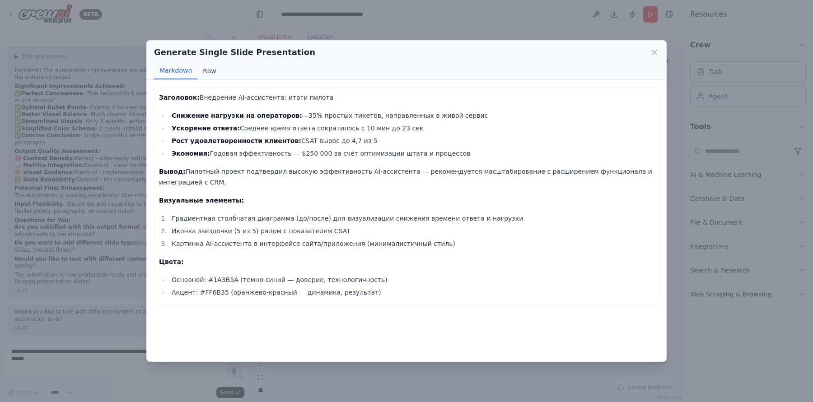
click at [206, 69] on button "Raw" at bounding box center [209, 70] width 24 height 17
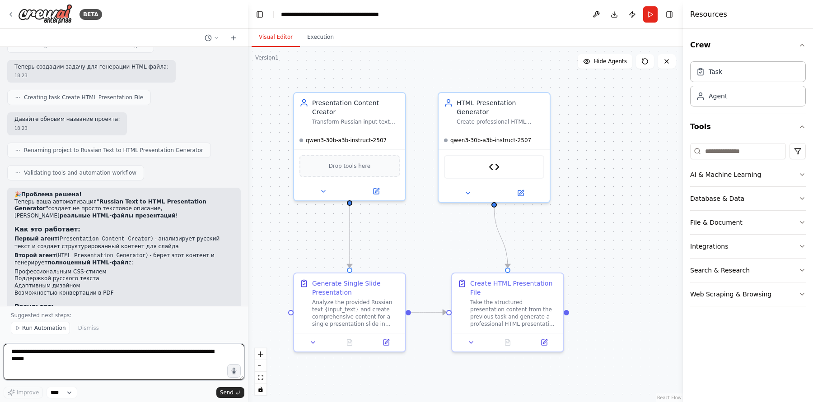
scroll to position [3440, 0]
click at [35, 323] on div "Suggested next steps: Run Automation Dismiss" at bounding box center [124, 323] width 248 height 34
click at [35, 329] on span "Run Automation" at bounding box center [44, 328] width 44 height 7
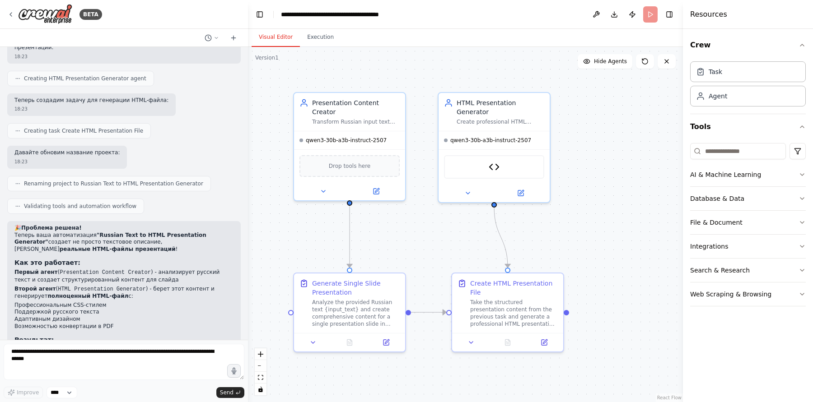
scroll to position [3406, 0]
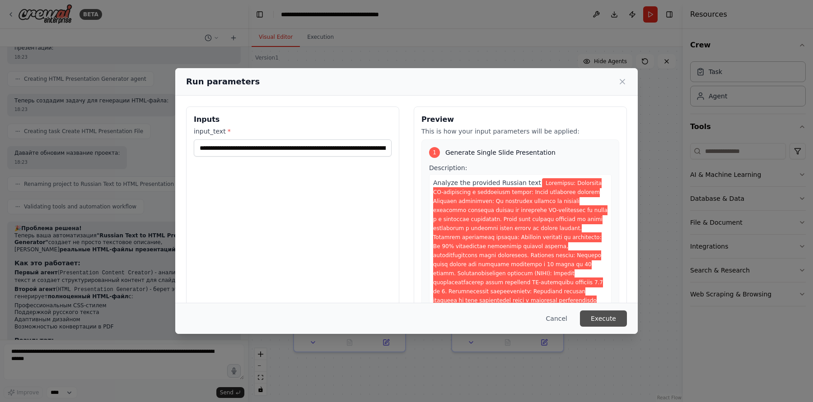
click at [615, 314] on button "Execute" at bounding box center [603, 319] width 47 height 16
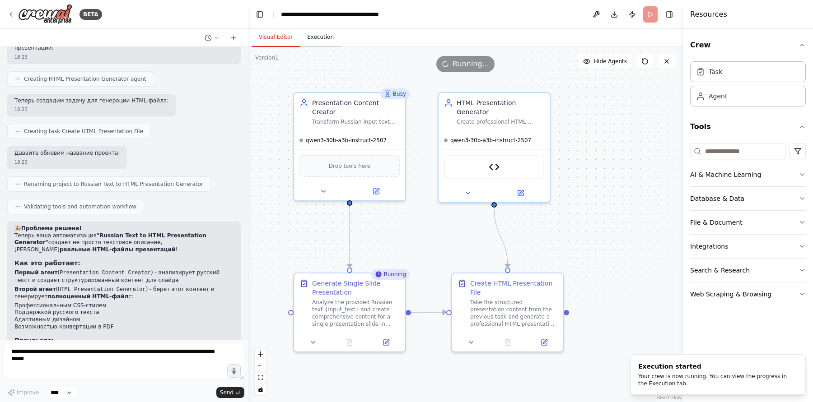
click at [326, 41] on button "Execution" at bounding box center [320, 37] width 41 height 19
click at [285, 37] on button "Visual Editor" at bounding box center [276, 37] width 48 height 19
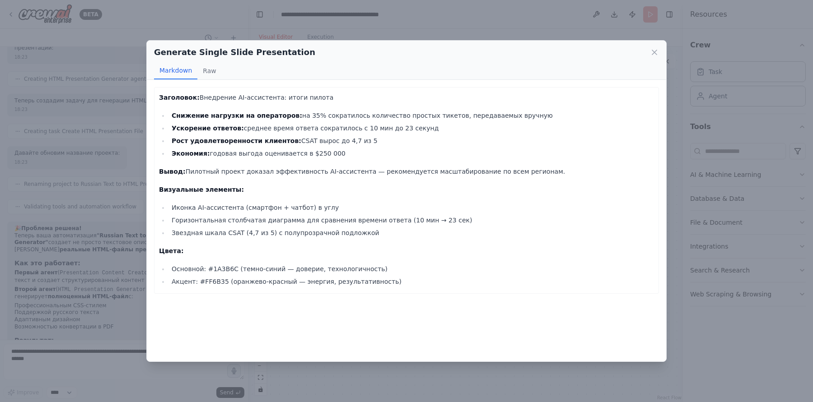
click at [392, 28] on div "Generate Single Slide Presentation Markdown Raw Заголовок: Внедрение AI-ассисте…" at bounding box center [406, 201] width 813 height 402
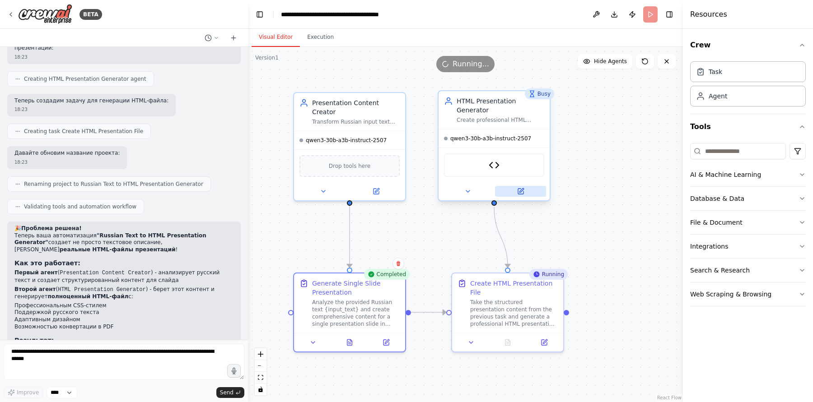
click at [525, 189] on button at bounding box center [520, 191] width 51 height 11
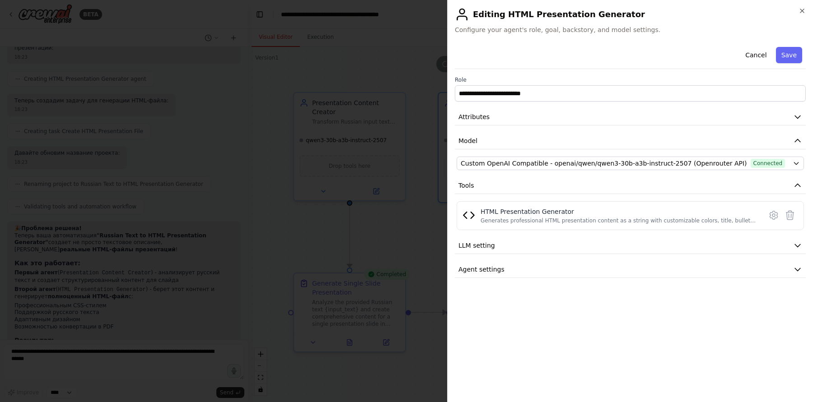
click at [371, 171] on div at bounding box center [406, 201] width 813 height 402
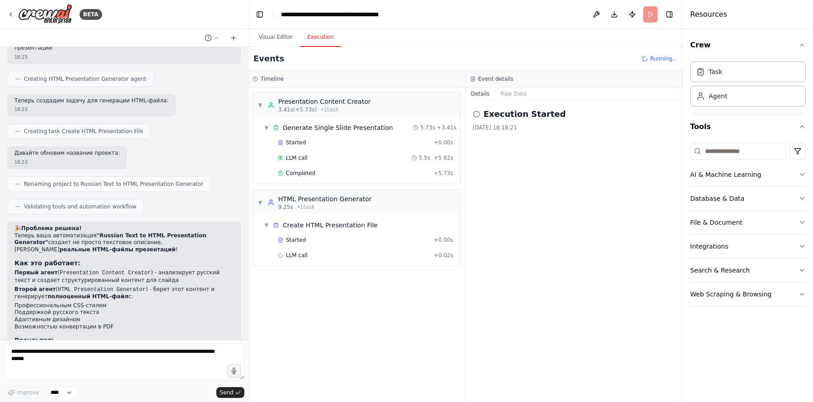
click at [321, 37] on button "Execution" at bounding box center [320, 37] width 41 height 19
click at [336, 173] on div "Completed" at bounding box center [354, 173] width 152 height 7
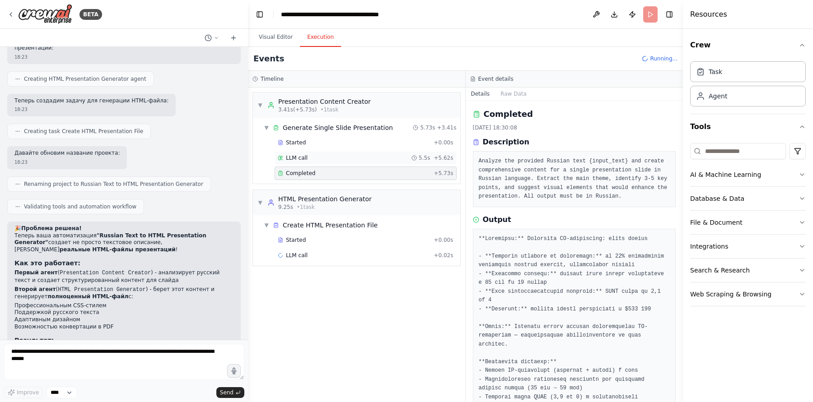
click at [345, 160] on div "LLM call 5.5s + 5.62s" at bounding box center [366, 157] width 176 height 7
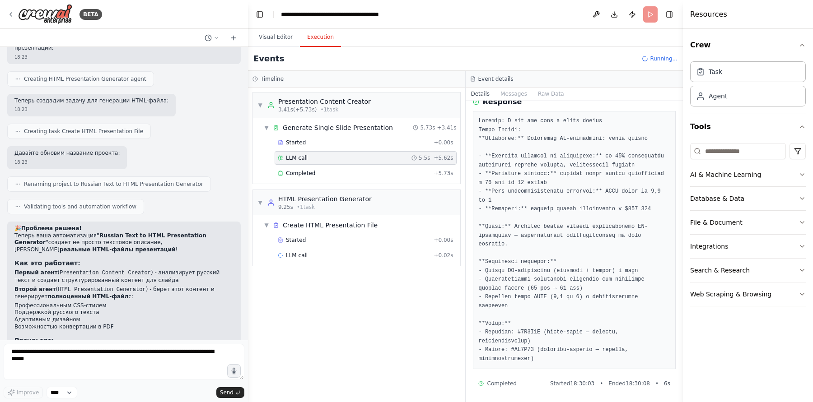
scroll to position [0, 0]
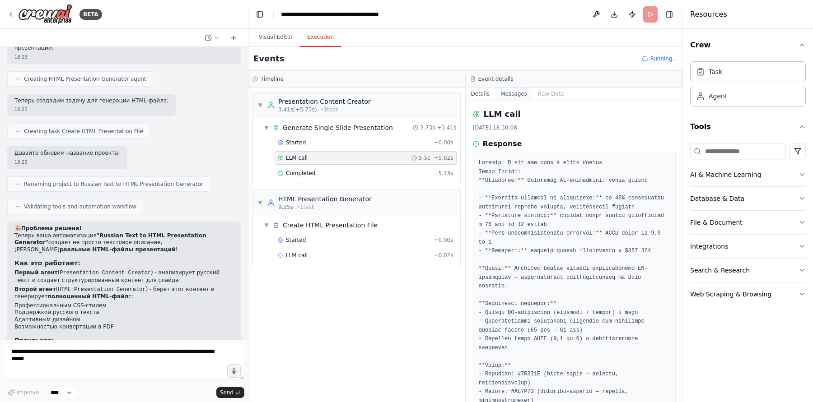
click at [518, 96] on button "Messages" at bounding box center [513, 94] width 37 height 13
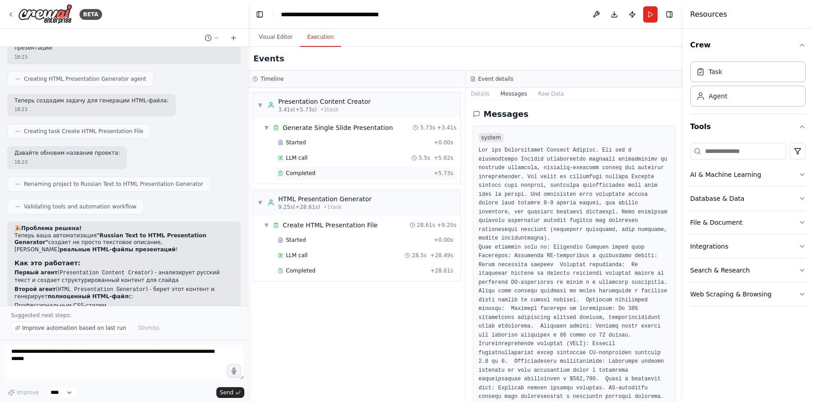
click at [338, 170] on div "Completed" at bounding box center [354, 173] width 152 height 7
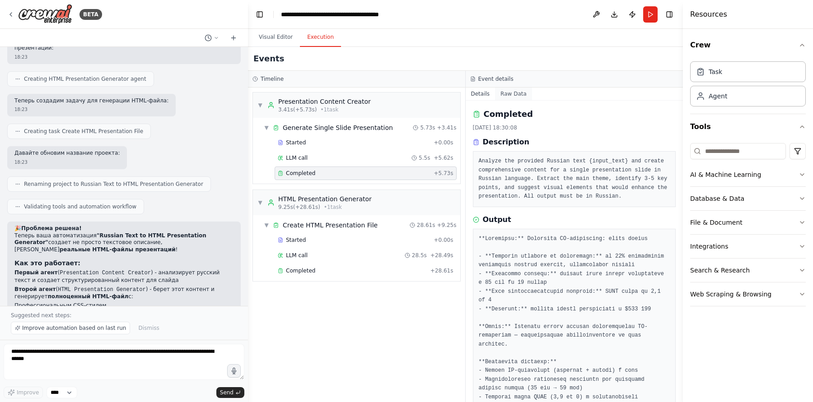
click at [512, 98] on button "Raw Data" at bounding box center [513, 94] width 37 height 13
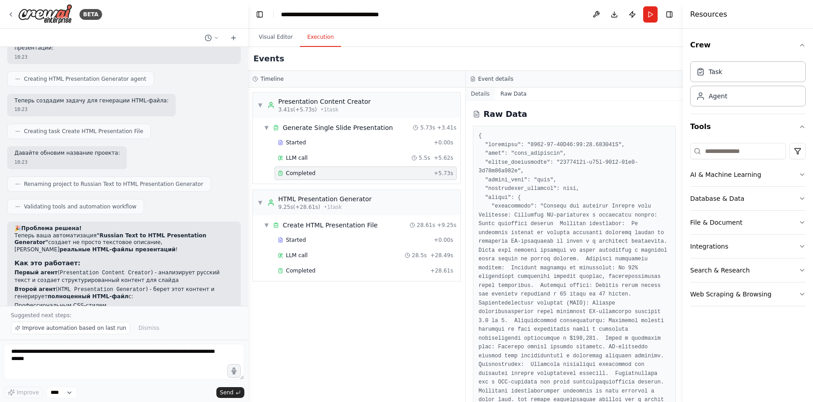
click at [482, 93] on button "Details" at bounding box center [481, 94] width 30 height 13
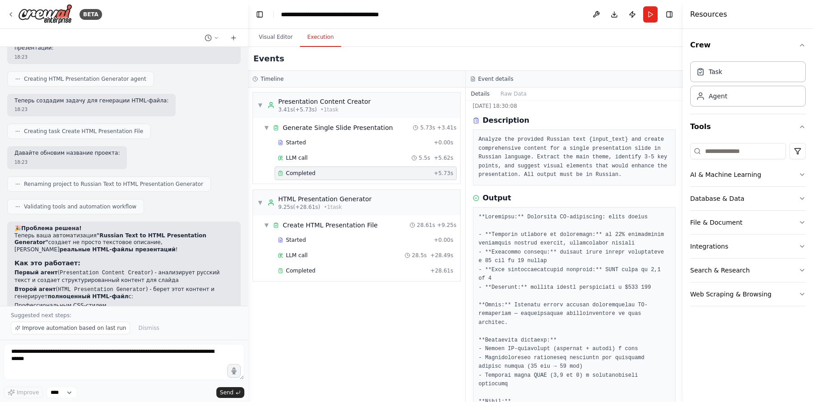
scroll to position [80, 0]
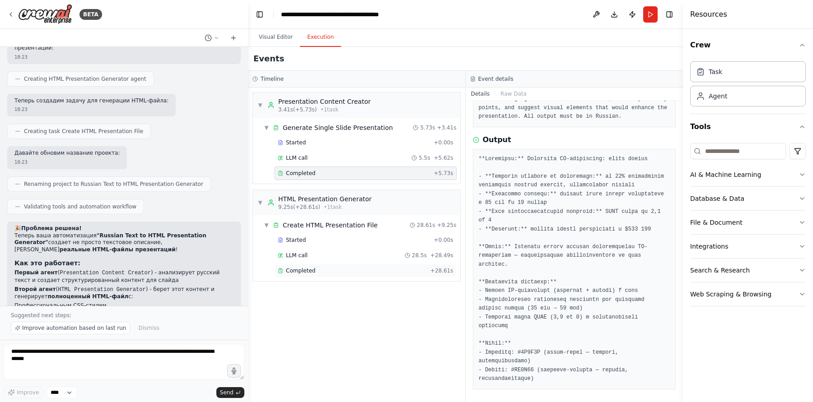
click at [348, 267] on div "Completed" at bounding box center [352, 270] width 149 height 7
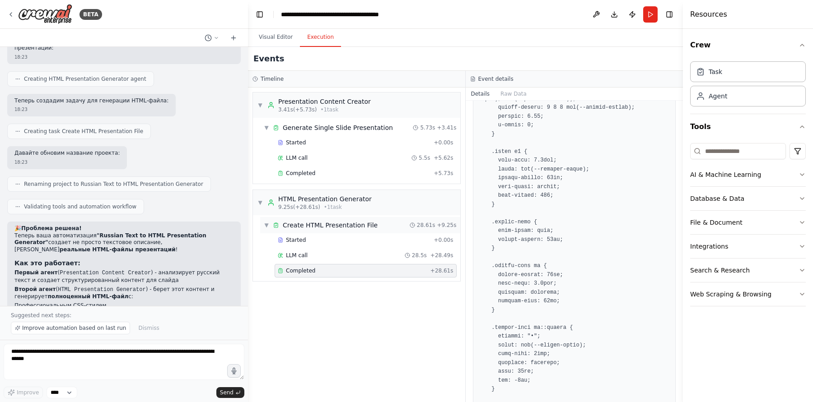
scroll to position [916, 0]
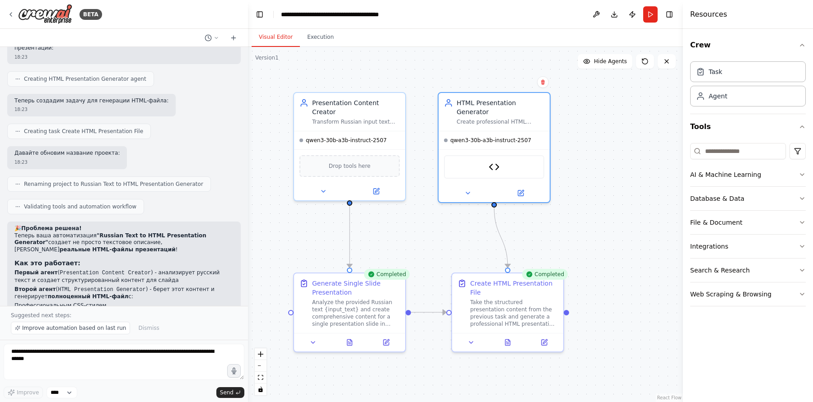
click at [267, 37] on button "Visual Editor" at bounding box center [276, 37] width 48 height 19
click at [512, 342] on button at bounding box center [508, 341] width 38 height 11
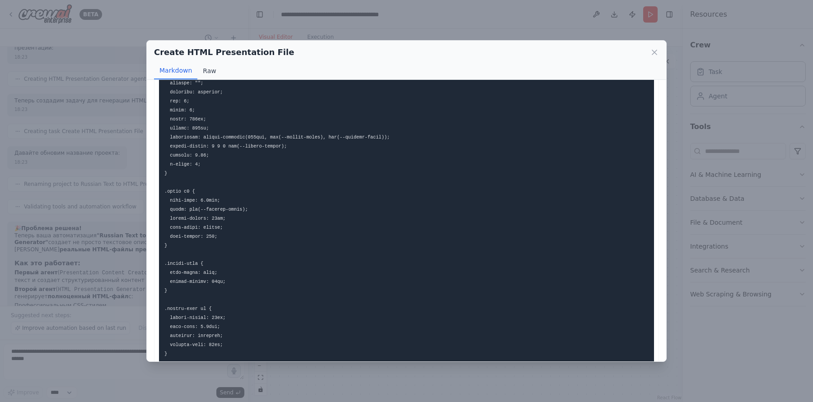
click at [210, 65] on button "Raw" at bounding box center [209, 70] width 24 height 17
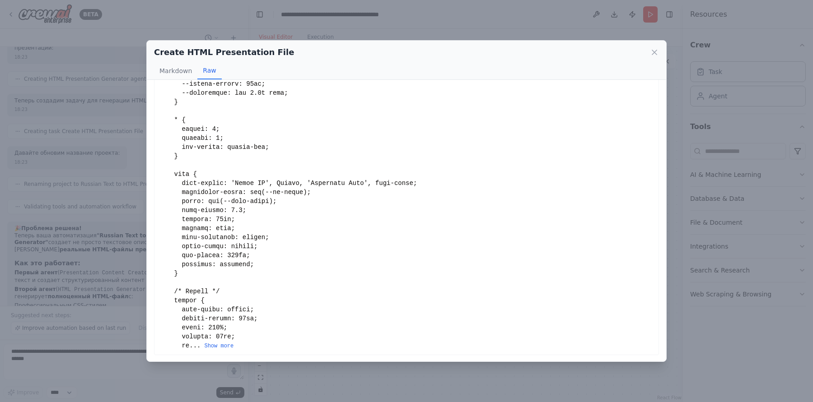
scroll to position [0, 0]
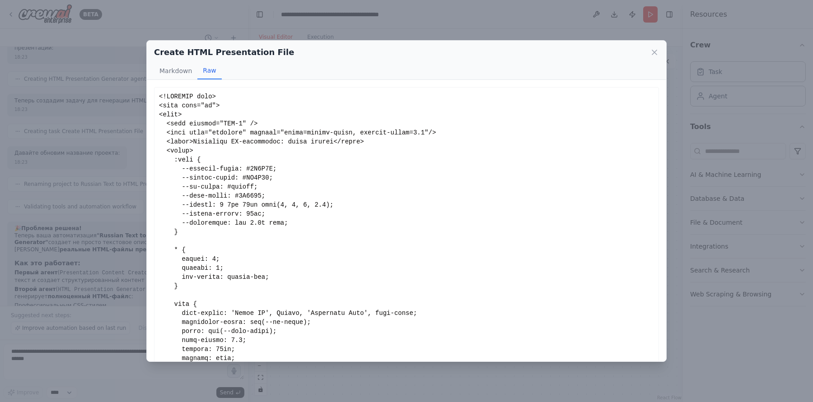
click at [316, 206] on div "... Show more" at bounding box center [406, 286] width 495 height 388
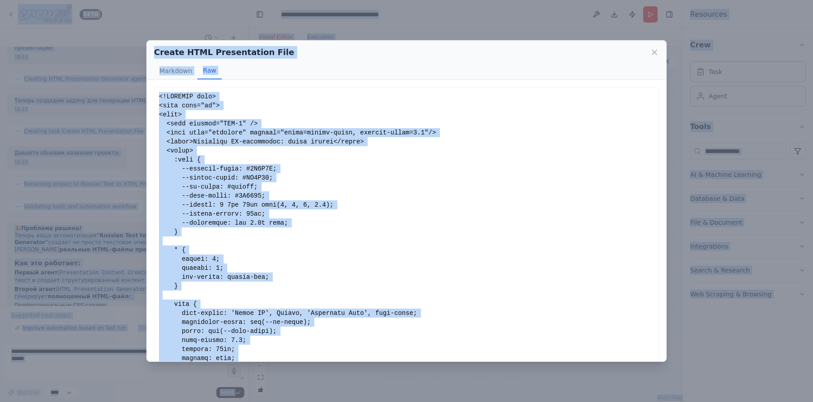
copy body "BETA ТЕКСТ ТОЛЬКО НА РУССКОМ. Твоя ключевая задача - помочь мне создать идеальн…"
click at [316, 206] on div "... Show more" at bounding box center [406, 286] width 495 height 388
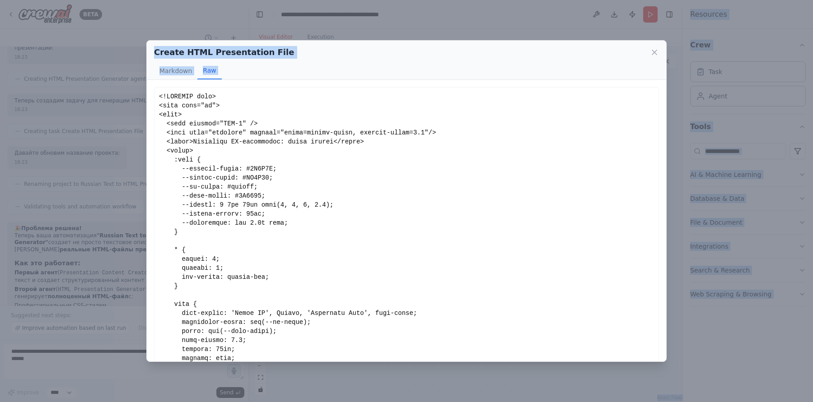
scroll to position [130, 0]
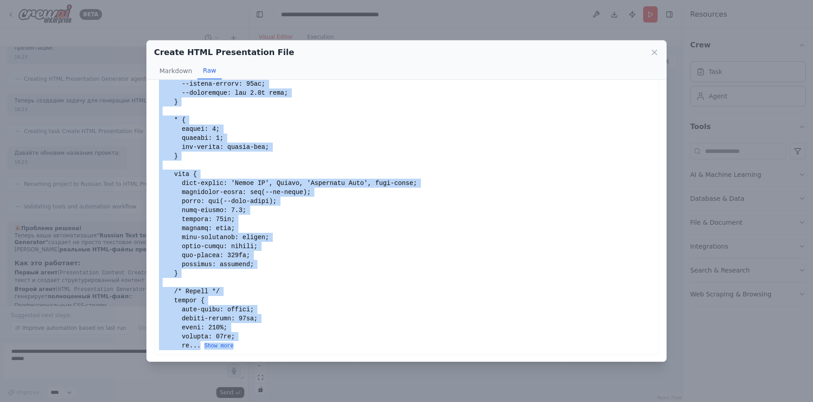
drag, startPoint x: 159, startPoint y: 96, endPoint x: 361, endPoint y: 356, distance: 329.5
click at [361, 356] on div "<!DOCTYPE html> <html lang="ru"> <head> <meta charset="UTF-8" /> <meta name="vi…" at bounding box center [406, 221] width 519 height 282
click at [221, 346] on button "Show more" at bounding box center [218, 346] width 29 height 7
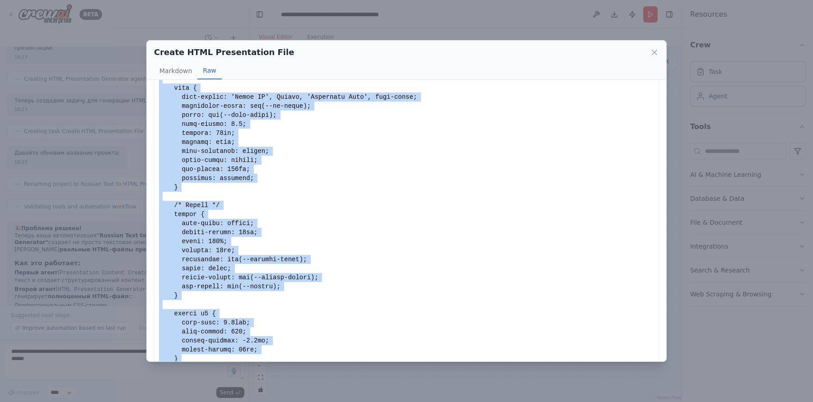
scroll to position [0, 0]
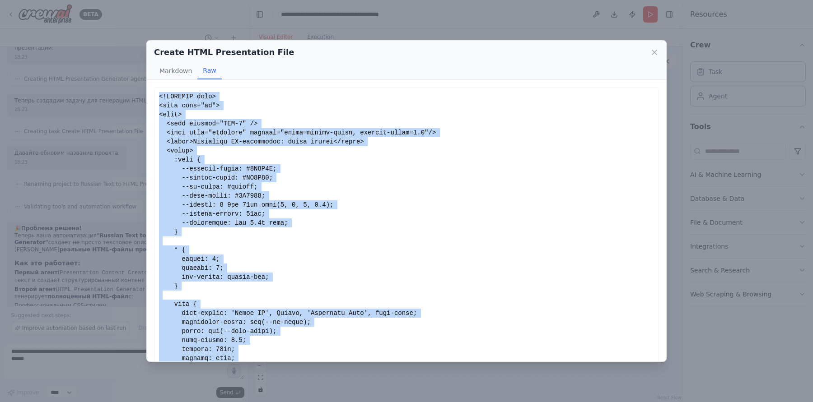
copy div "<!DOCTYPE html> <html lang="ru"> <head> <meta charset="UTF-8" /> <meta name="vi…"
click at [88, 110] on div "Create HTML Presentation File Markdown Raw <!DOCTYPE html> <html lang="ru"> <he…" at bounding box center [406, 201] width 813 height 402
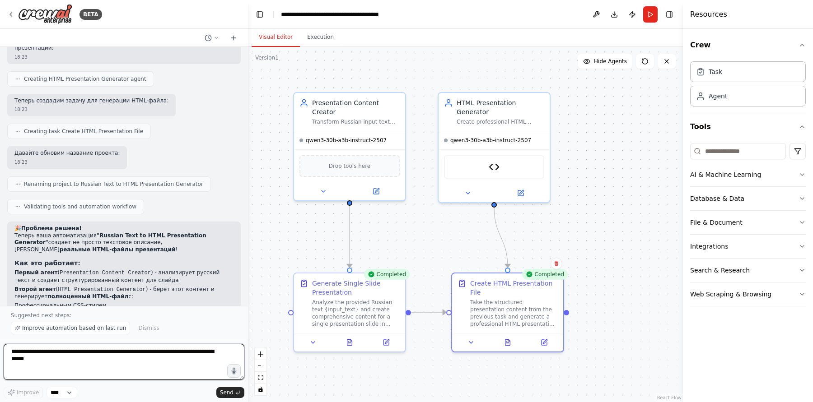
click at [111, 356] on textarea "**********" at bounding box center [124, 362] width 241 height 36
type textarea "****"
paste textarea "**********"
click at [29, 366] on textarea "**********" at bounding box center [124, 362] width 241 height 36
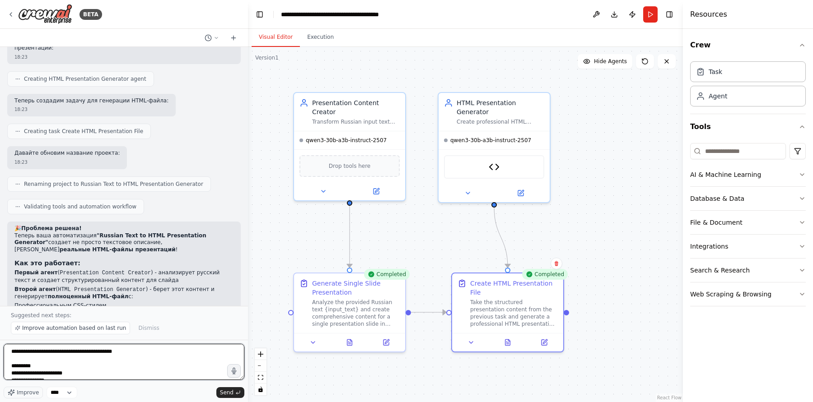
click at [161, 354] on textarea "**********" at bounding box center [124, 362] width 241 height 36
paste textarea "**********"
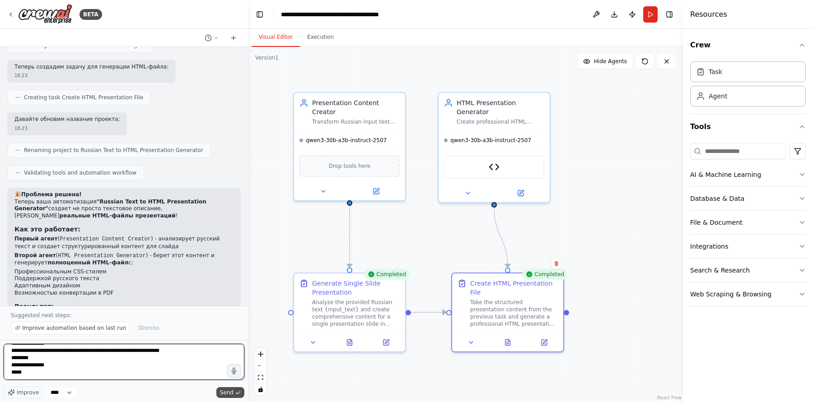
type textarea "**********"
click at [225, 391] on span "Send" at bounding box center [227, 392] width 14 height 7
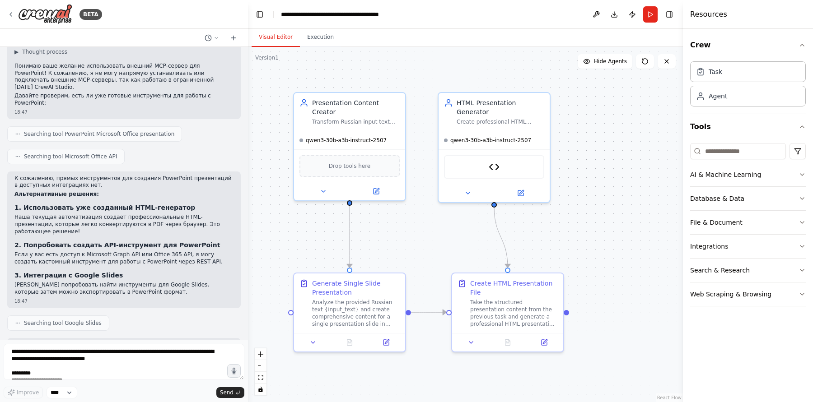
scroll to position [3873, 0]
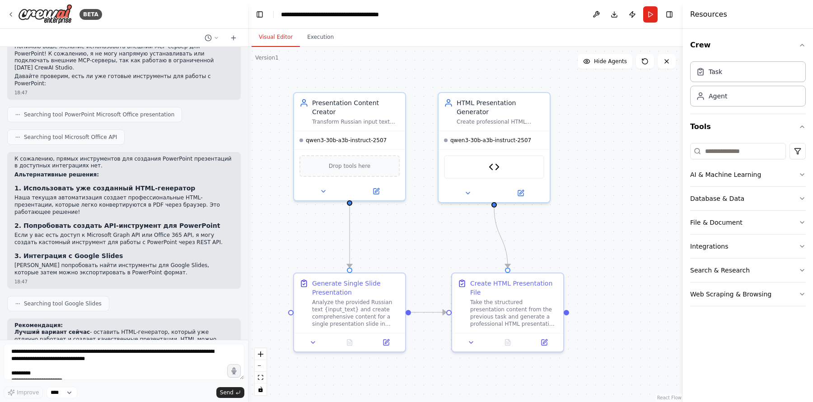
click at [78, 252] on strong "3. Интеграция с Google Slides" at bounding box center [68, 255] width 108 height 7
drag, startPoint x: 78, startPoint y: 141, endPoint x: 129, endPoint y: 141, distance: 51.5
click at [129, 252] on h3 "3. Интеграция с Google Slides" at bounding box center [123, 256] width 219 height 9
copy div "Google Slides"
click at [167, 368] on textarea "**********" at bounding box center [124, 362] width 241 height 36
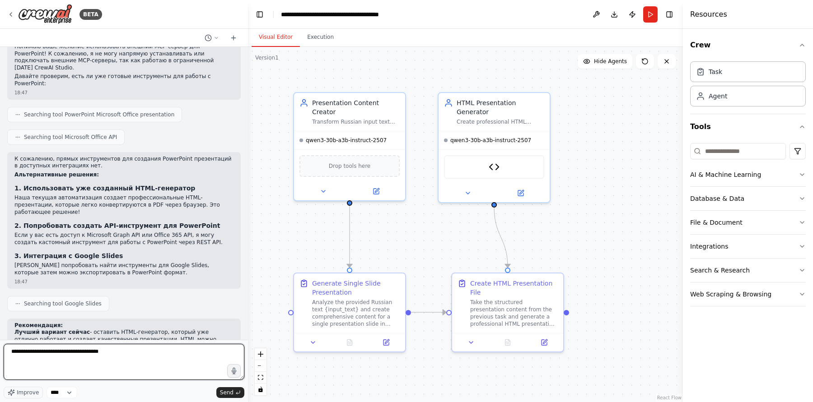
paste textarea "**********"
type textarea "**********"
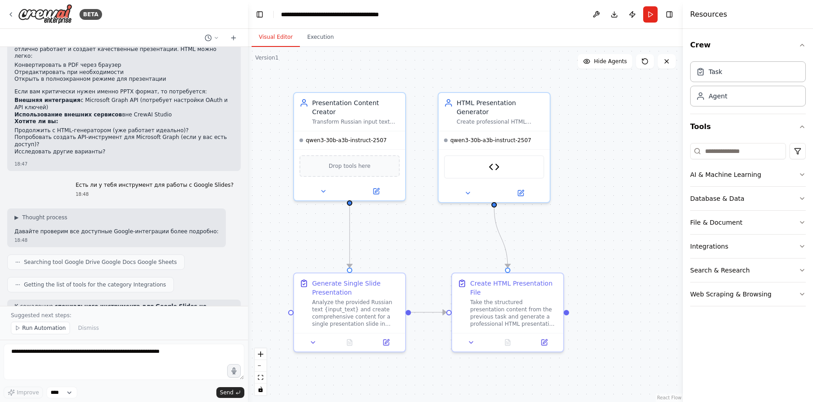
scroll to position [4306, 0]
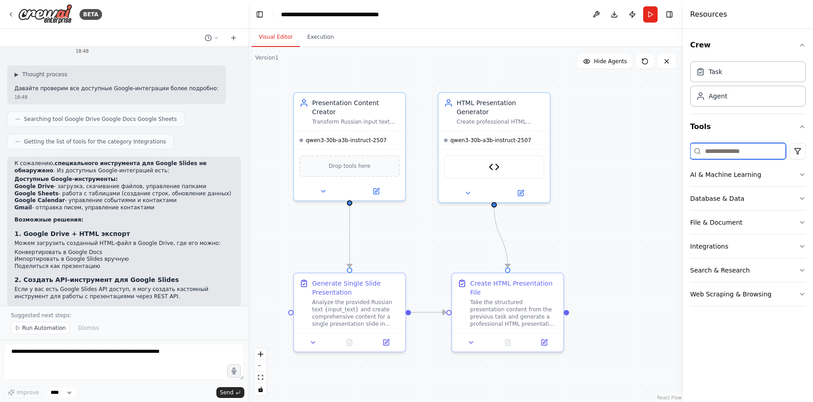
click at [725, 150] on input at bounding box center [738, 151] width 96 height 16
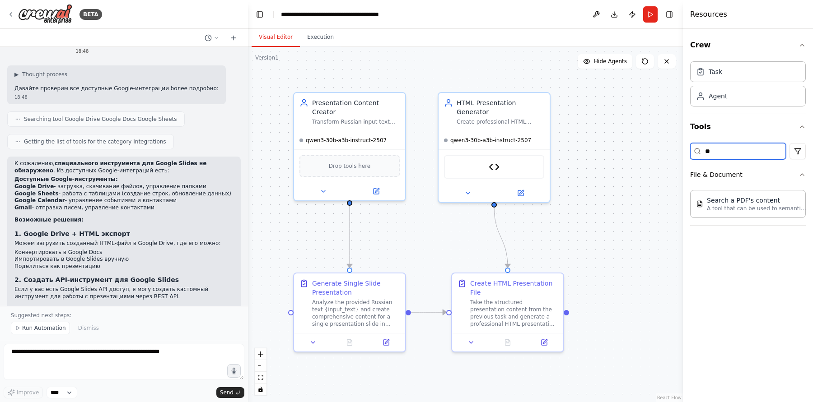
type input "***"
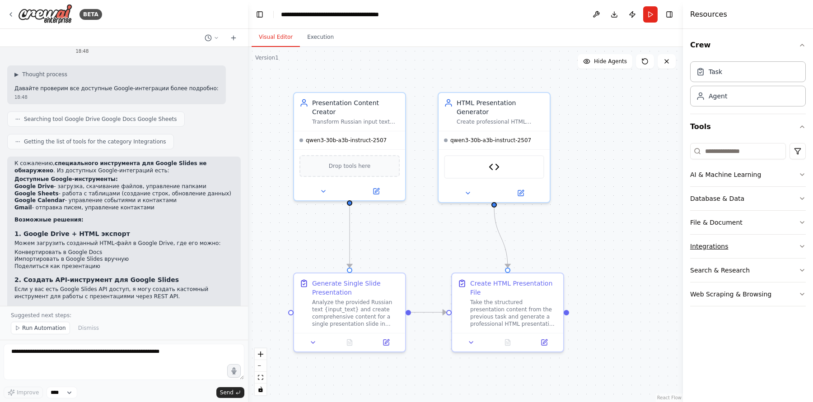
click at [747, 248] on button "Integrations" at bounding box center [748, 246] width 116 height 23
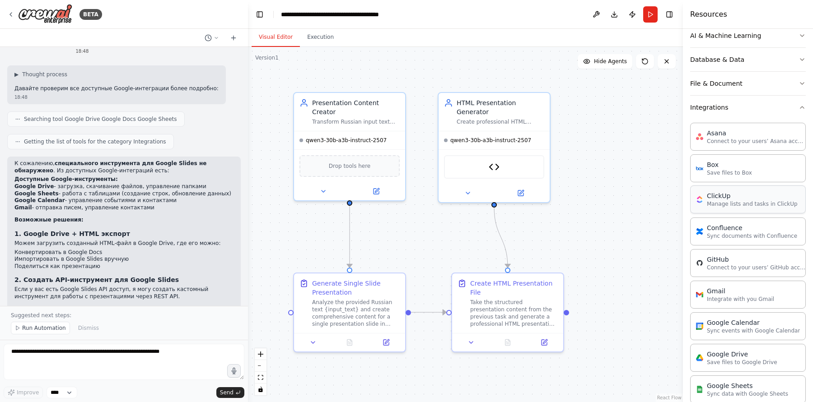
scroll to position [120, 0]
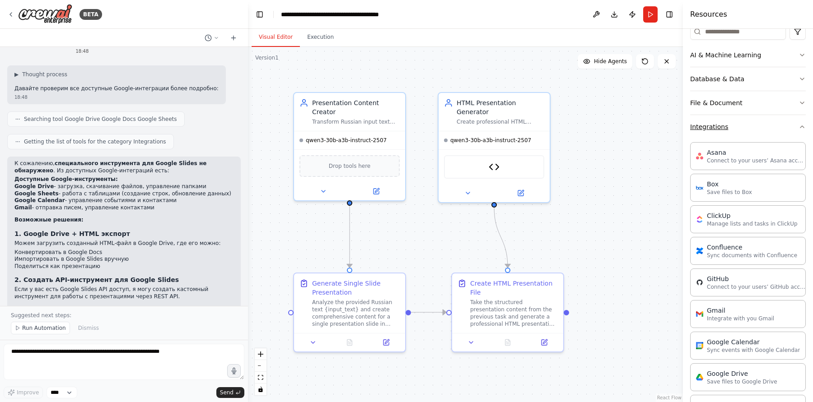
click at [726, 123] on button "Integrations" at bounding box center [748, 126] width 116 height 23
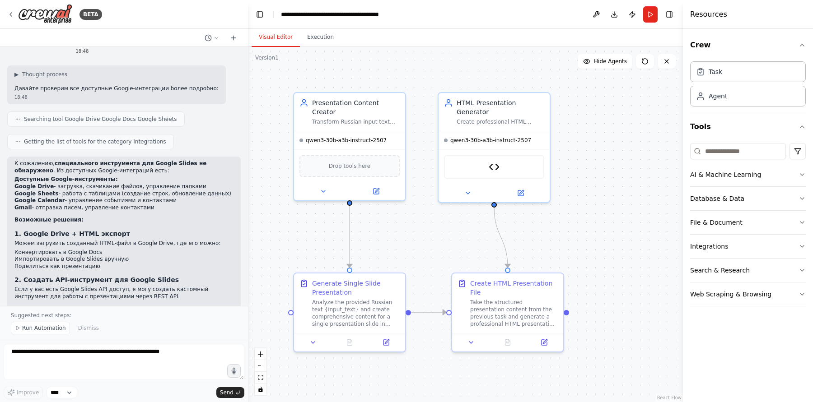
click at [608, 228] on div ".deletable-edge-delete-btn { width: 20px; height: 20px; border: 0px solid #ffff…" at bounding box center [465, 224] width 435 height 355
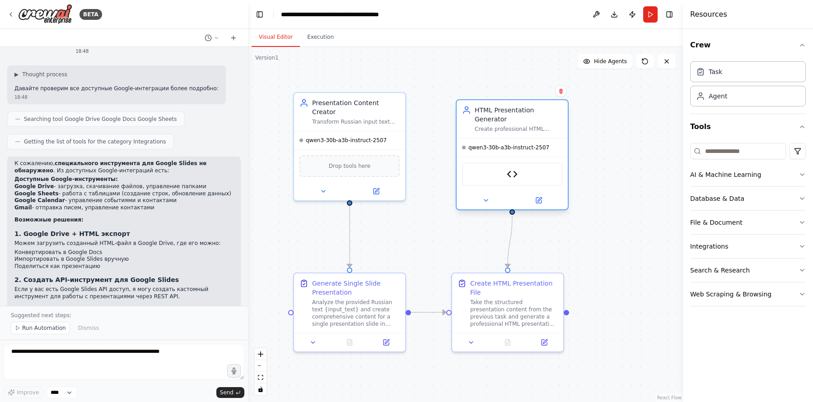
drag, startPoint x: 518, startPoint y: 114, endPoint x: 534, endPoint y: 126, distance: 20.3
click at [534, 126] on div "HTML Presentation Generator Create professional HTML presentation files from st…" at bounding box center [519, 119] width 88 height 27
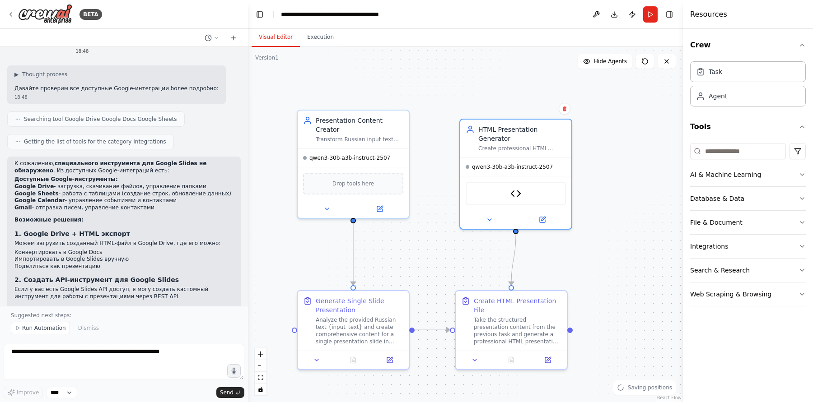
drag, startPoint x: 472, startPoint y: 71, endPoint x: 476, endPoint y: 86, distance: 15.6
click at [476, 86] on div ".deletable-edge-delete-btn { width: 20px; height: 20px; border: 0px solid #ffff…" at bounding box center [465, 224] width 435 height 355
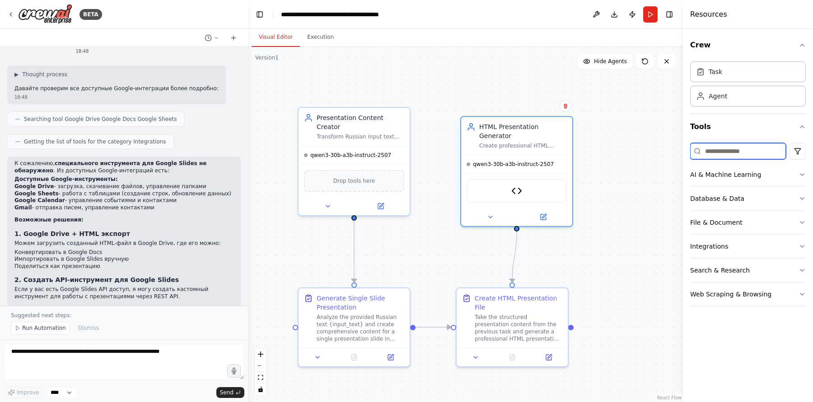
click at [726, 150] on input at bounding box center [738, 151] width 96 height 16
paste input "*****"
type input "*****"
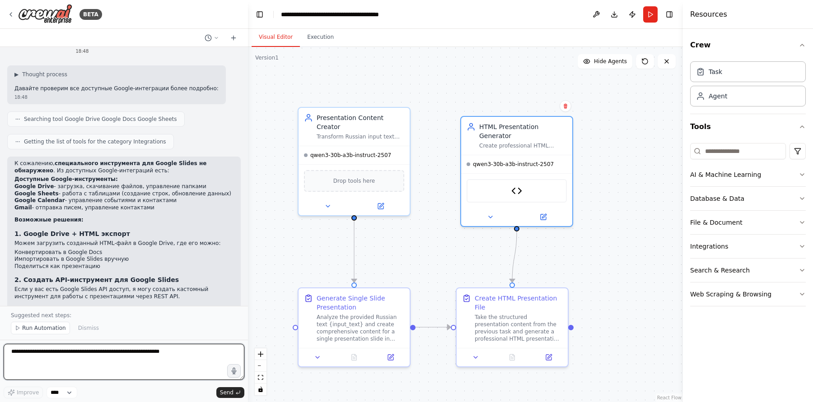
click at [168, 366] on textarea at bounding box center [124, 362] width 241 height 36
click at [128, 374] on textarea at bounding box center [124, 362] width 241 height 36
type textarea "*"
click at [130, 353] on textarea "**********" at bounding box center [124, 362] width 241 height 36
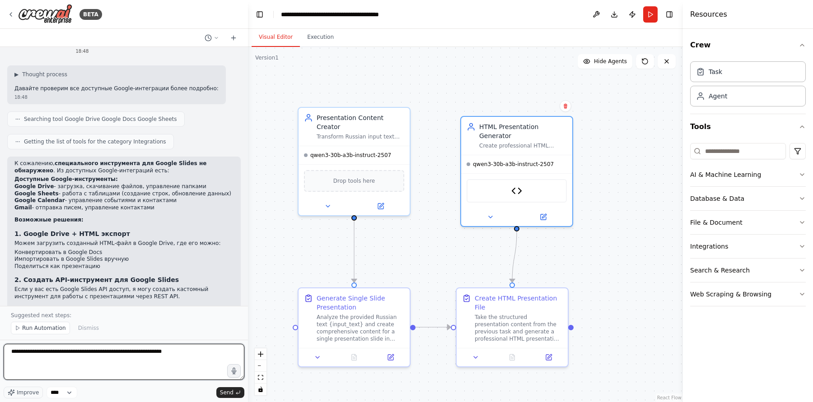
click at [159, 347] on textarea "**********" at bounding box center [124, 362] width 241 height 36
click at [159, 355] on textarea "**********" at bounding box center [124, 362] width 241 height 36
click at [206, 355] on textarea "**********" at bounding box center [124, 362] width 241 height 36
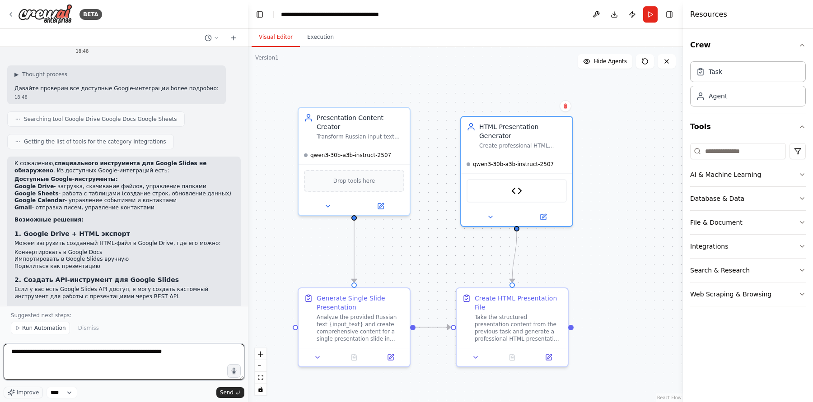
click at [206, 355] on textarea "**********" at bounding box center [124, 362] width 241 height 36
type textarea "**********"
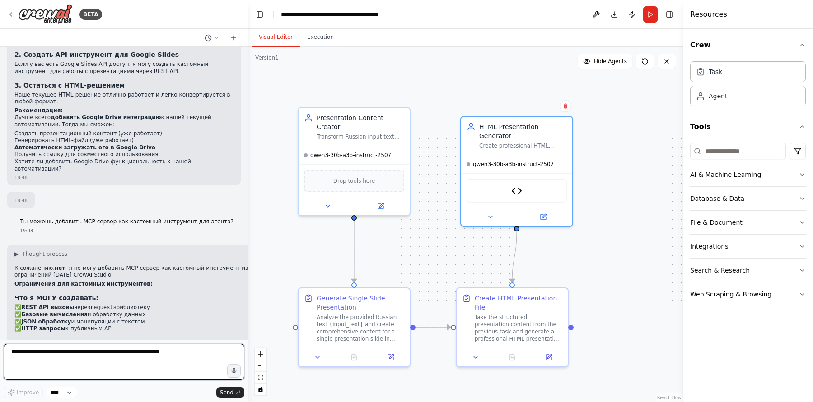
scroll to position [4534, 0]
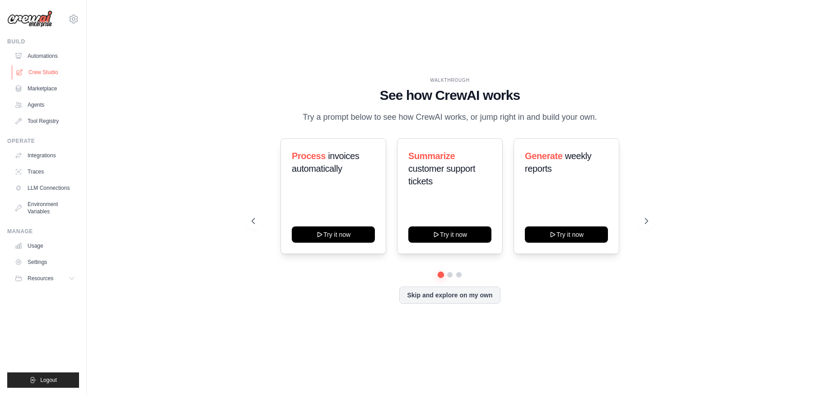
click at [50, 70] on link "Crew Studio" at bounding box center [46, 72] width 68 height 14
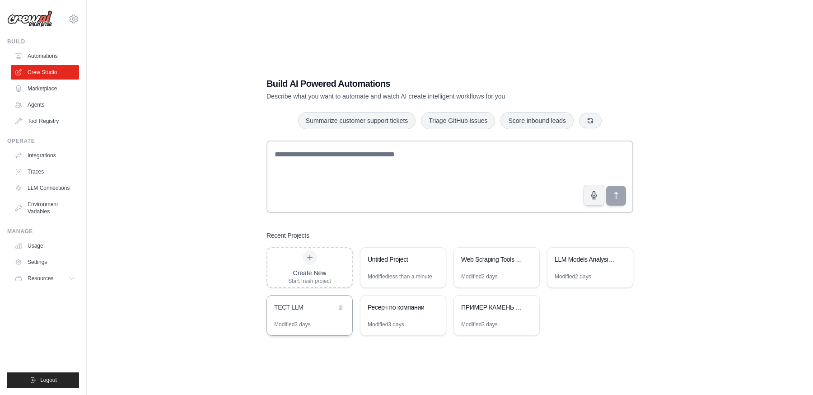
click at [304, 309] on div "ТЕСТ LLM" at bounding box center [305, 307] width 62 height 9
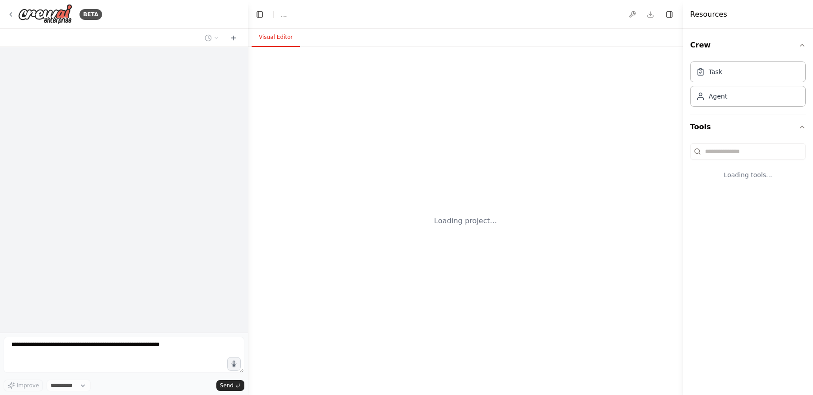
select select "****"
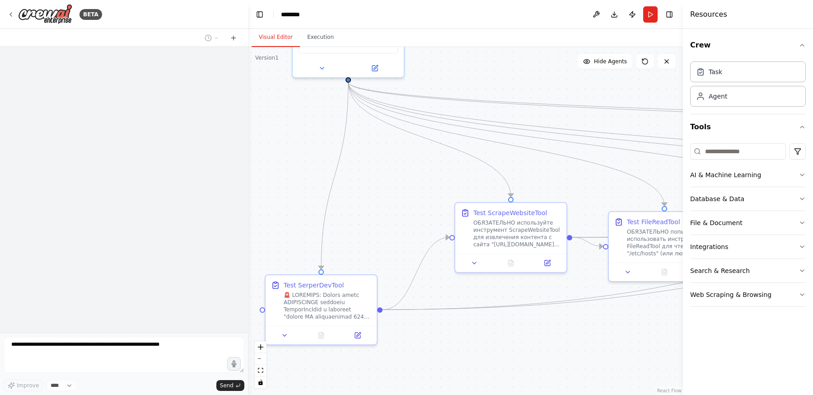
drag, startPoint x: 409, startPoint y: 321, endPoint x: 408, endPoint y: 207, distance: 114.3
click at [408, 206] on div ".deletable-edge-delete-btn { width: 20px; height: 20px; border: 0px solid #ffff…" at bounding box center [465, 221] width 435 height 348
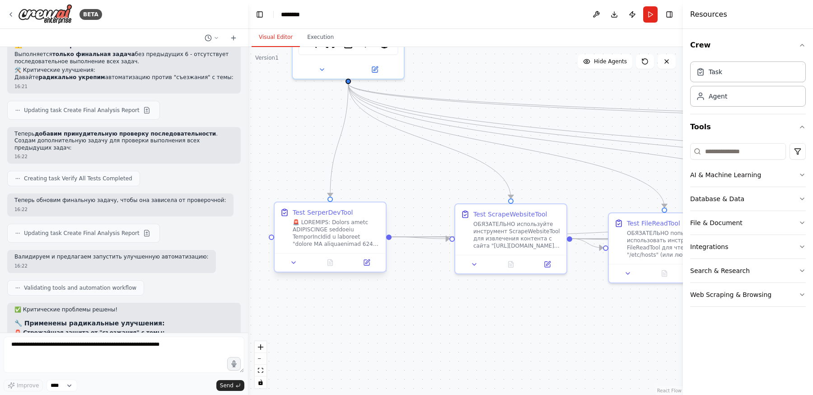
scroll to position [7200, 0]
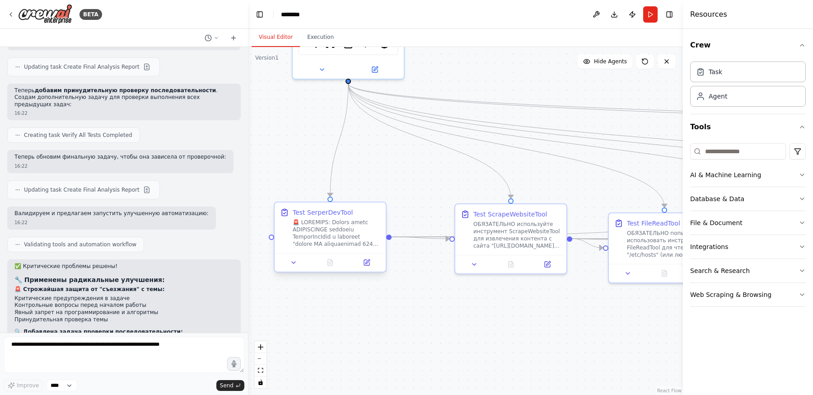
drag, startPoint x: 349, startPoint y: 292, endPoint x: 360, endPoint y: 237, distance: 56.2
click at [360, 237] on div at bounding box center [337, 233] width 88 height 29
click at [366, 260] on icon at bounding box center [366, 262] width 5 height 5
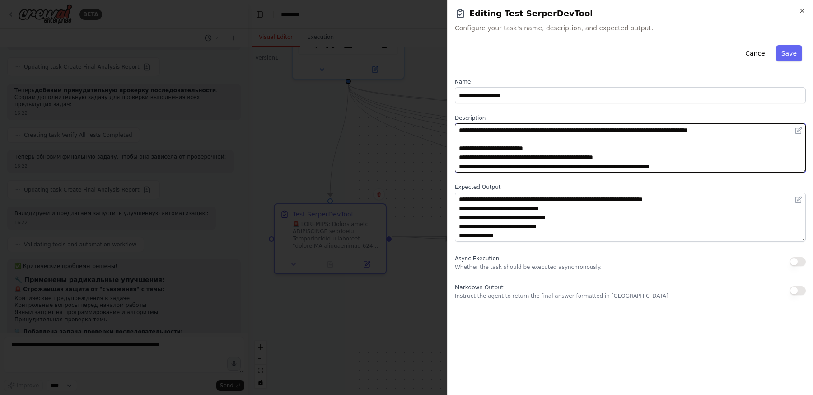
click at [565, 149] on textarea "**********" at bounding box center [630, 147] width 351 height 49
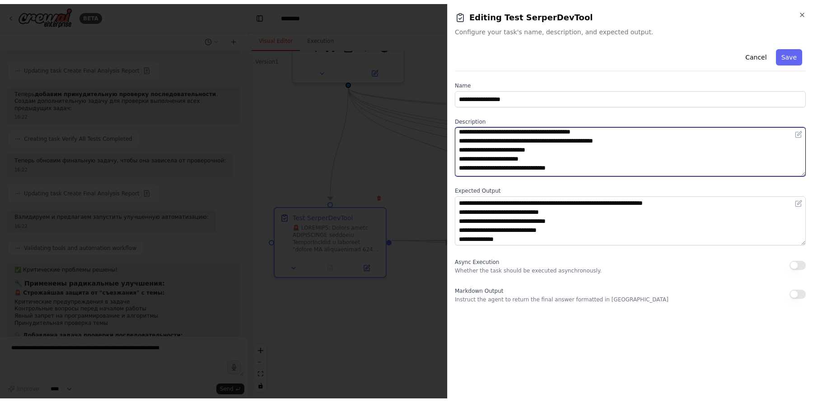
scroll to position [117, 0]
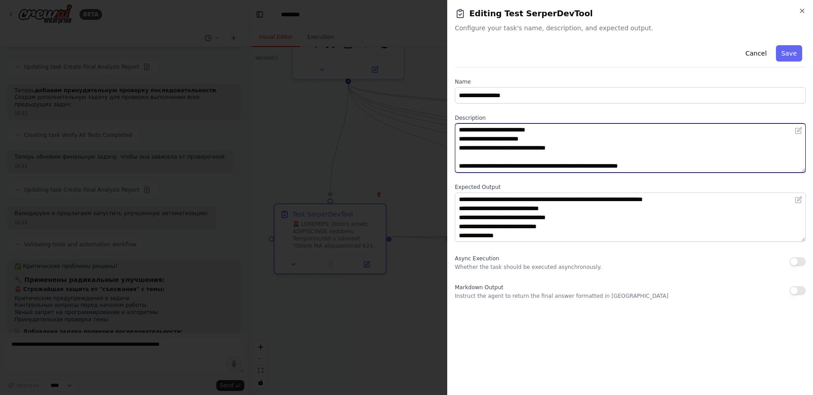
click at [583, 141] on textarea "**********" at bounding box center [630, 147] width 351 height 49
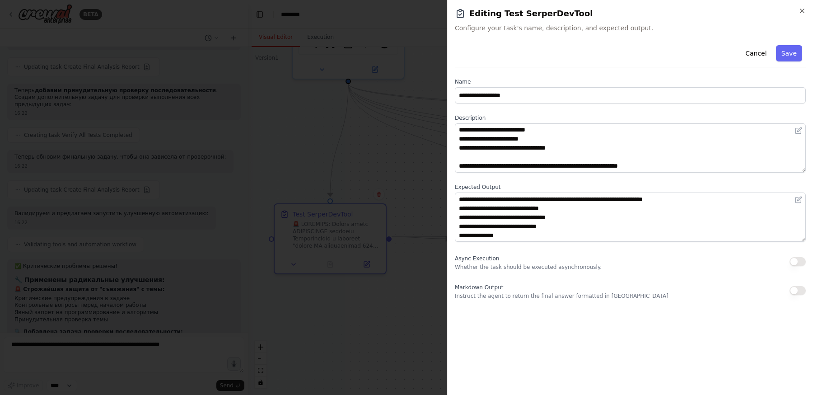
click at [375, 143] on div at bounding box center [406, 197] width 813 height 395
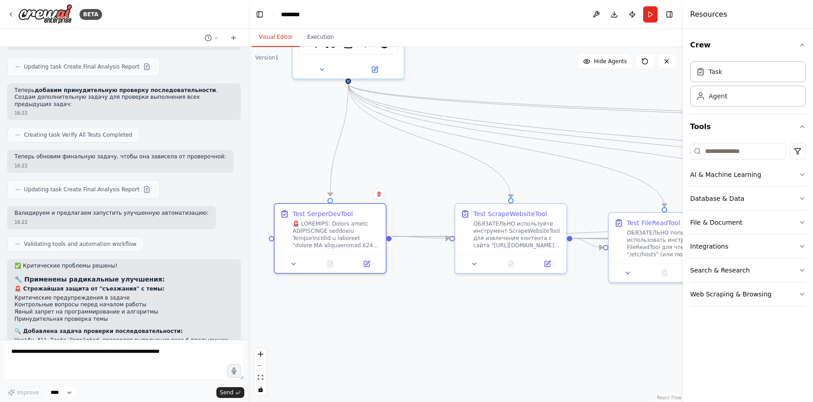
scroll to position [7193, 0]
